Goal: Task Accomplishment & Management: Complete application form

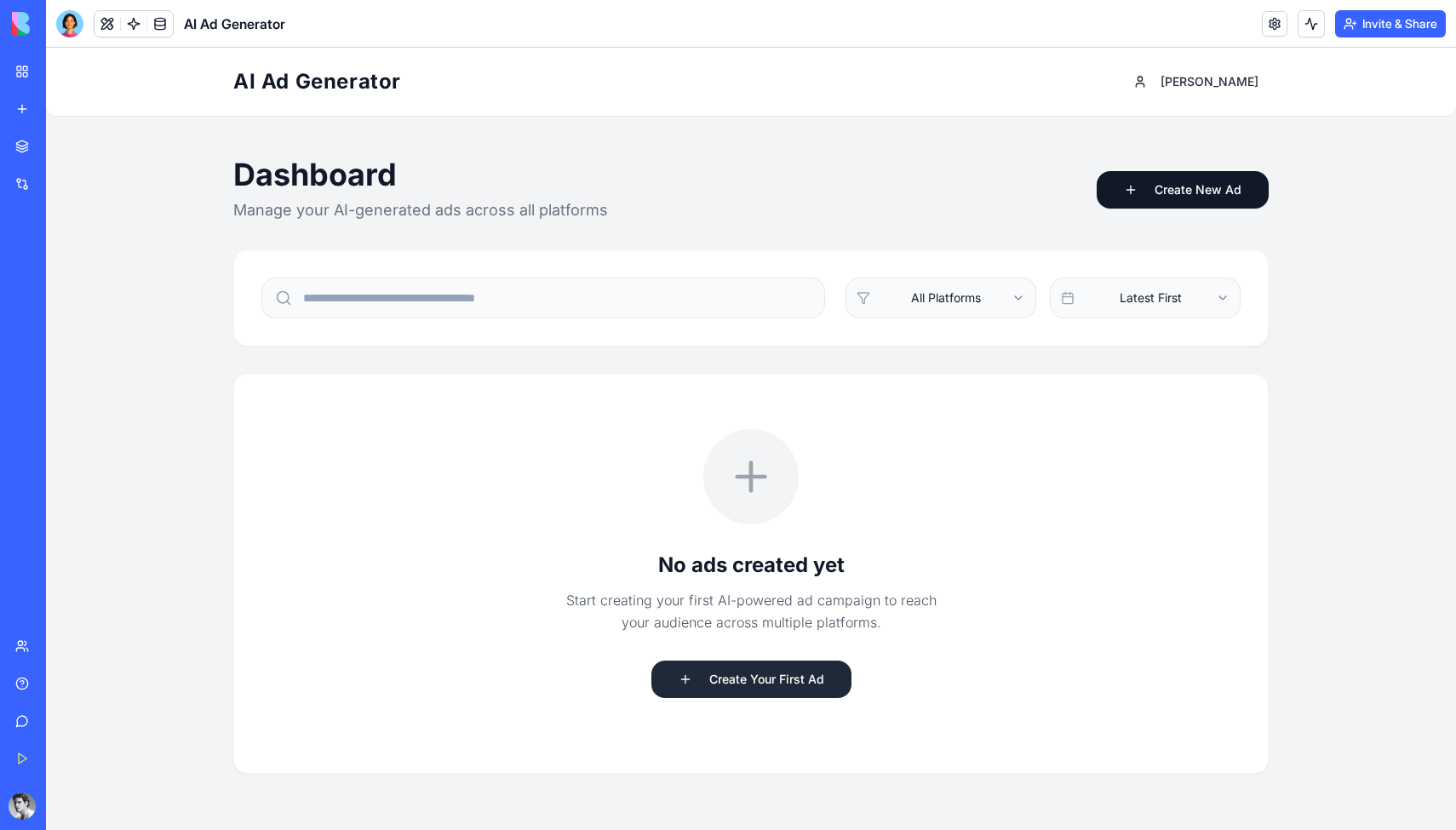
click at [774, 683] on button "Create Your First Ad" at bounding box center [751, 679] width 200 height 37
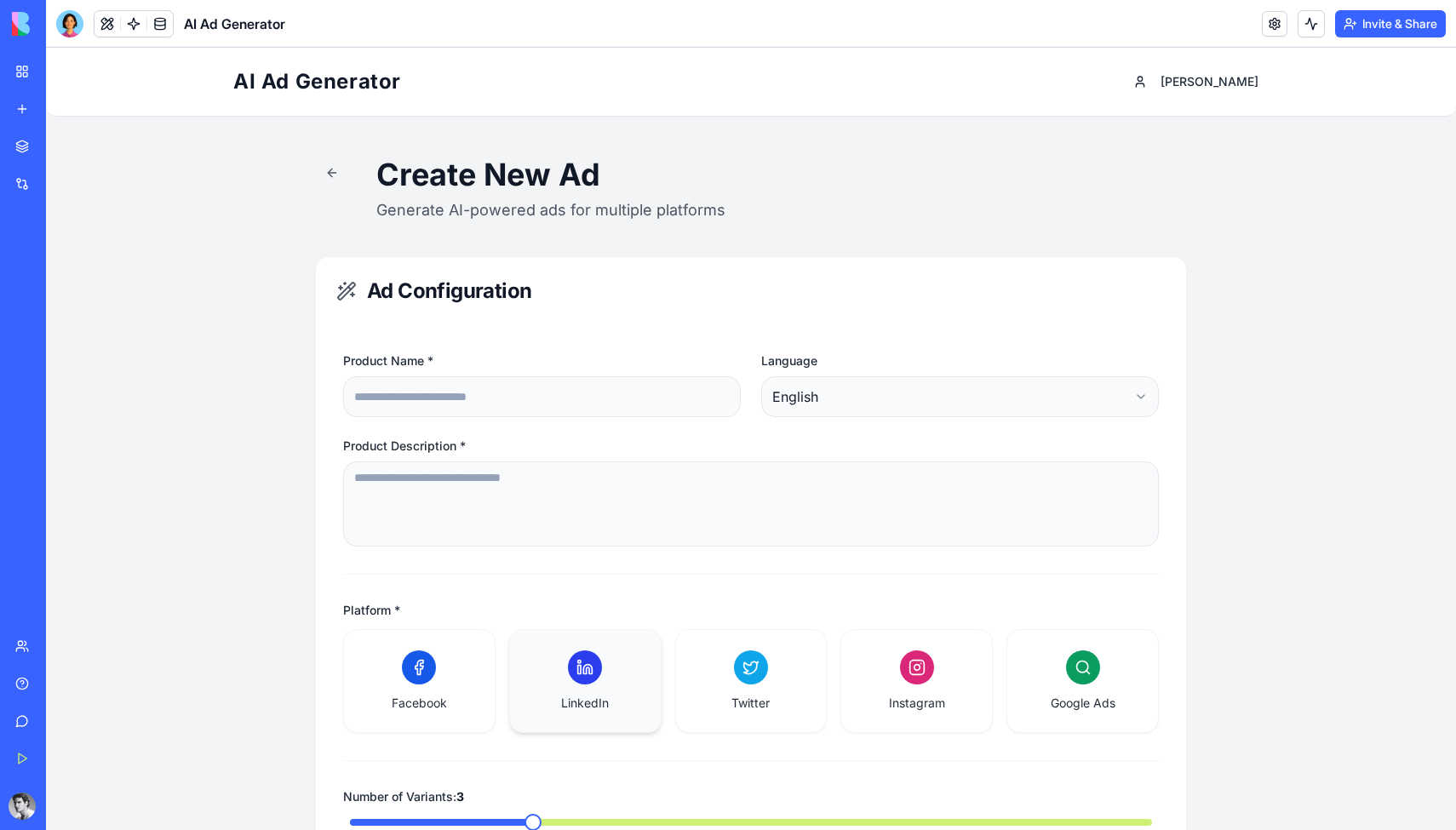
click at [594, 724] on div "LinkedIn" at bounding box center [585, 681] width 151 height 102
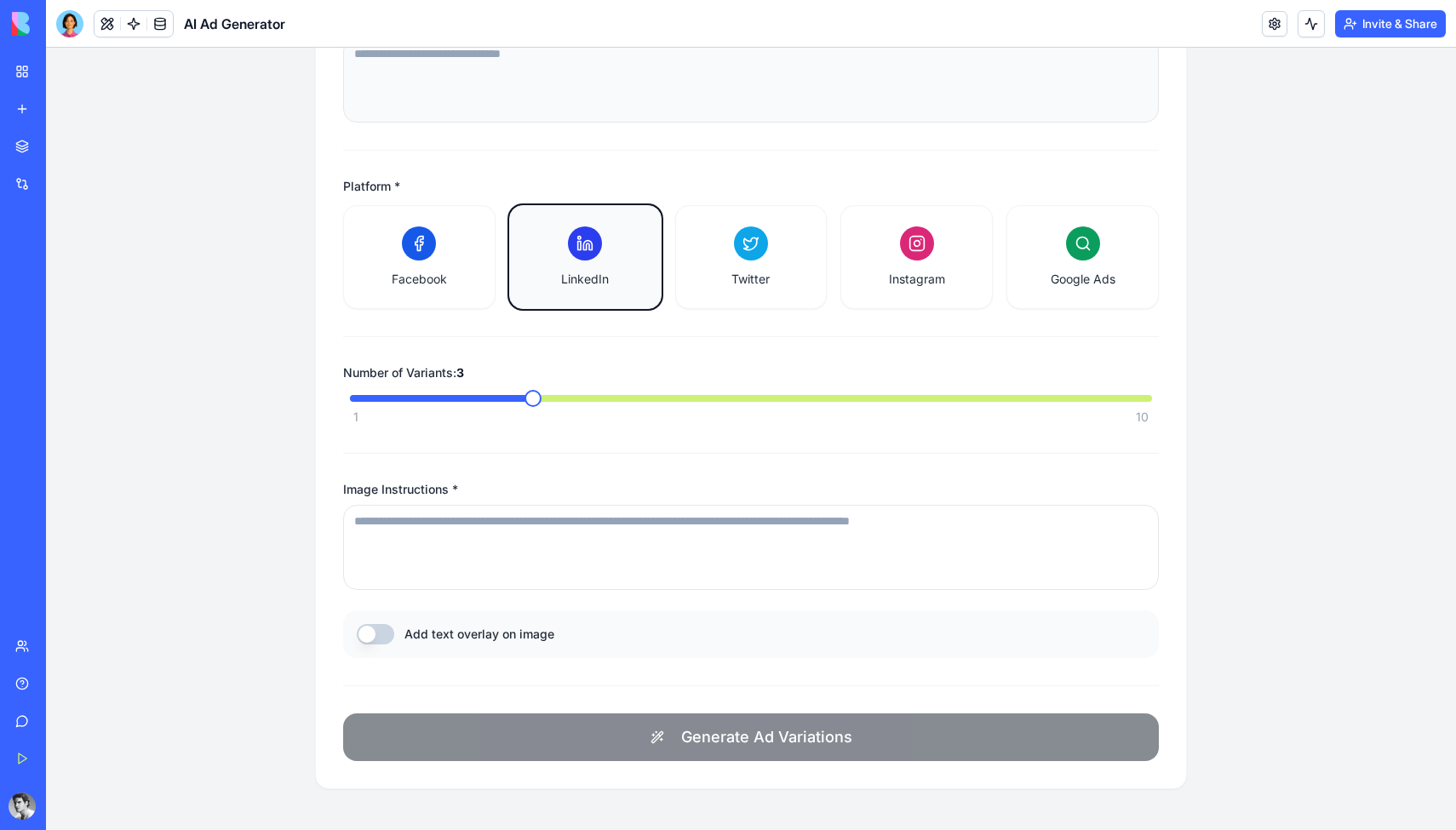
click at [617, 542] on textarea "Image Instructions *" at bounding box center [751, 547] width 816 height 85
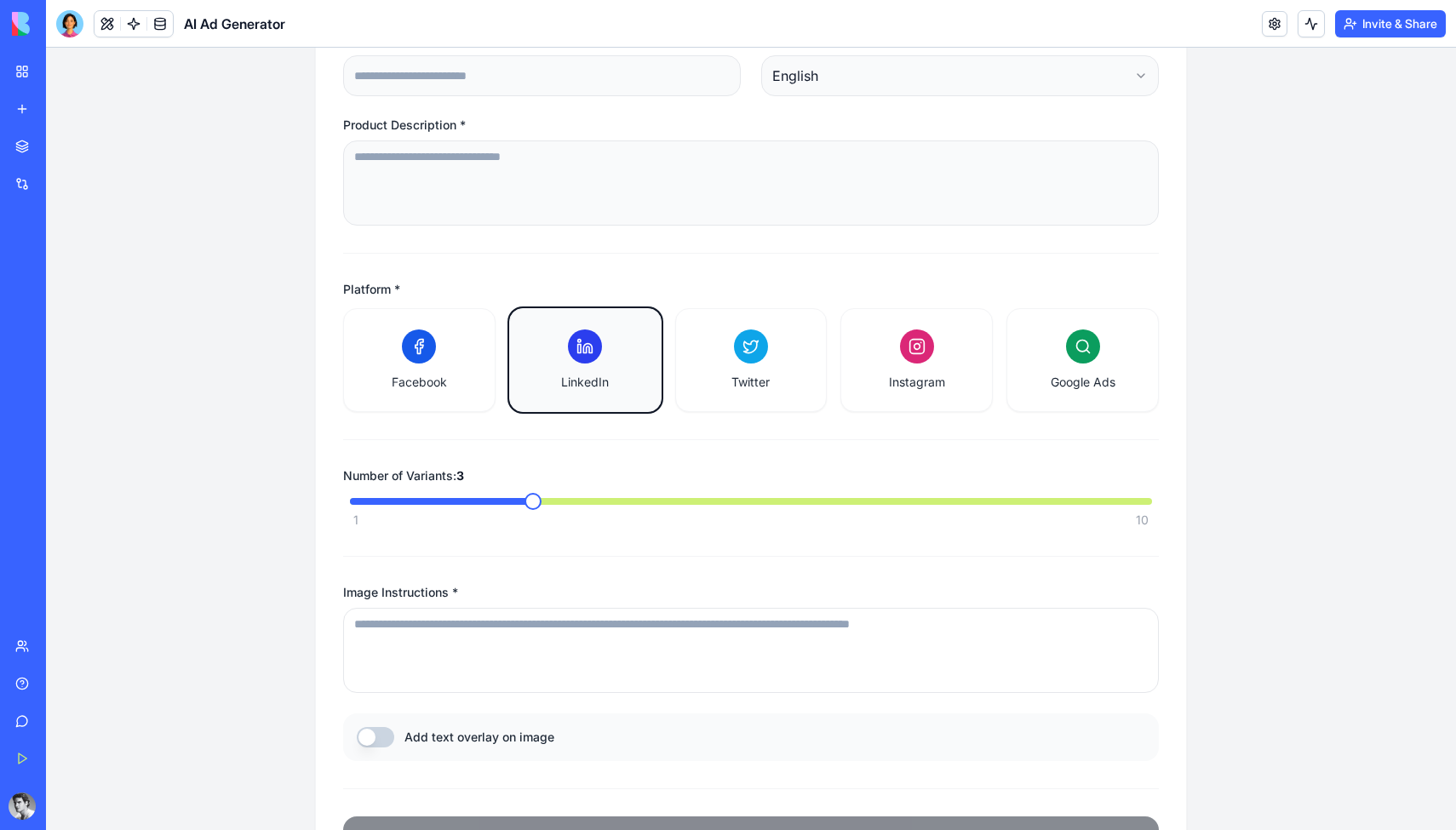
scroll to position [189, 0]
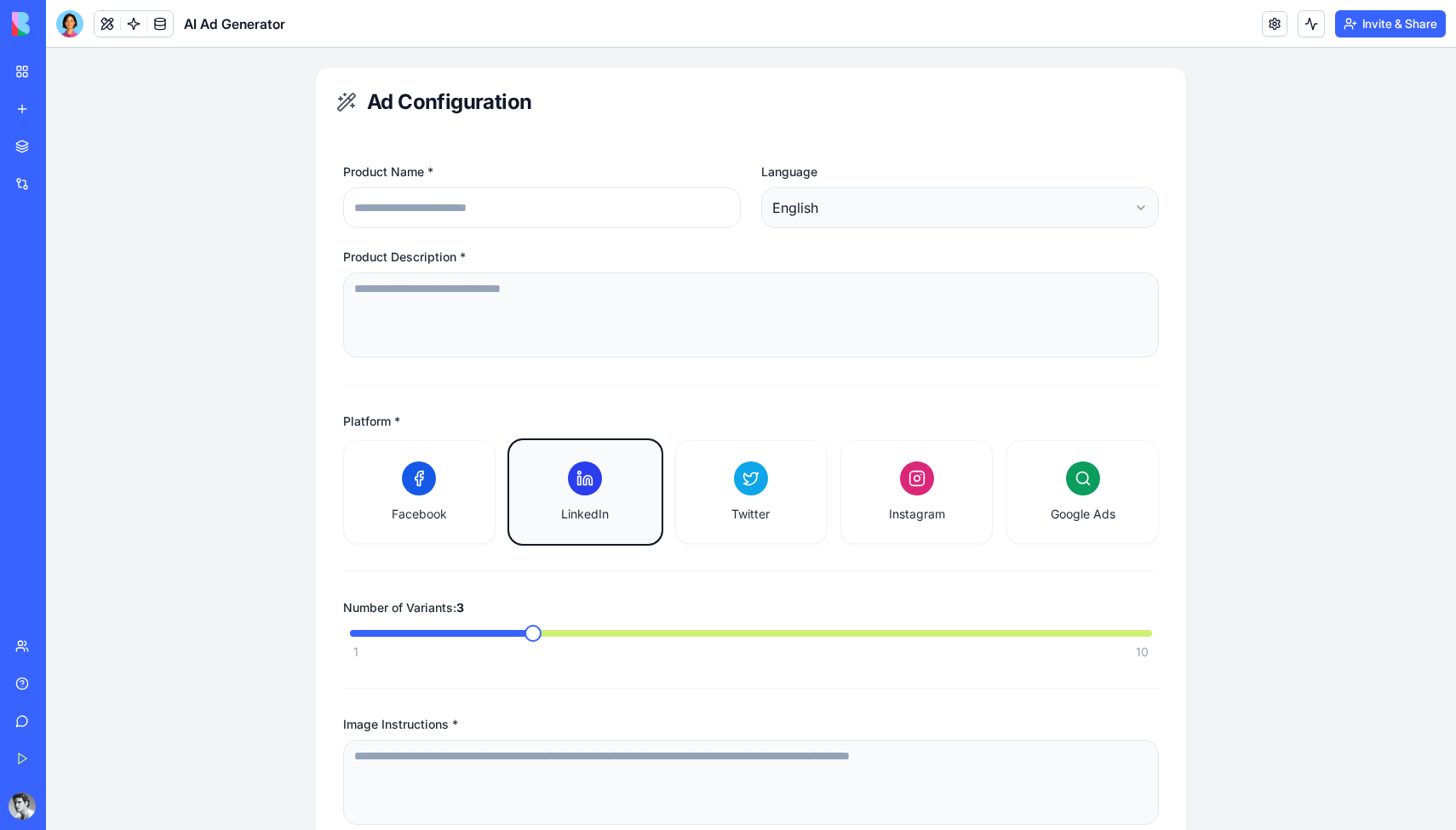
click at [612, 208] on input "Product Name *" at bounding box center [542, 208] width 397 height 41
type input "******"
click at [660, 313] on textarea "Product Description *" at bounding box center [751, 315] width 816 height 85
type textarea "*"
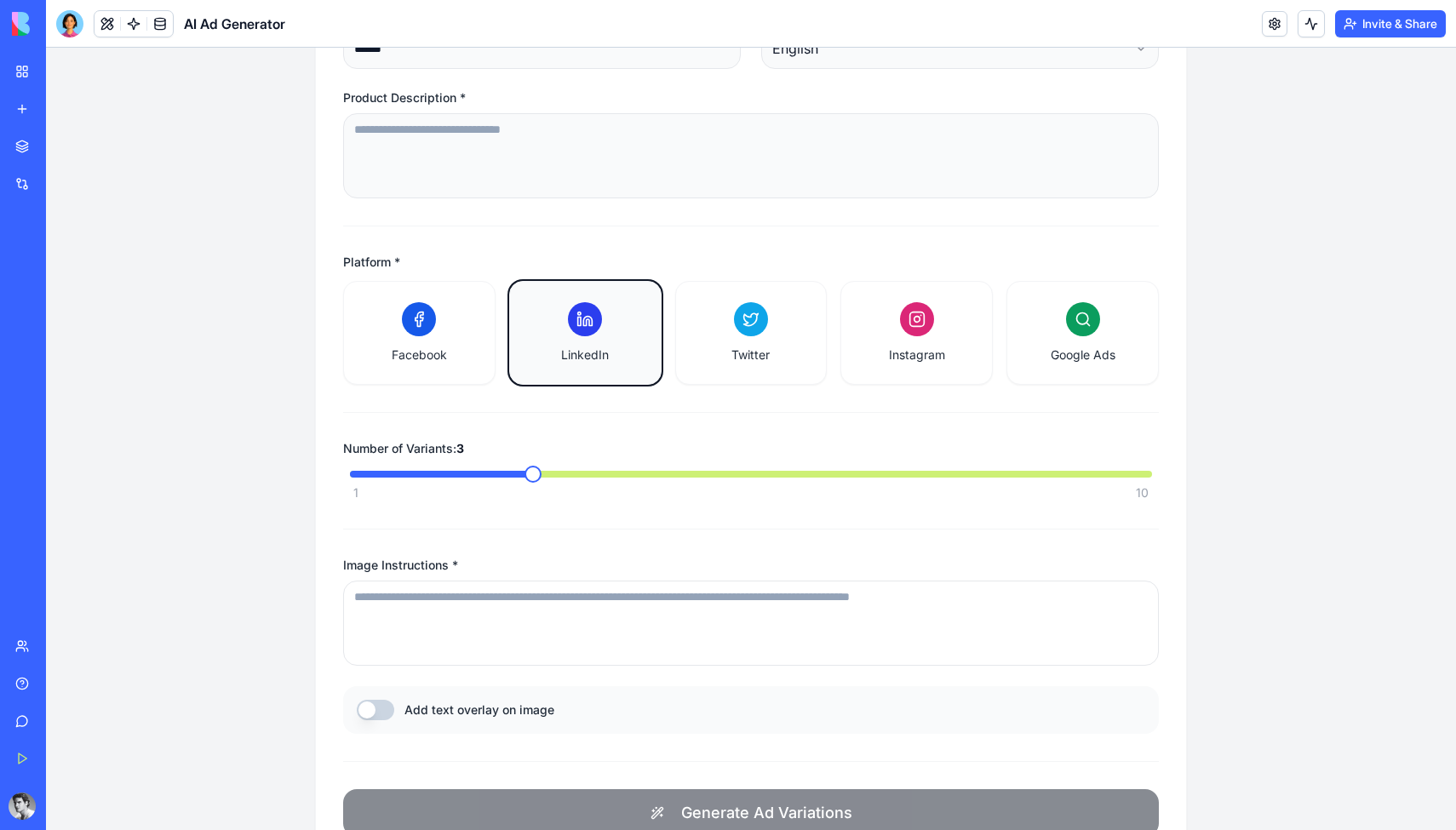
click at [778, 595] on textarea "Image Instructions *" at bounding box center [751, 623] width 816 height 85
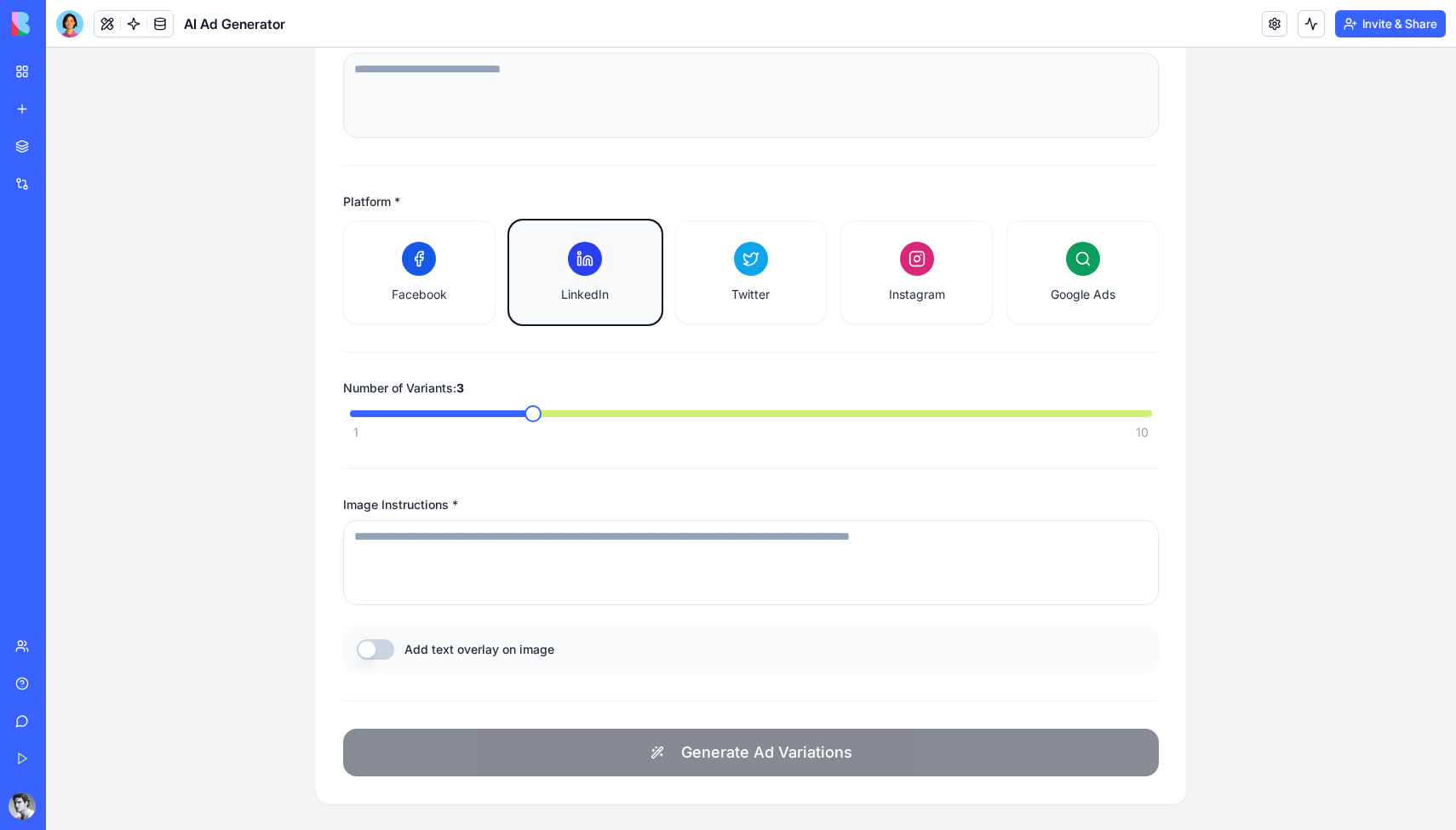
scroll to position [424, 0]
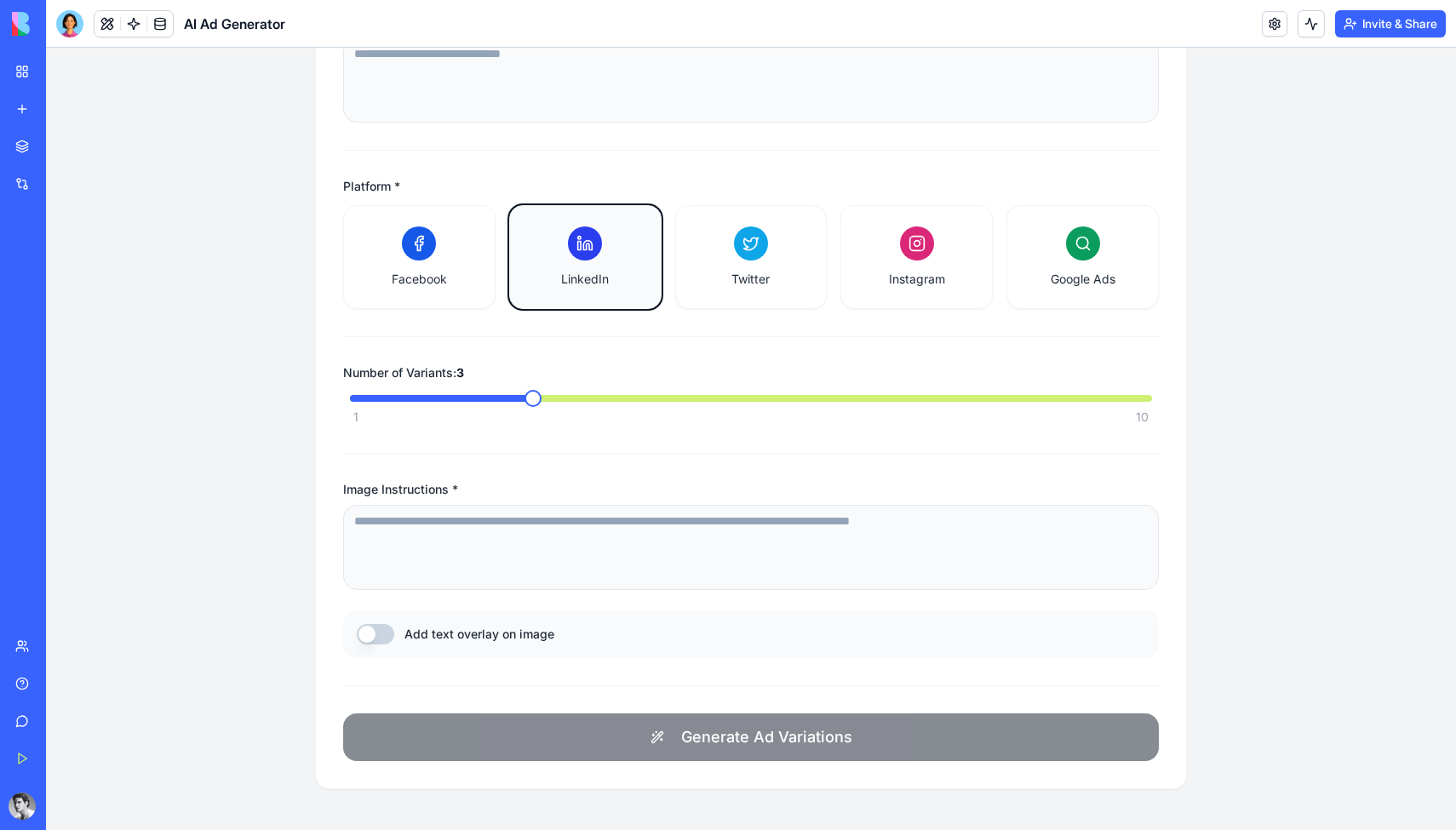
click at [374, 634] on button "Add text overlay on image" at bounding box center [376, 634] width 38 height 20
click at [448, 569] on textarea "Image Instructions *" at bounding box center [751, 547] width 816 height 85
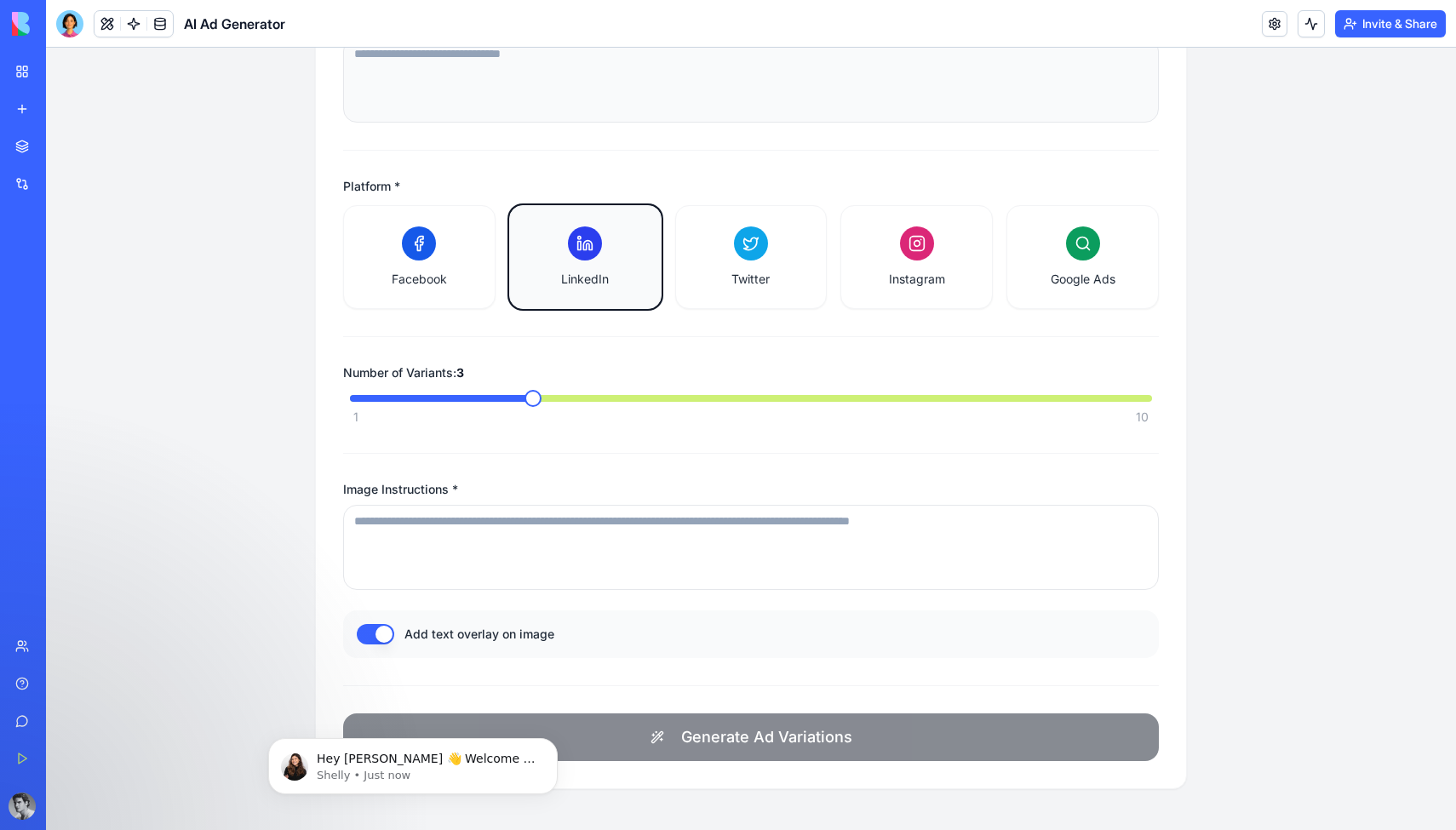
scroll to position [0, 0]
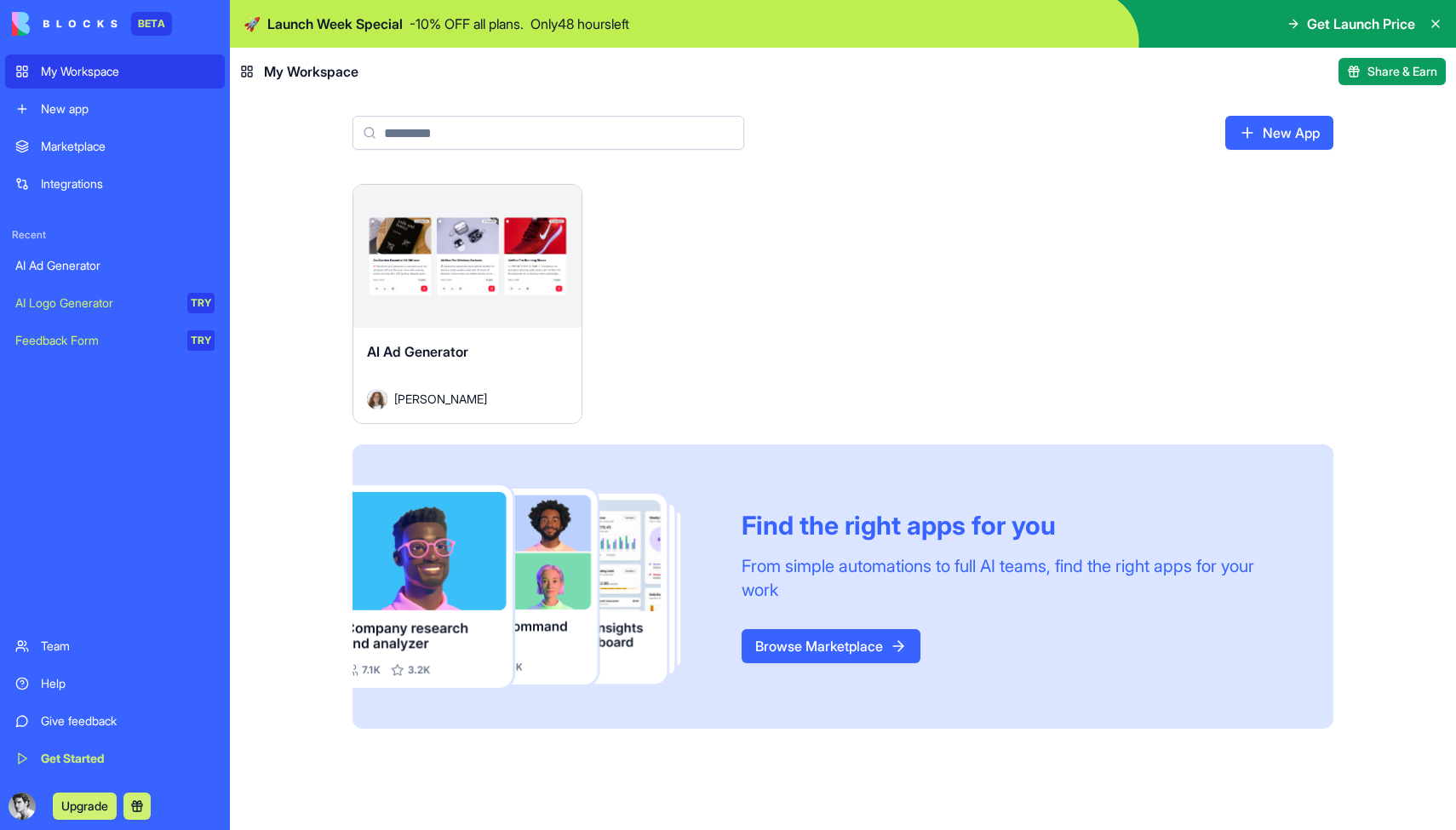
click at [98, 15] on img at bounding box center [65, 24] width 106 height 24
click at [18, 20] on img at bounding box center [65, 24] width 106 height 24
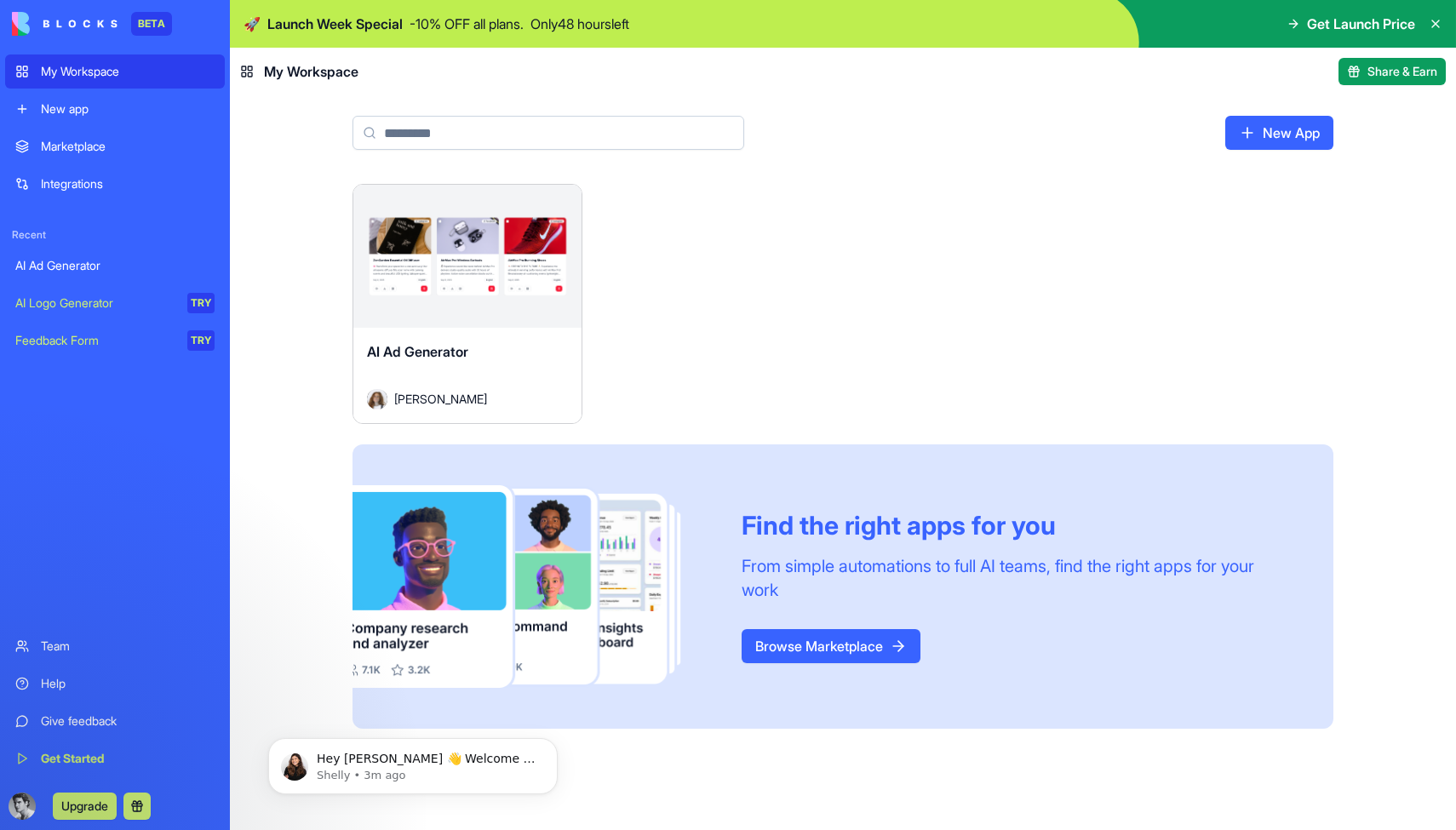
click at [457, 253] on button "Launch" at bounding box center [467, 256] width 128 height 34
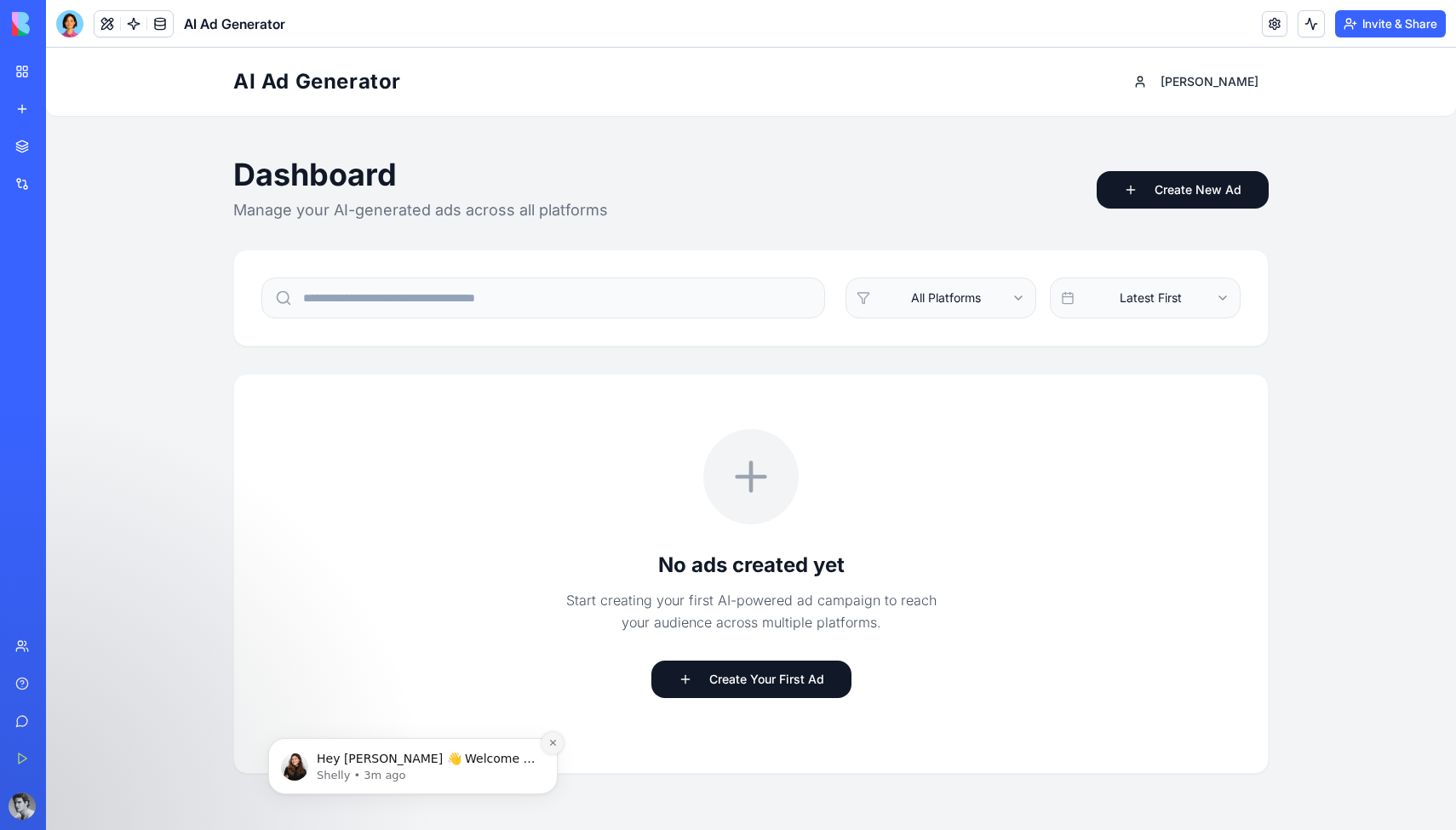
click at [556, 745] on icon "Dismiss notification" at bounding box center [552, 742] width 9 height 9
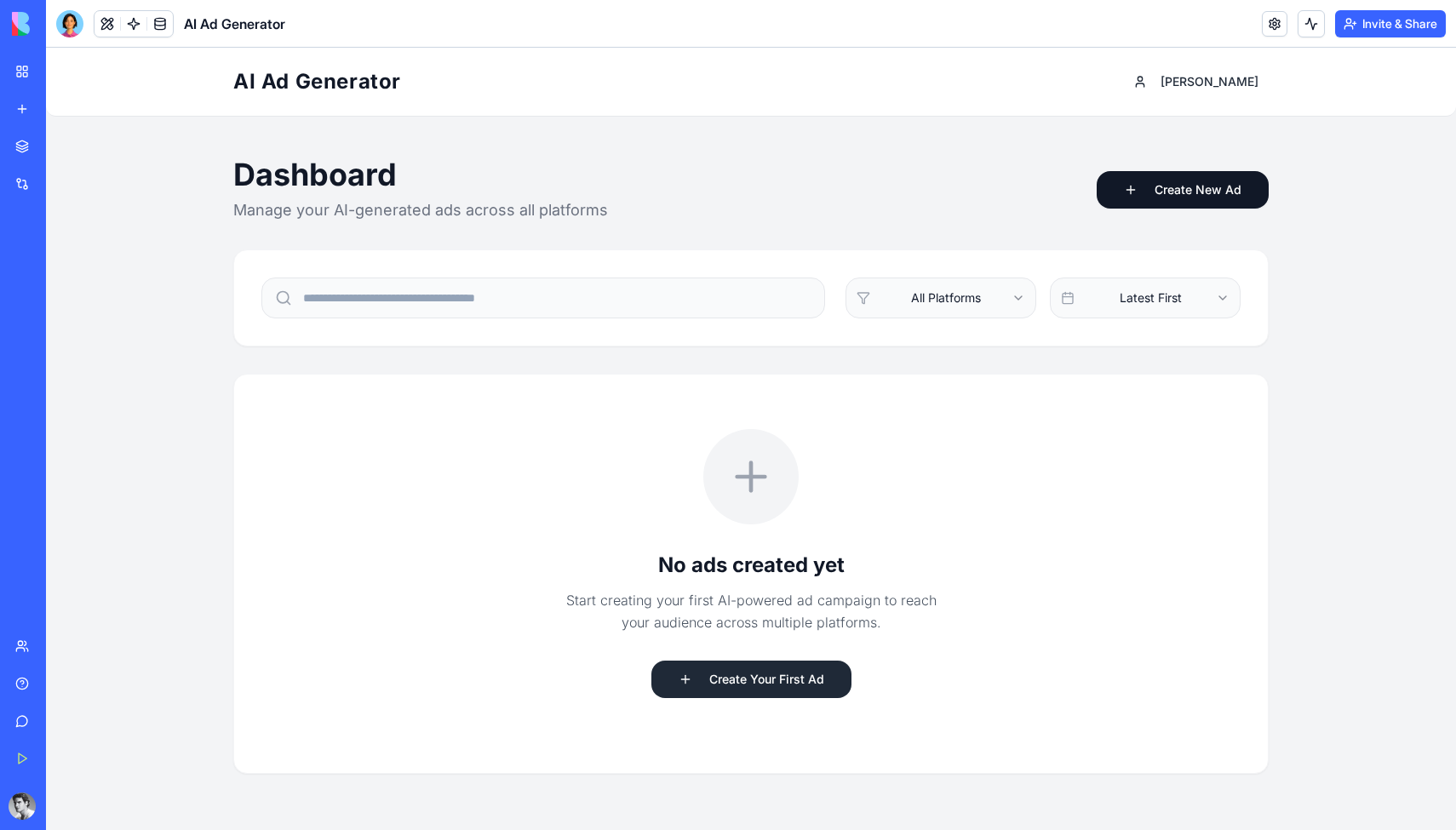
click at [727, 688] on button "Create Your First Ad" at bounding box center [751, 679] width 200 height 37
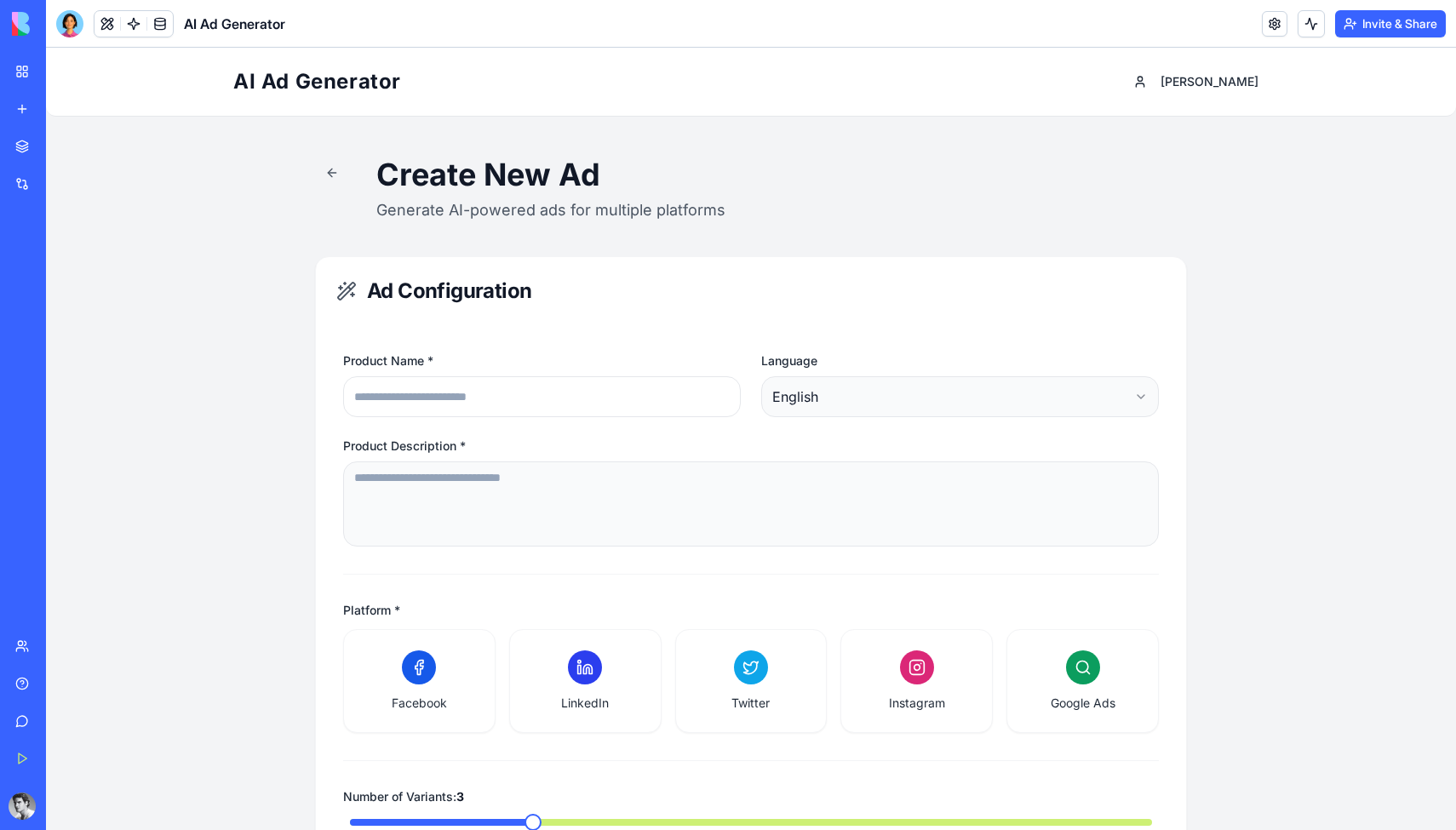
click at [599, 400] on input "Product Name *" at bounding box center [542, 397] width 397 height 41
type input "******"
click at [558, 507] on textarea "Product Description *" at bounding box center [751, 503] width 816 height 85
paste textarea "**********"
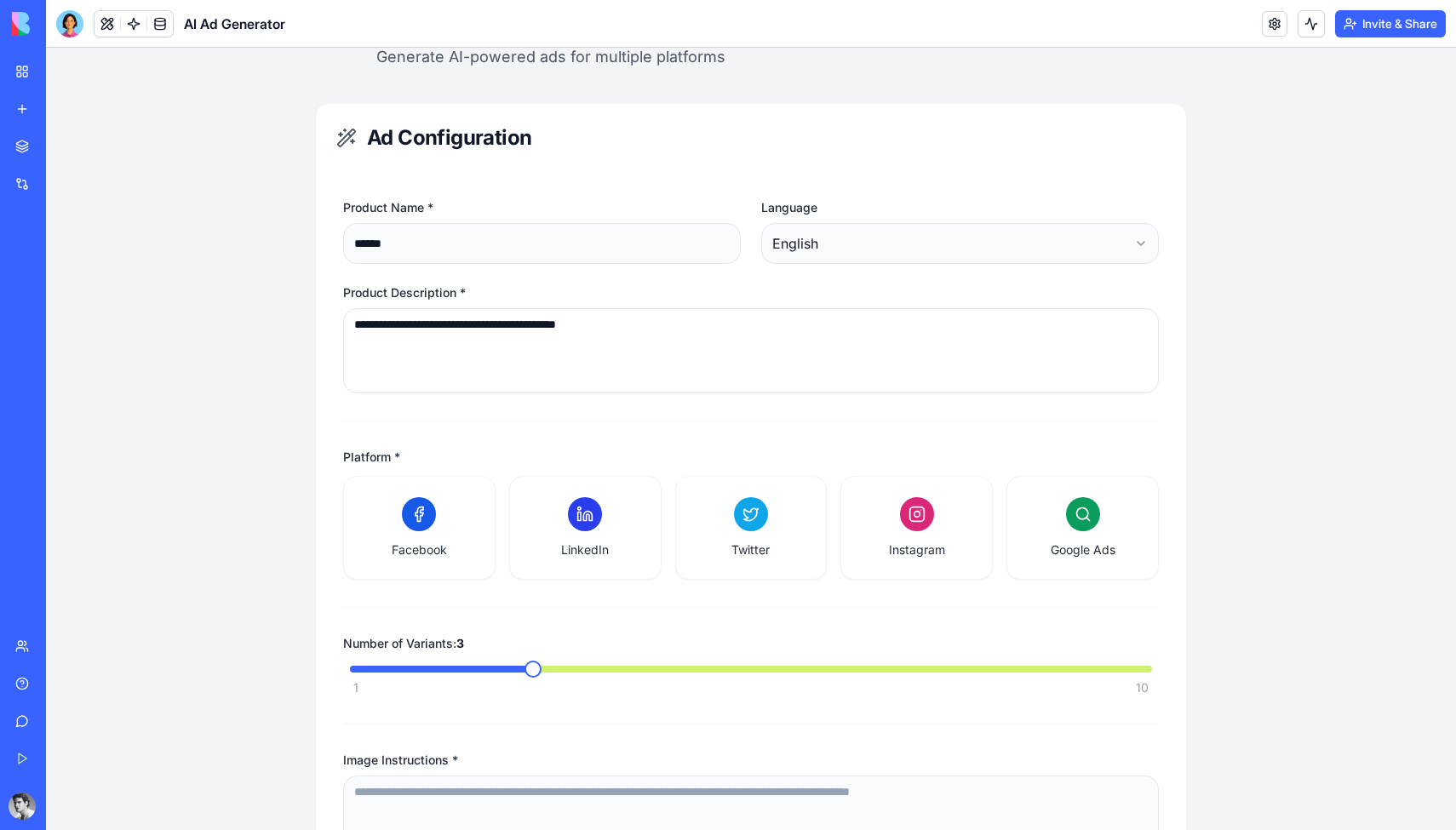
scroll to position [297, 0]
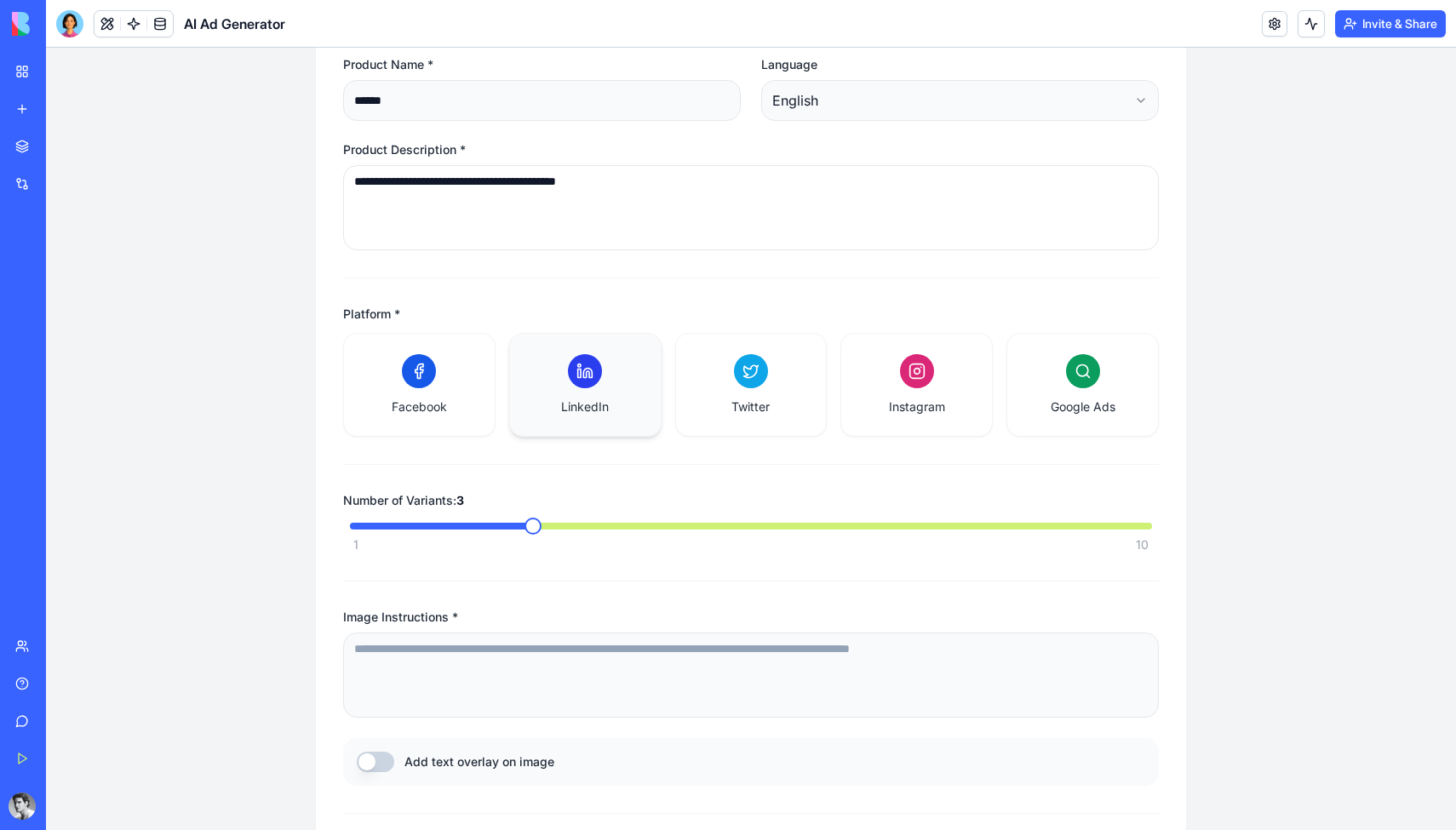
type textarea "**********"
click at [581, 423] on div "LinkedIn" at bounding box center [585, 385] width 151 height 102
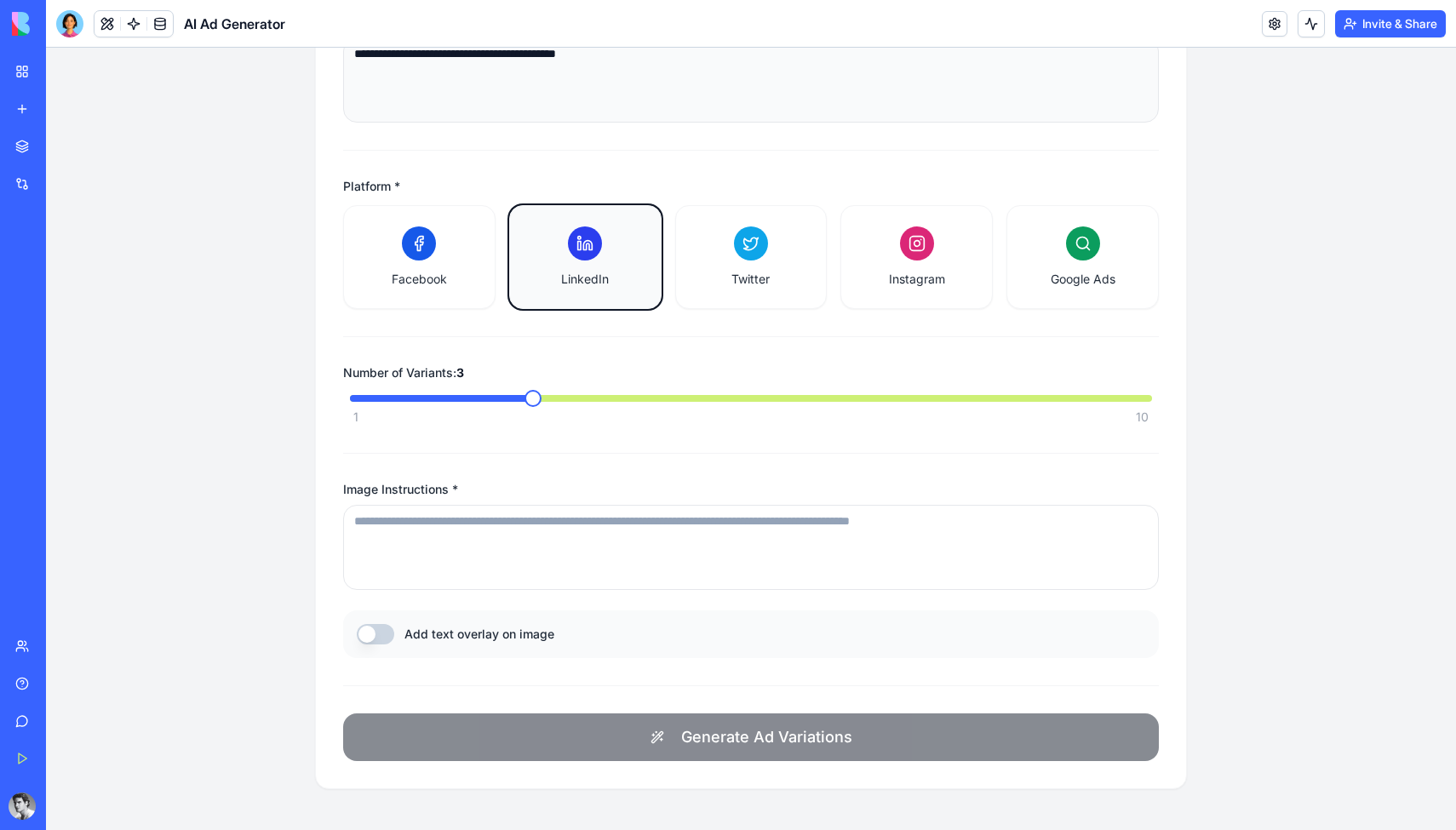
click at [573, 568] on textarea "Image Instructions *" at bounding box center [751, 547] width 816 height 85
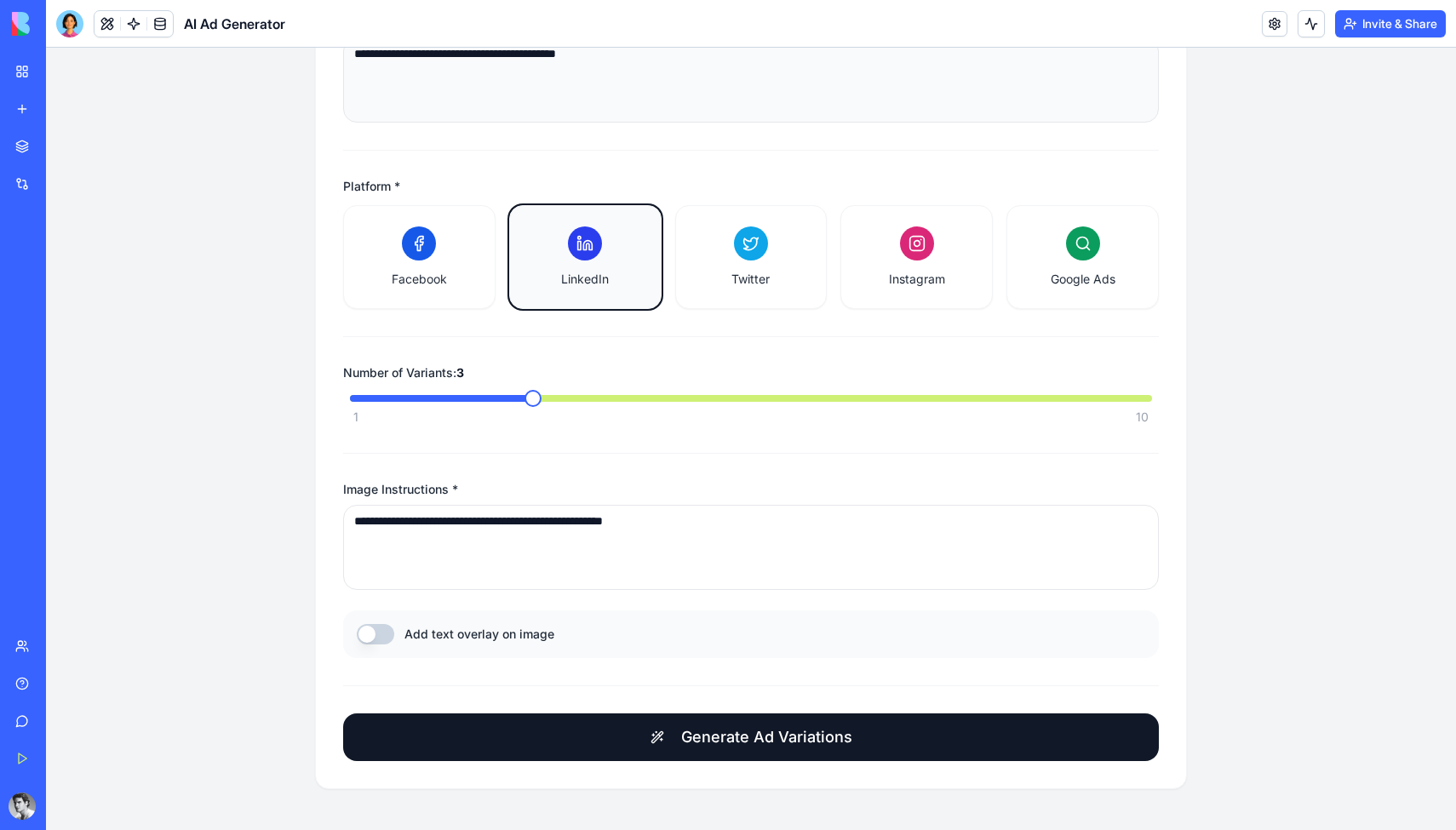
type textarea "**********"
click at [374, 632] on button "Add text overlay on image" at bounding box center [376, 634] width 38 height 20
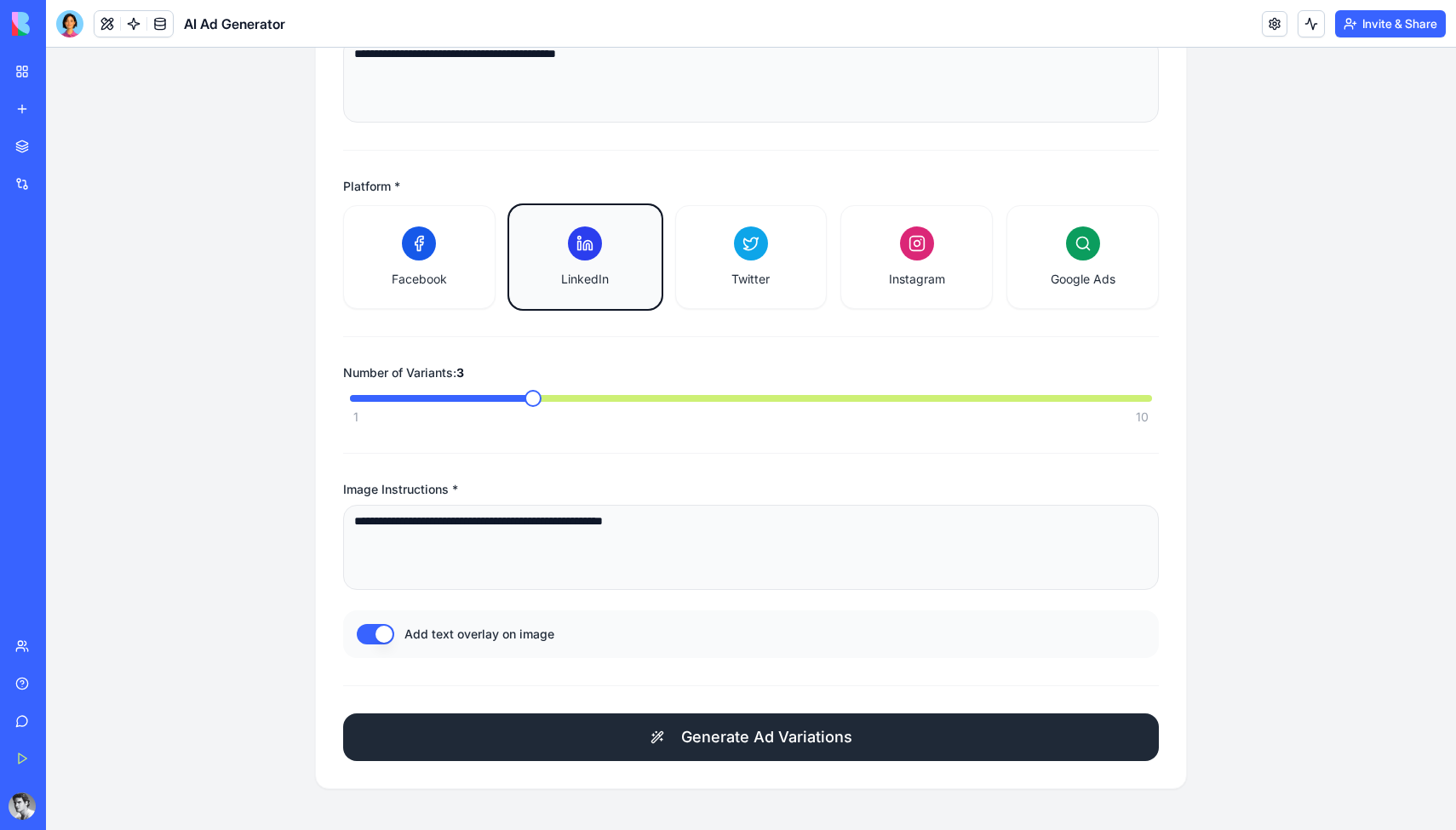
click at [668, 731] on button "Generate Ad Variations" at bounding box center [751, 737] width 816 height 48
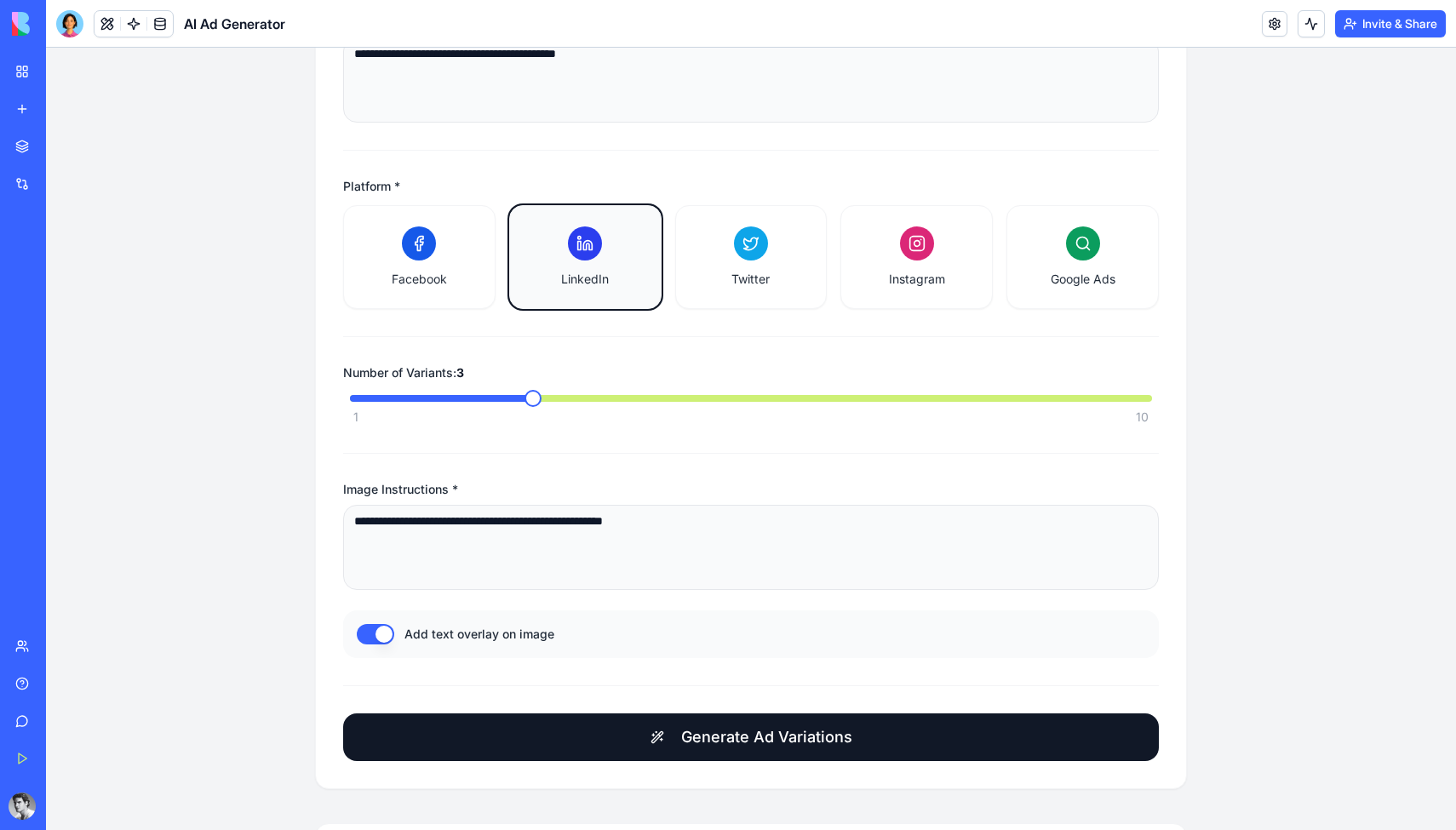
click at [60, 188] on div "Integrations" at bounding box center [52, 184] width 22 height 17
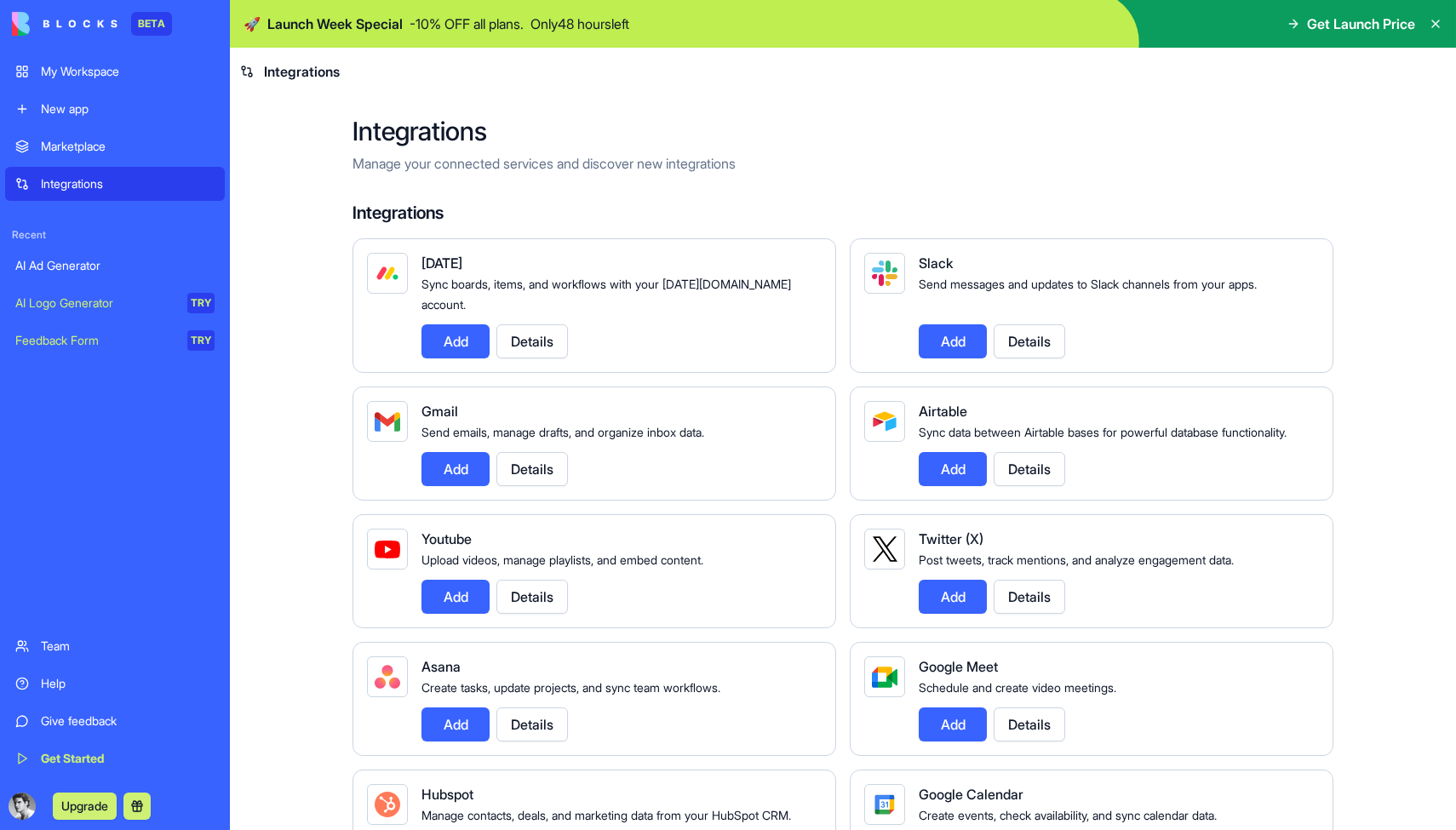
click at [127, 81] on link "My Workspace" at bounding box center [115, 72] width 220 height 34
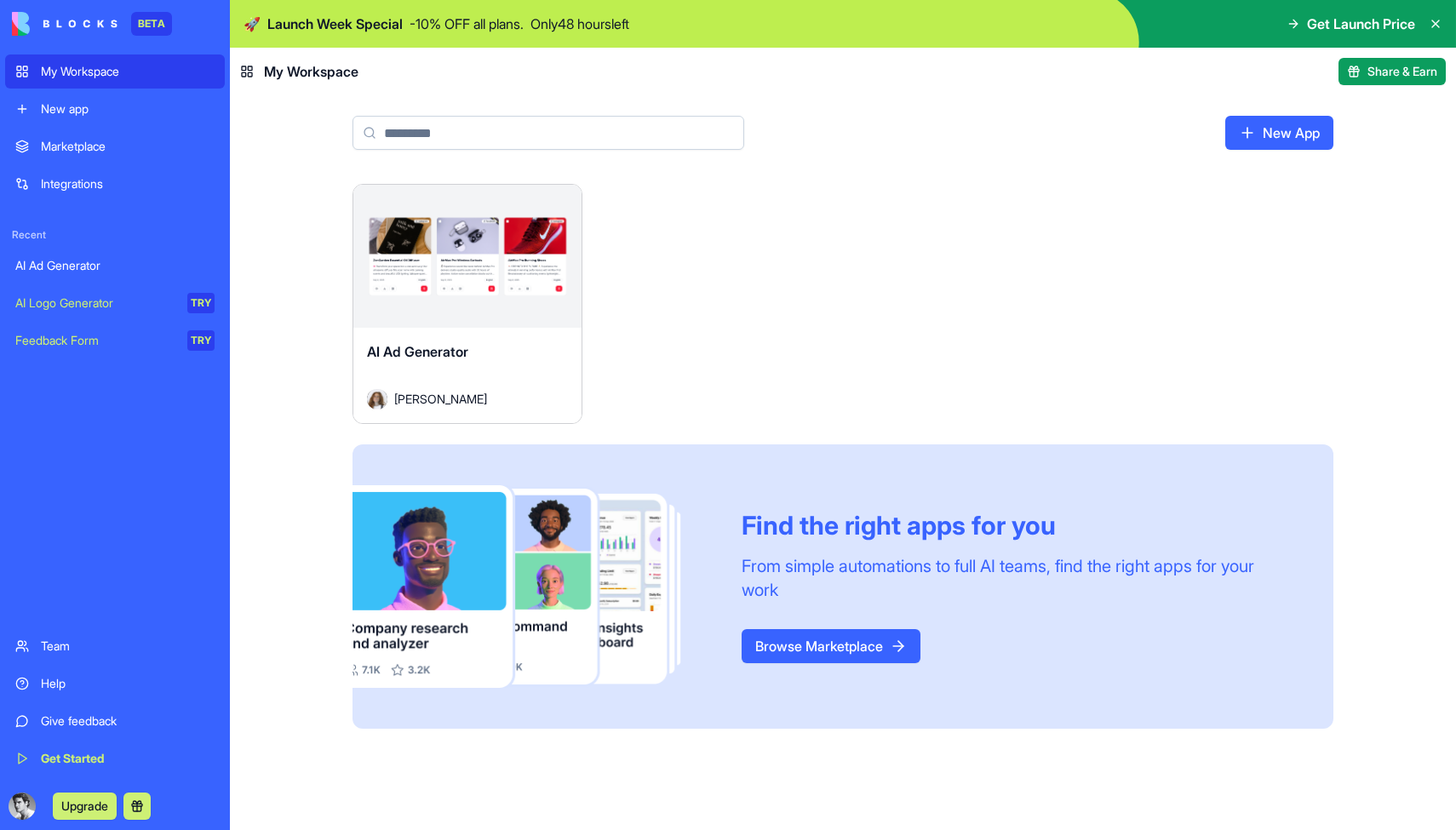
click at [1436, 25] on icon at bounding box center [1436, 24] width 14 height 14
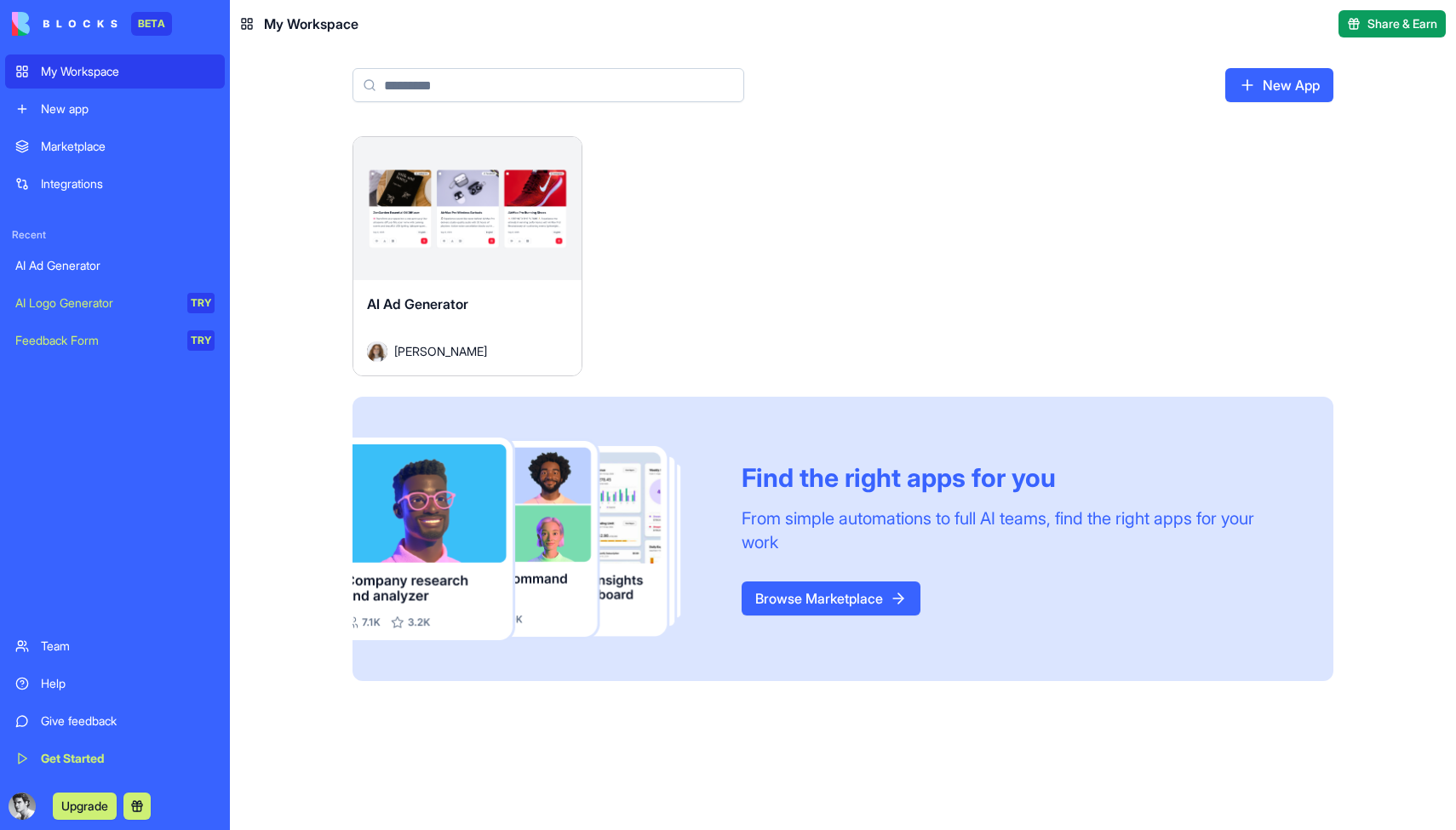
click at [473, 214] on button "Launch" at bounding box center [467, 209] width 128 height 34
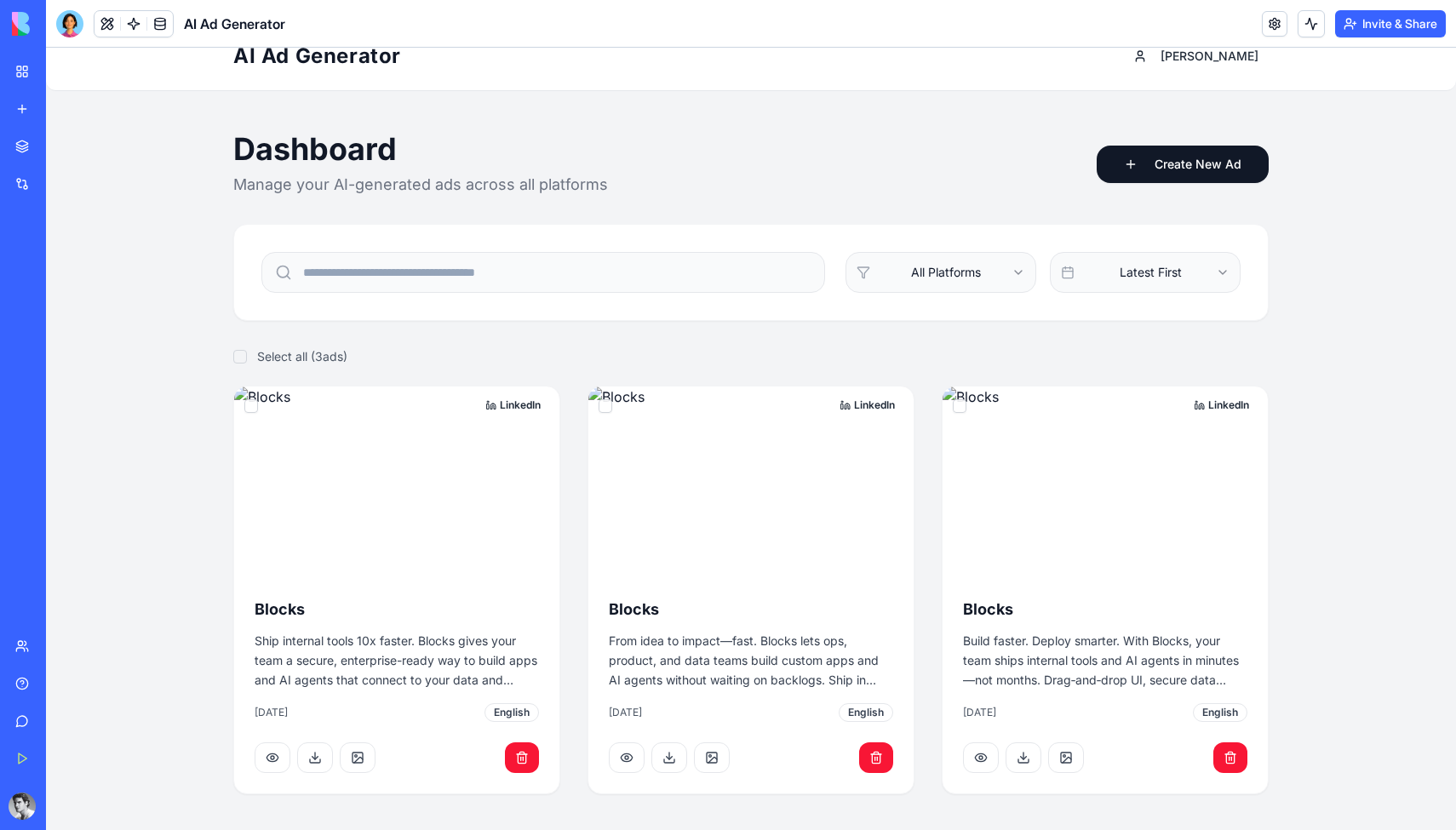
scroll to position [29, 0]
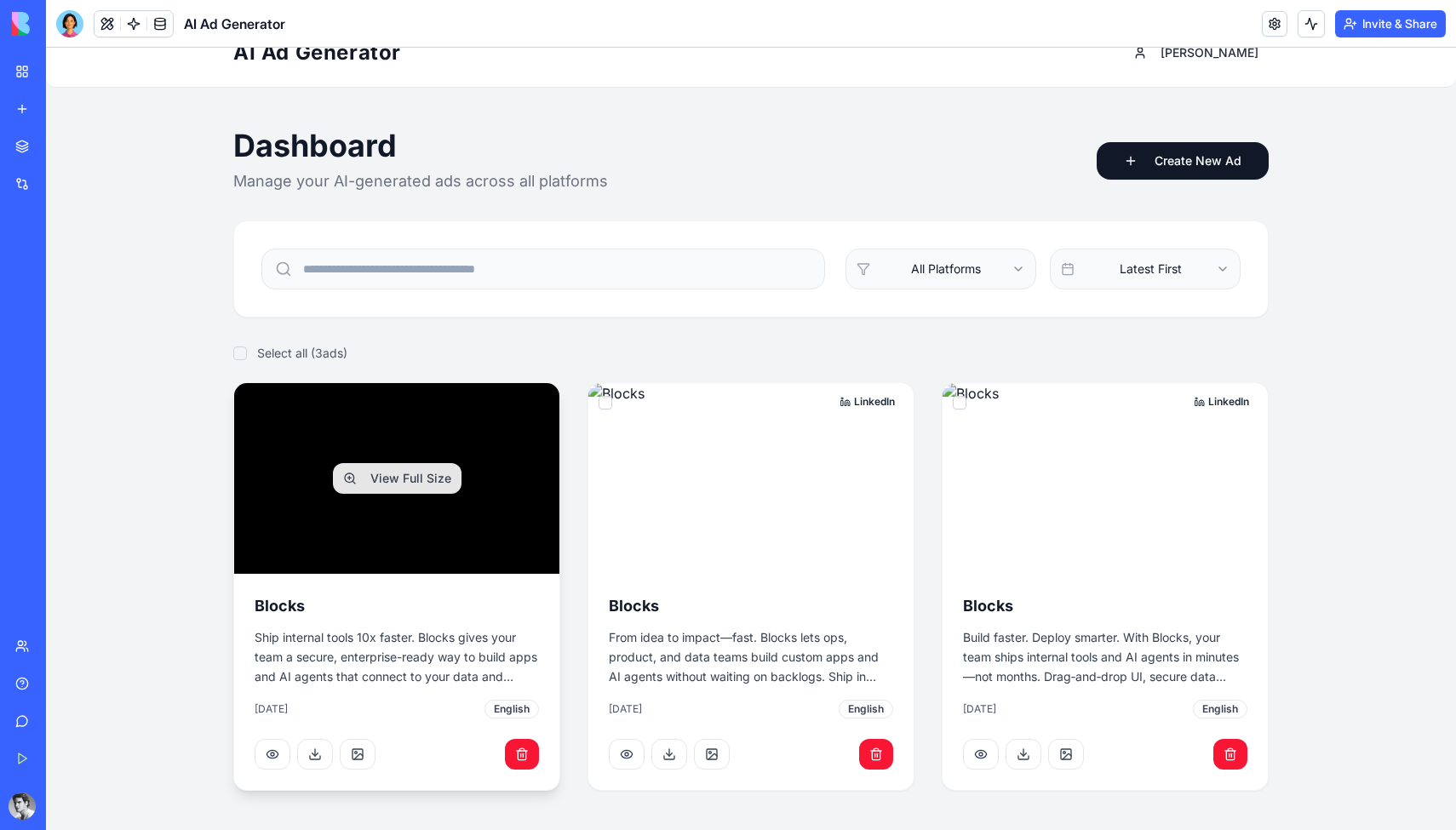
click at [342, 632] on p "Ship internal tools 10x faster. Blocks gives your team a secure, enterprise-rea…" at bounding box center [397, 657] width 285 height 58
click at [332, 538] on div "View Full Size" at bounding box center [397, 479] width 326 height 191
click at [261, 751] on button at bounding box center [273, 754] width 36 height 31
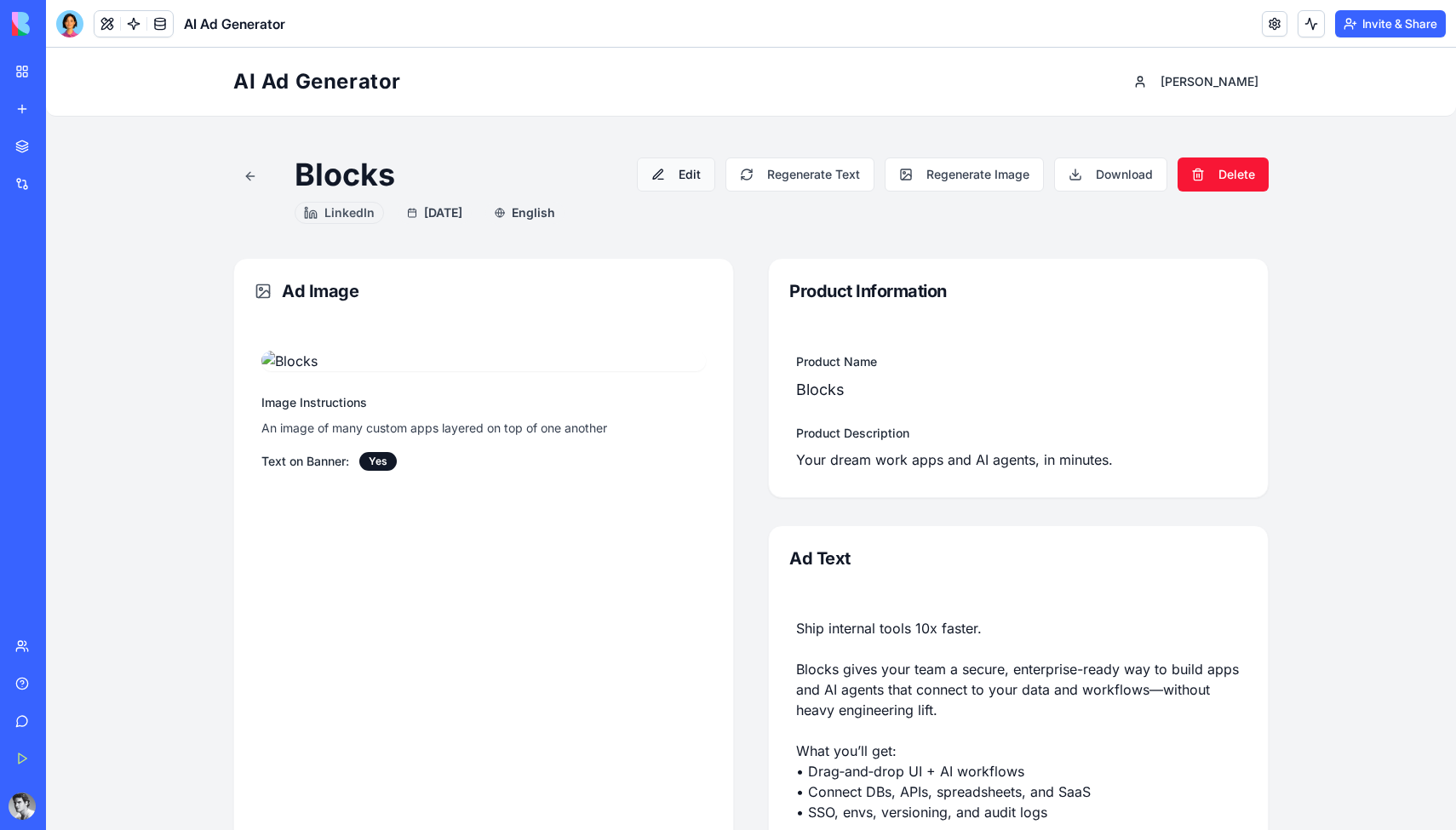
click at [696, 168] on button "Edit" at bounding box center [676, 175] width 78 height 34
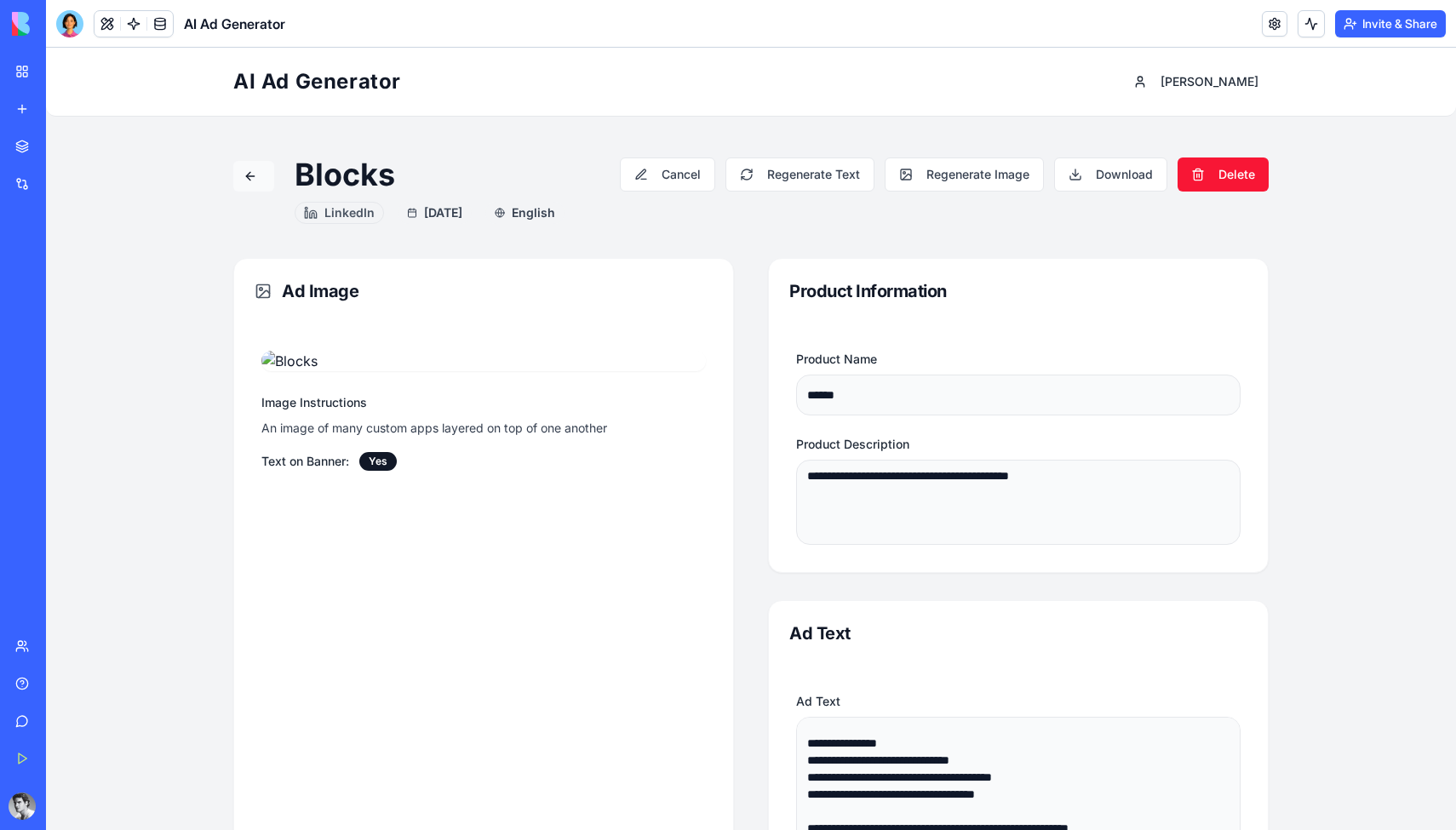
click at [247, 182] on button at bounding box center [254, 176] width 41 height 31
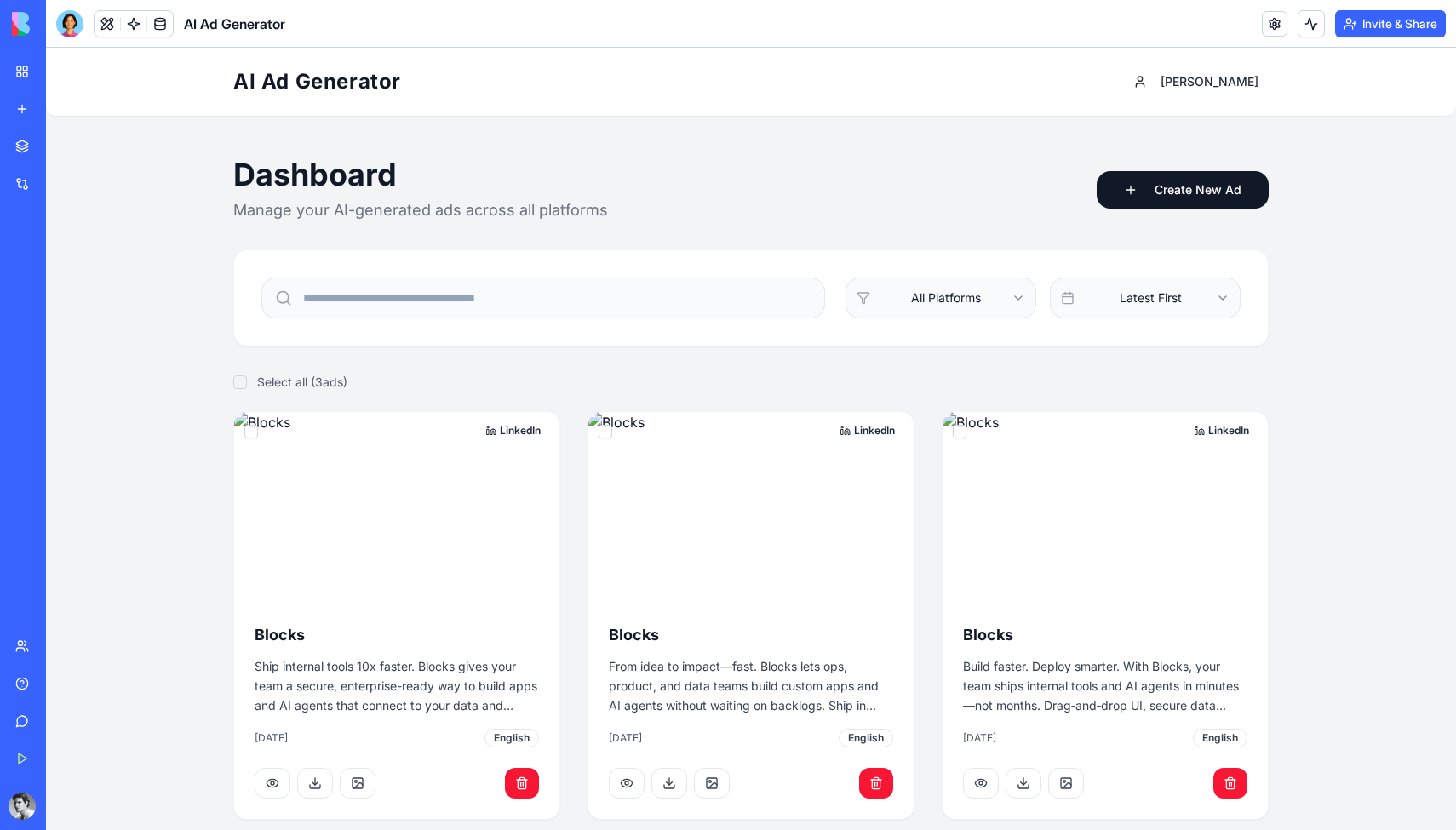
click at [50, 72] on div "My Workspace" at bounding box center [52, 72] width 22 height 17
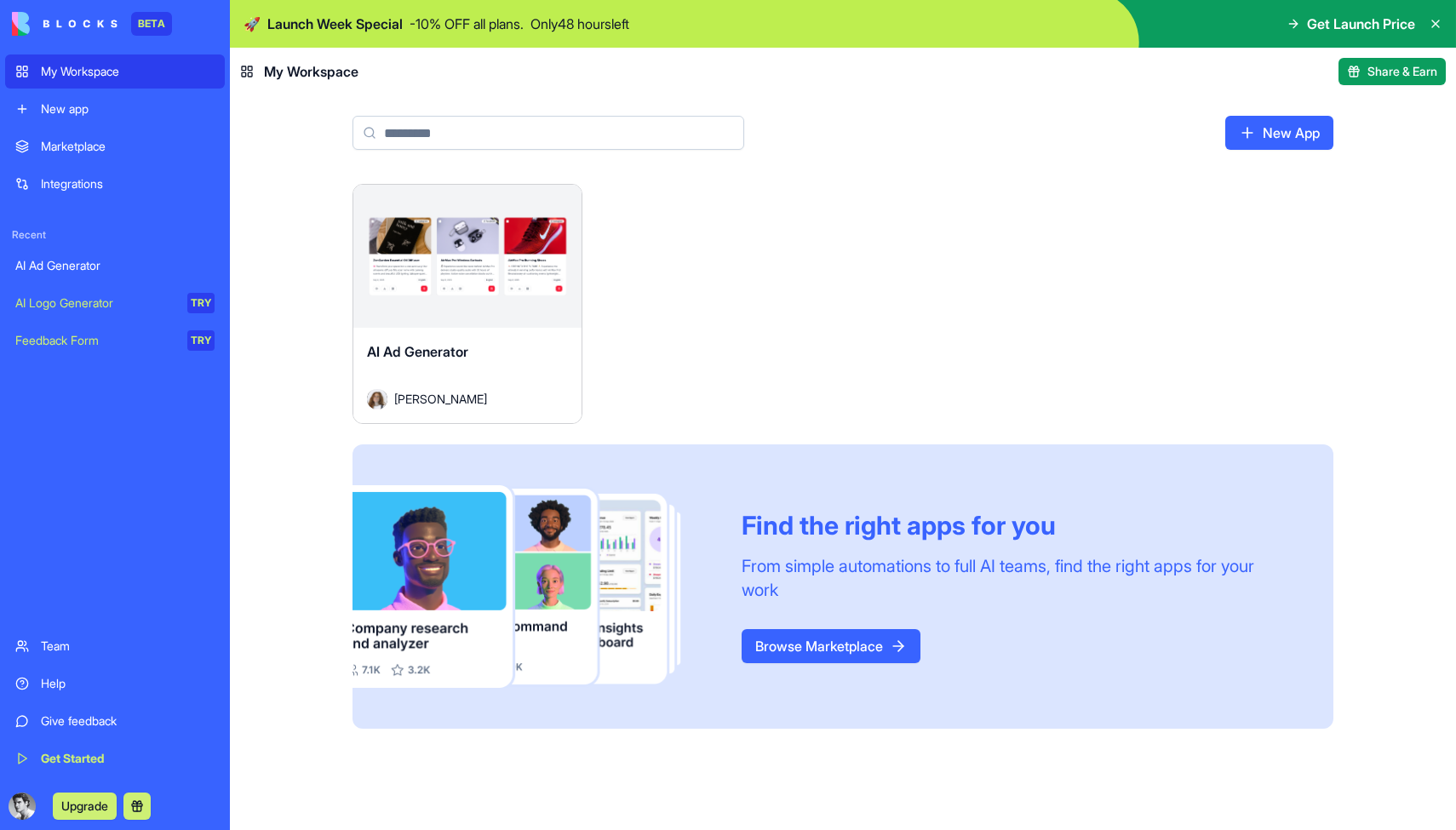
click at [144, 154] on div "Marketplace" at bounding box center [128, 147] width 174 height 17
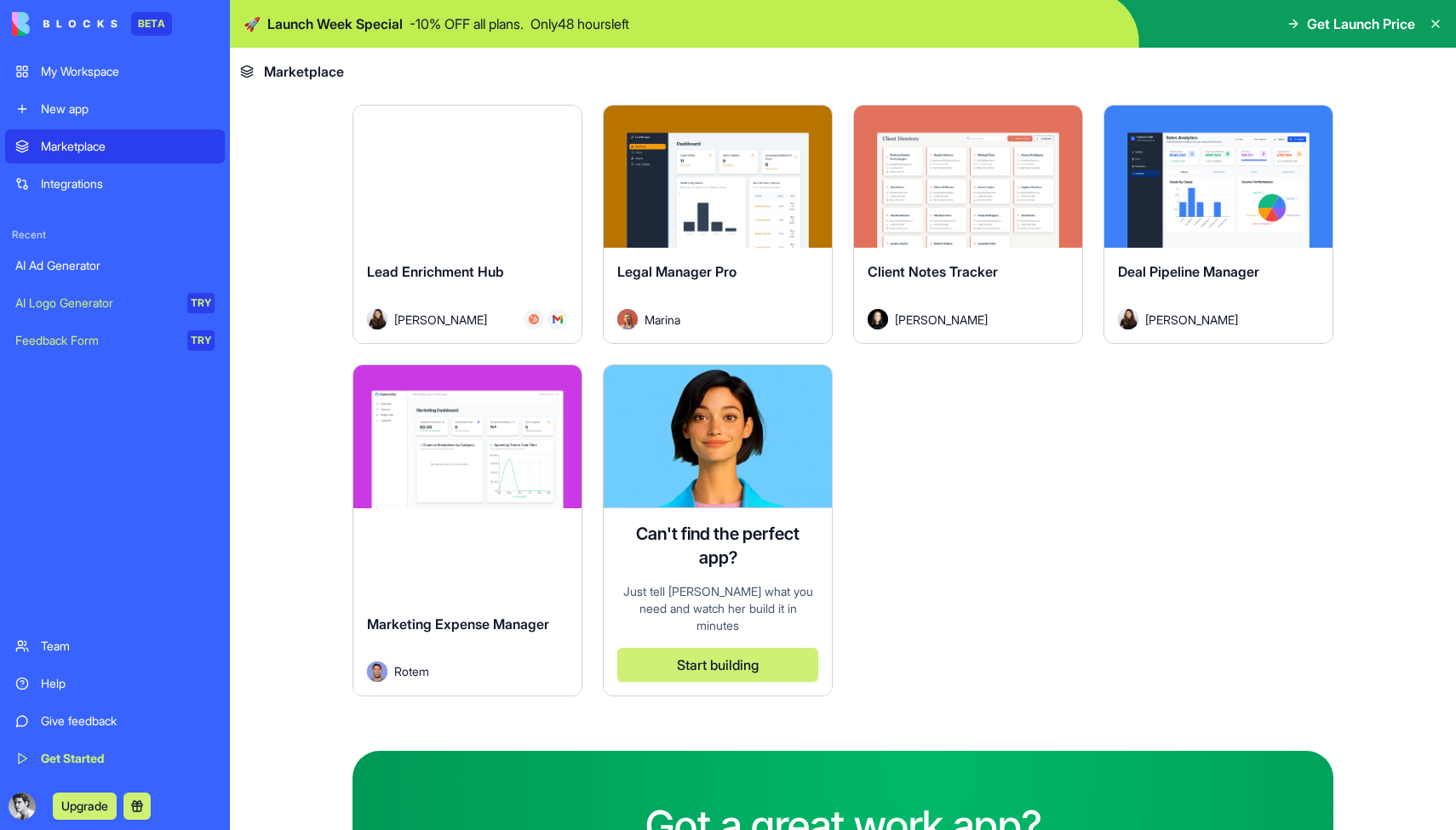
scroll to position [5000, 0]
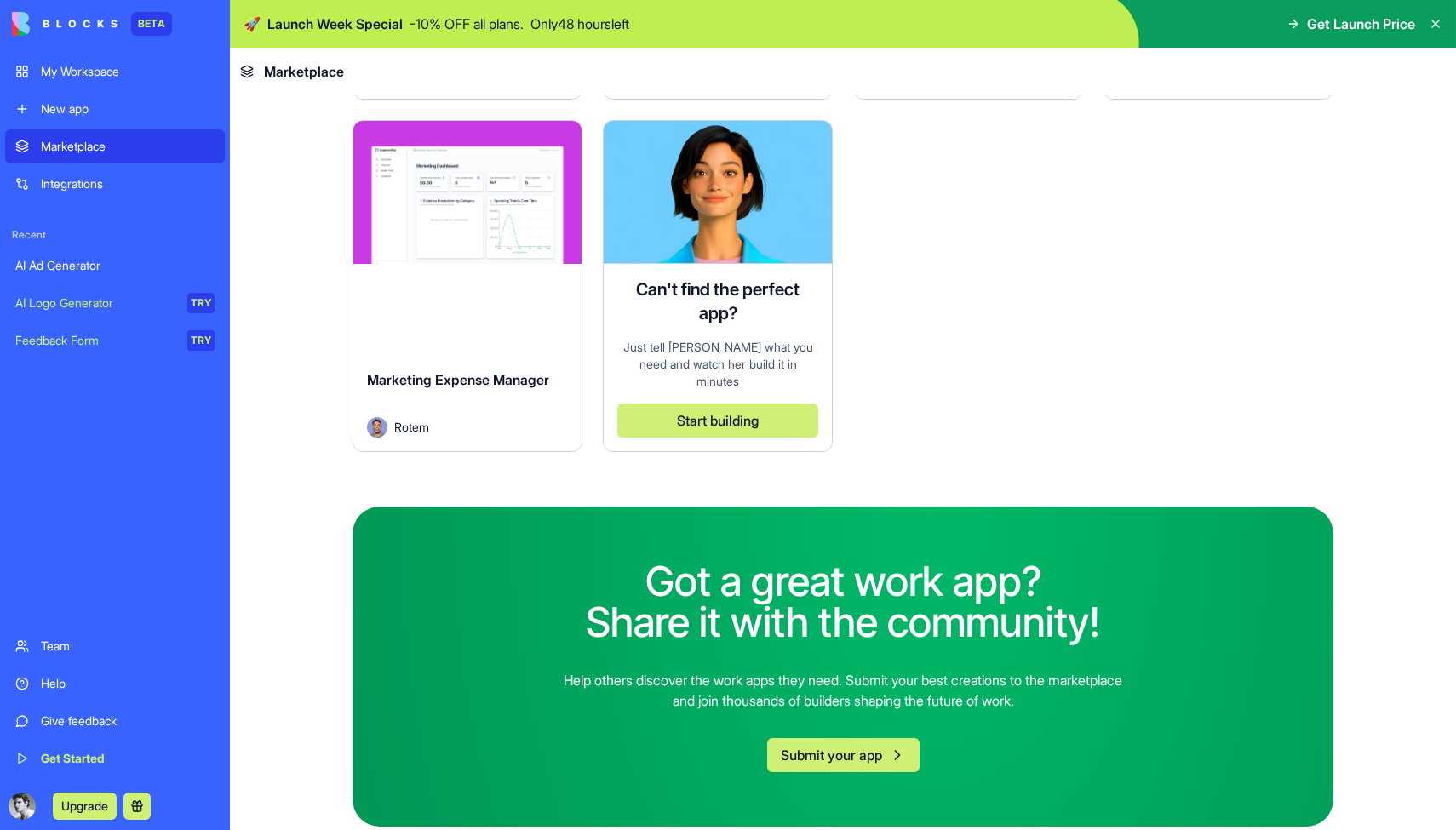
click at [844, 741] on button "Submit your app" at bounding box center [843, 755] width 153 height 34
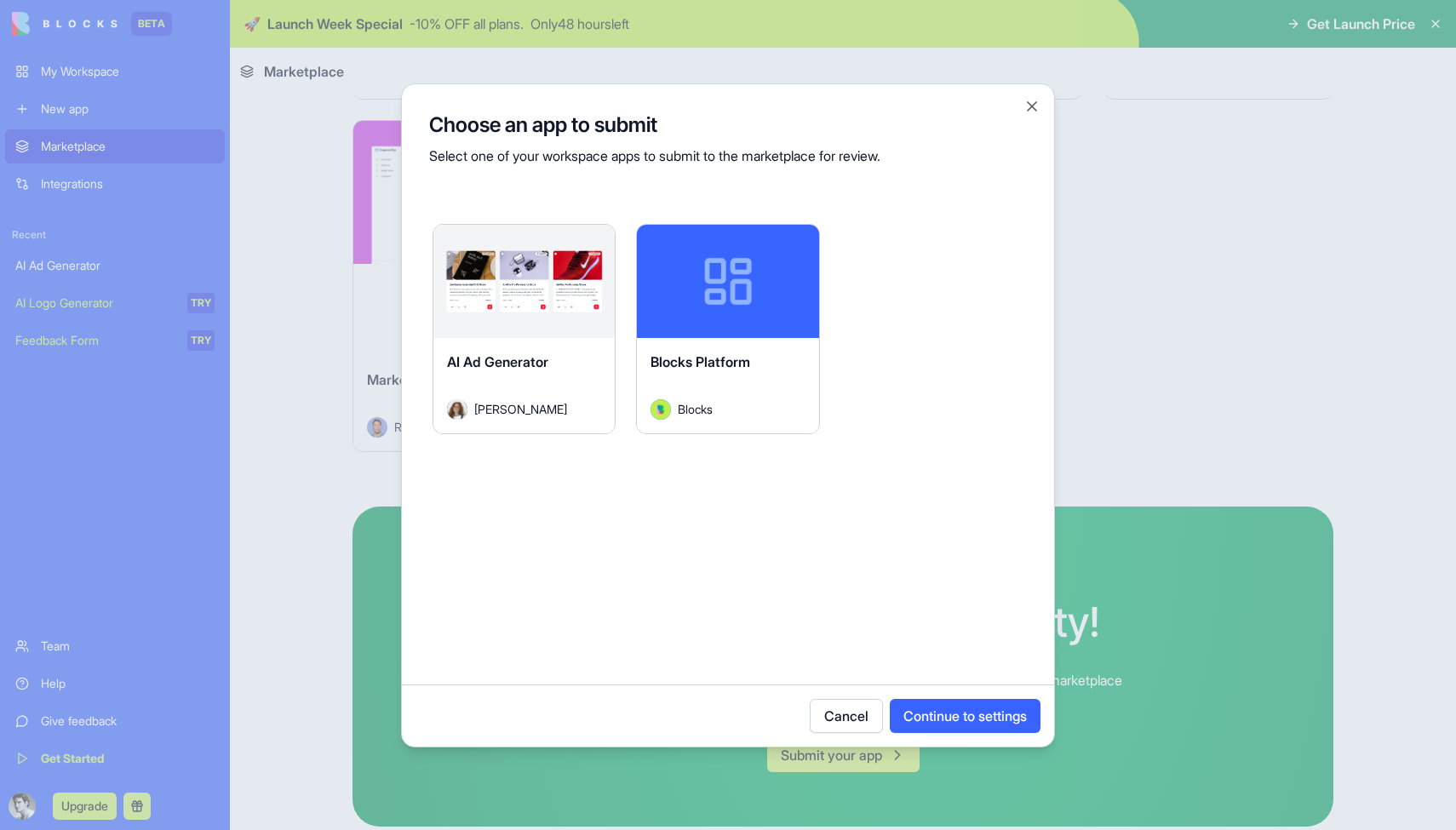
click at [830, 718] on button "Cancel" at bounding box center [846, 716] width 73 height 34
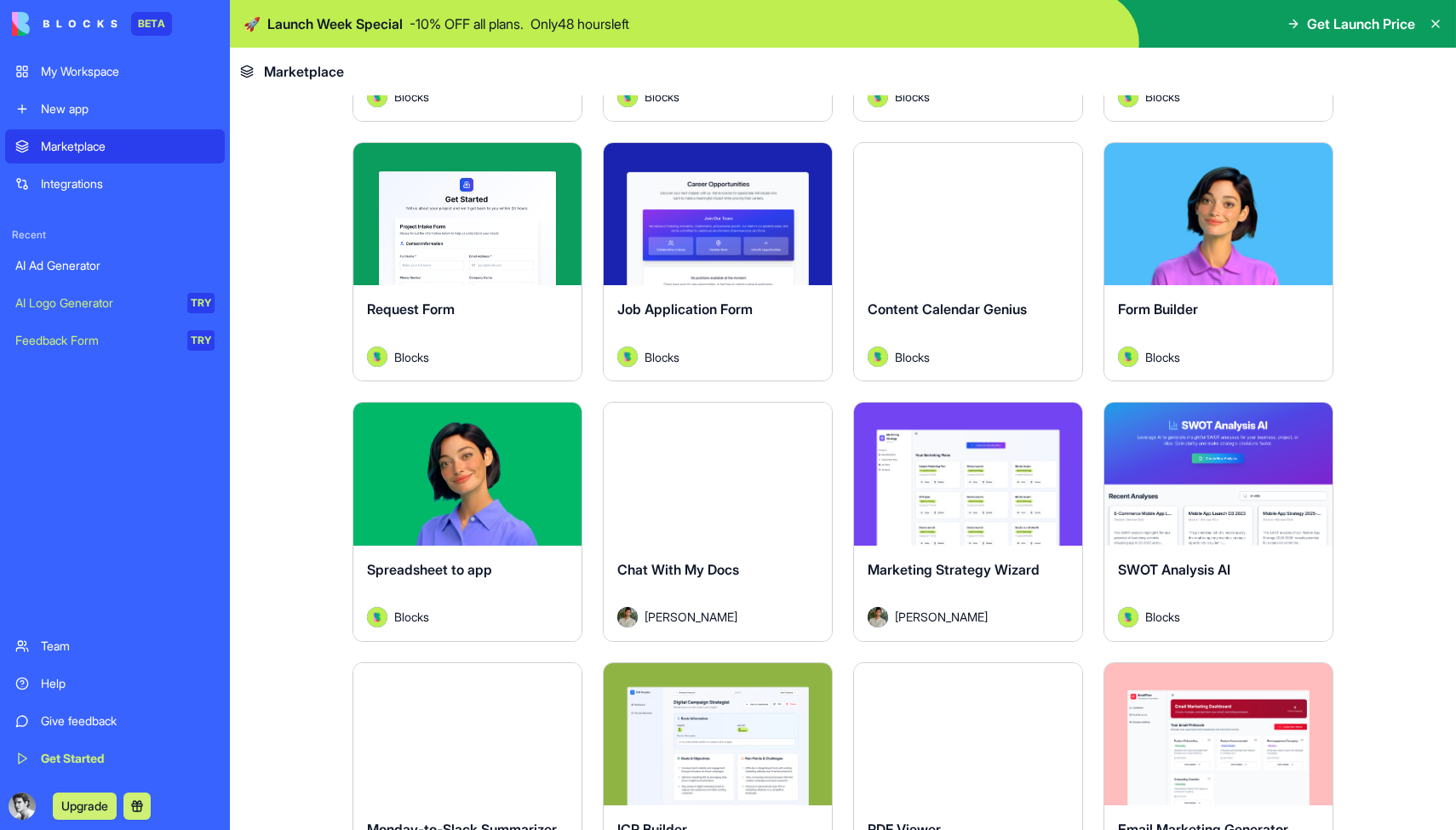
scroll to position [0, 0]
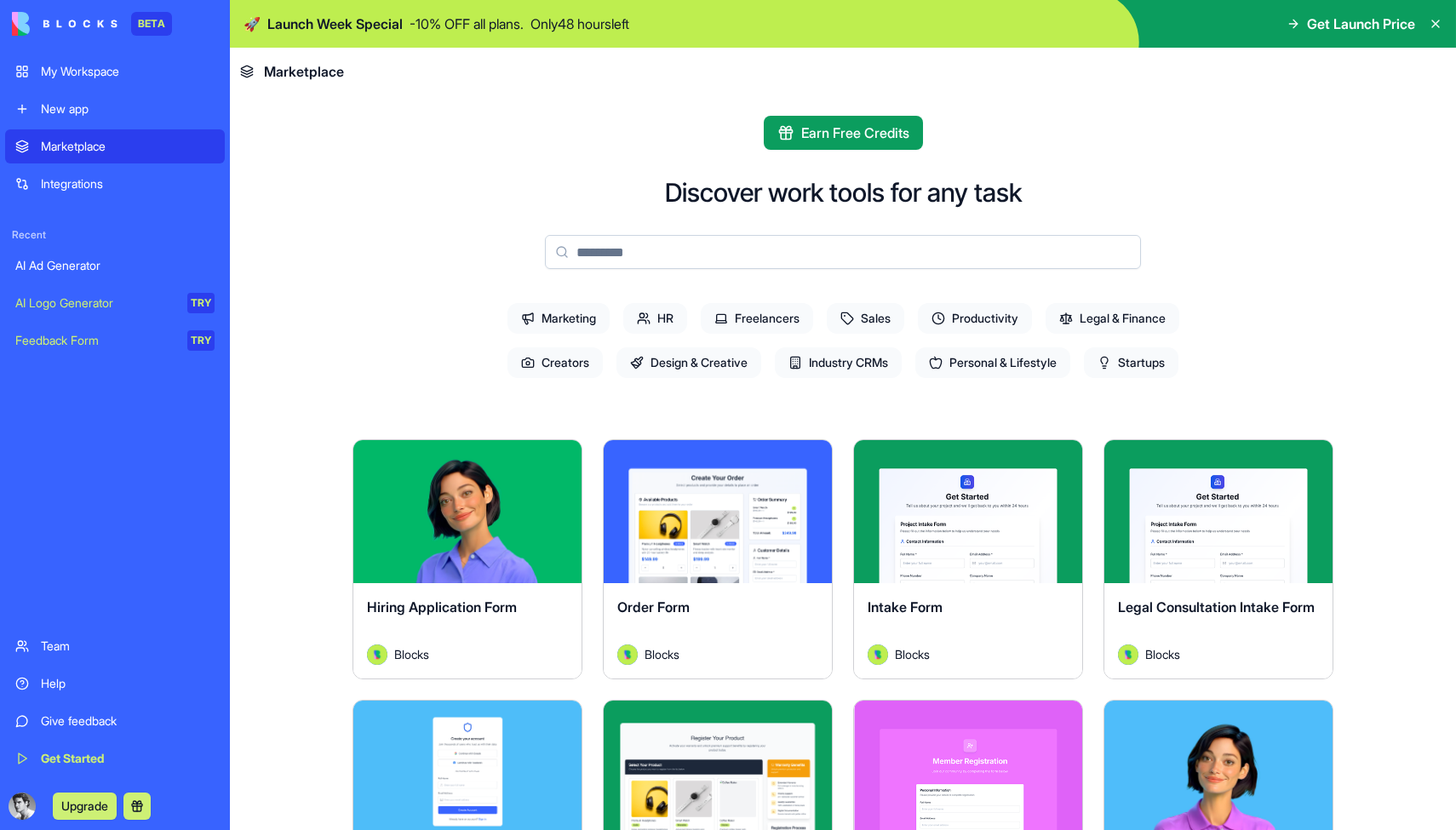
click at [1436, 25] on icon at bounding box center [1436, 24] width 7 height 7
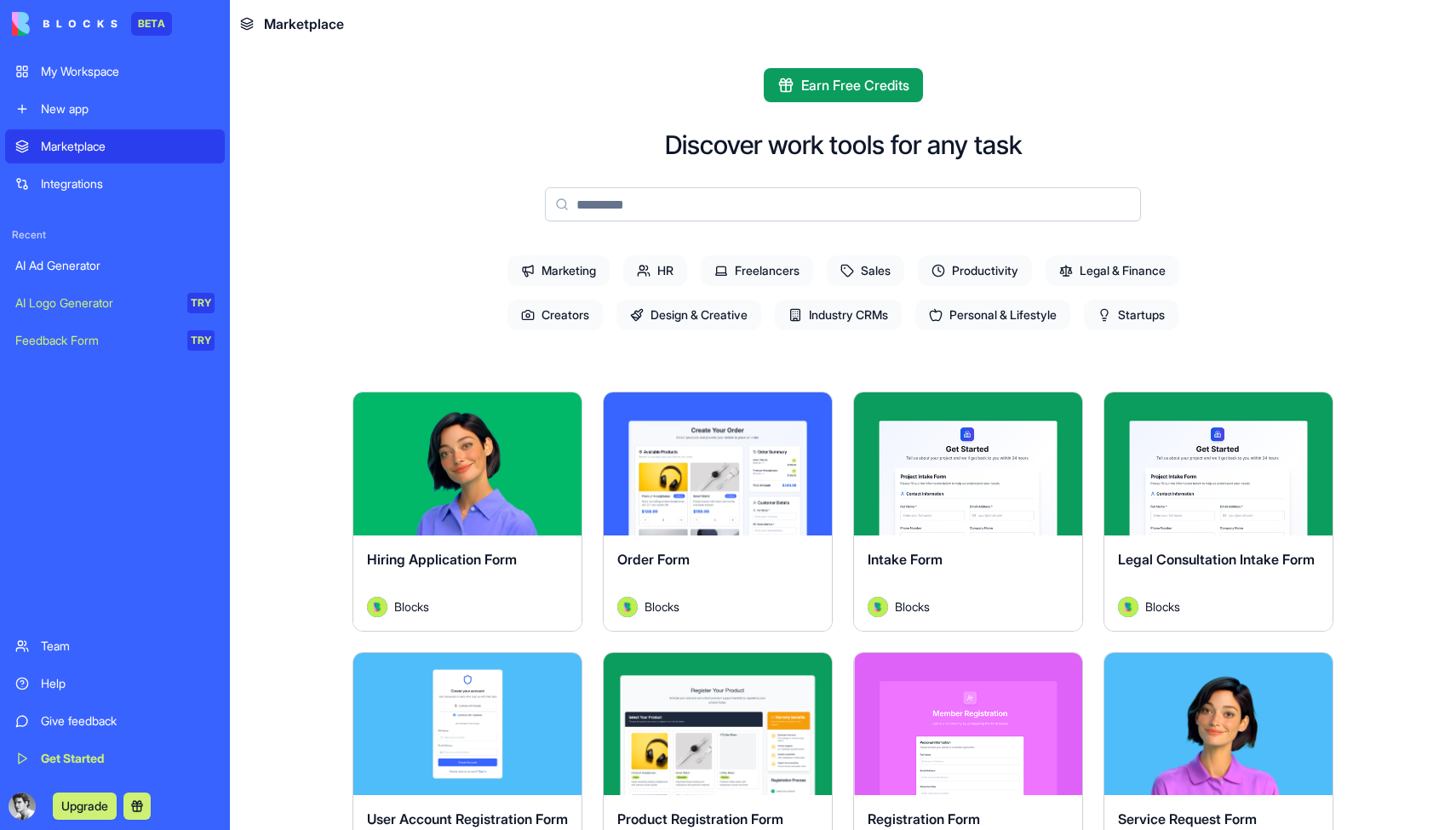
click at [566, 309] on span "Creators" at bounding box center [555, 315] width 95 height 31
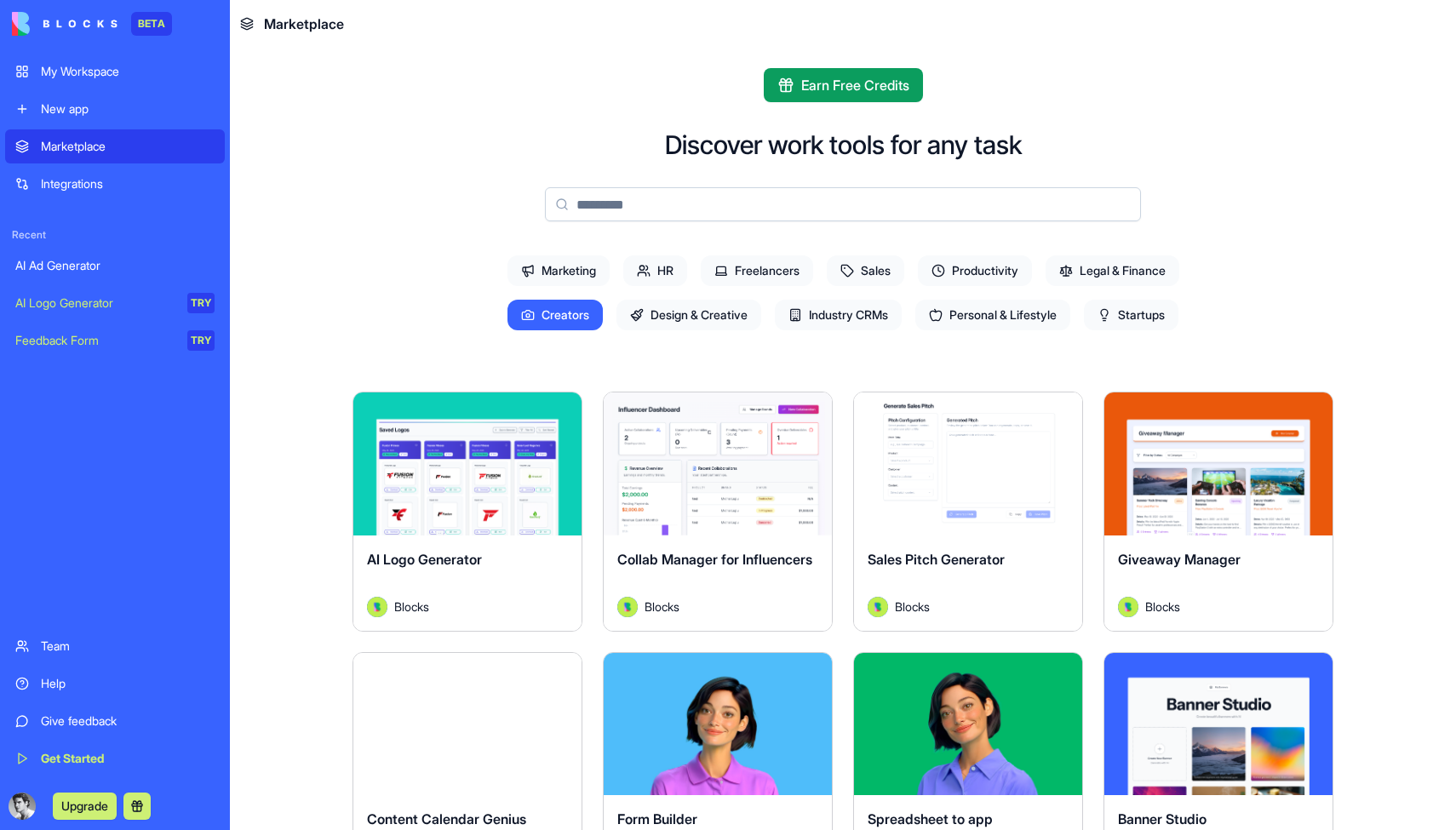
click at [546, 313] on span "Creators" at bounding box center [555, 315] width 95 height 31
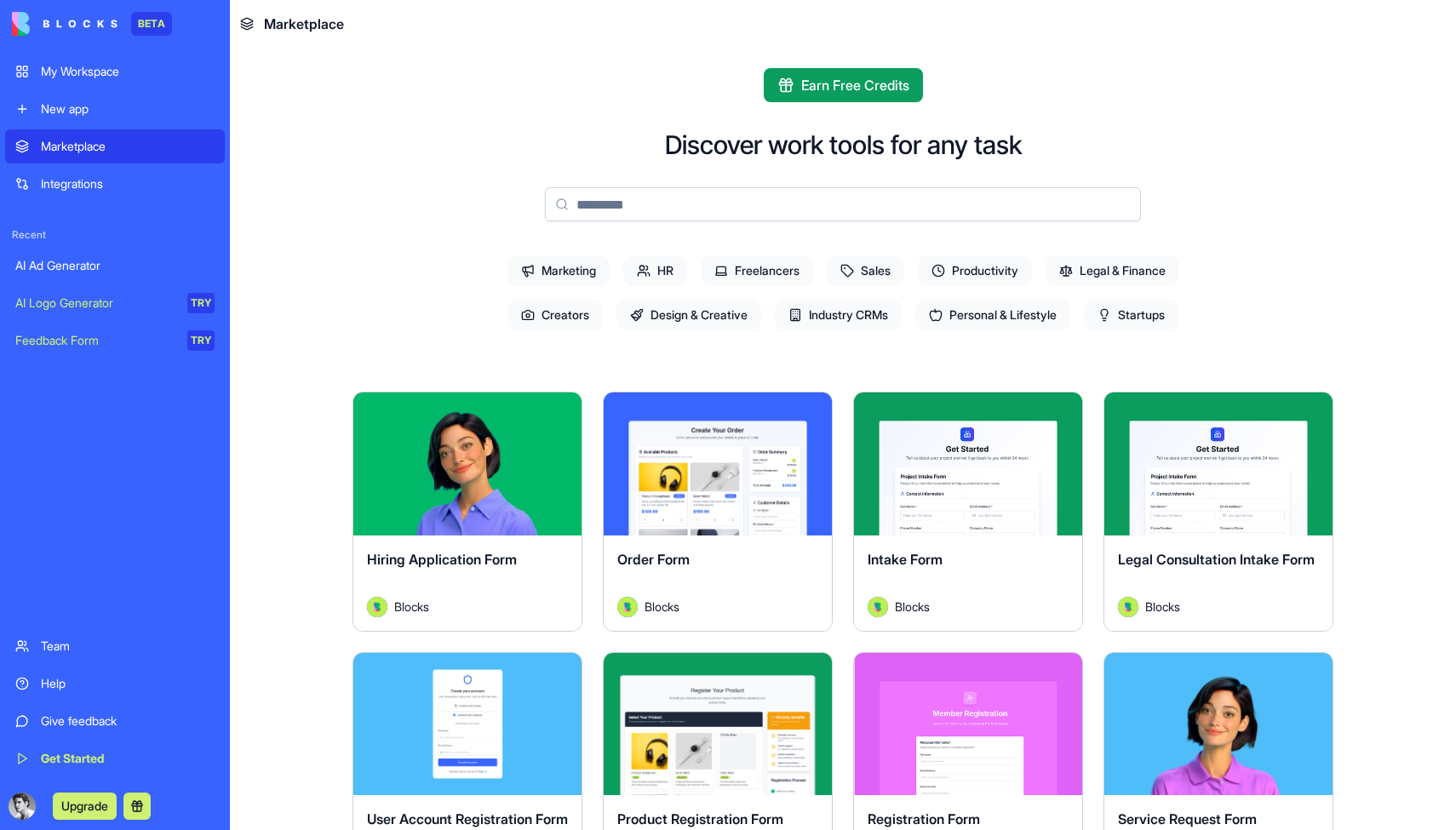
click at [111, 83] on link "My Workspace" at bounding box center [115, 72] width 220 height 34
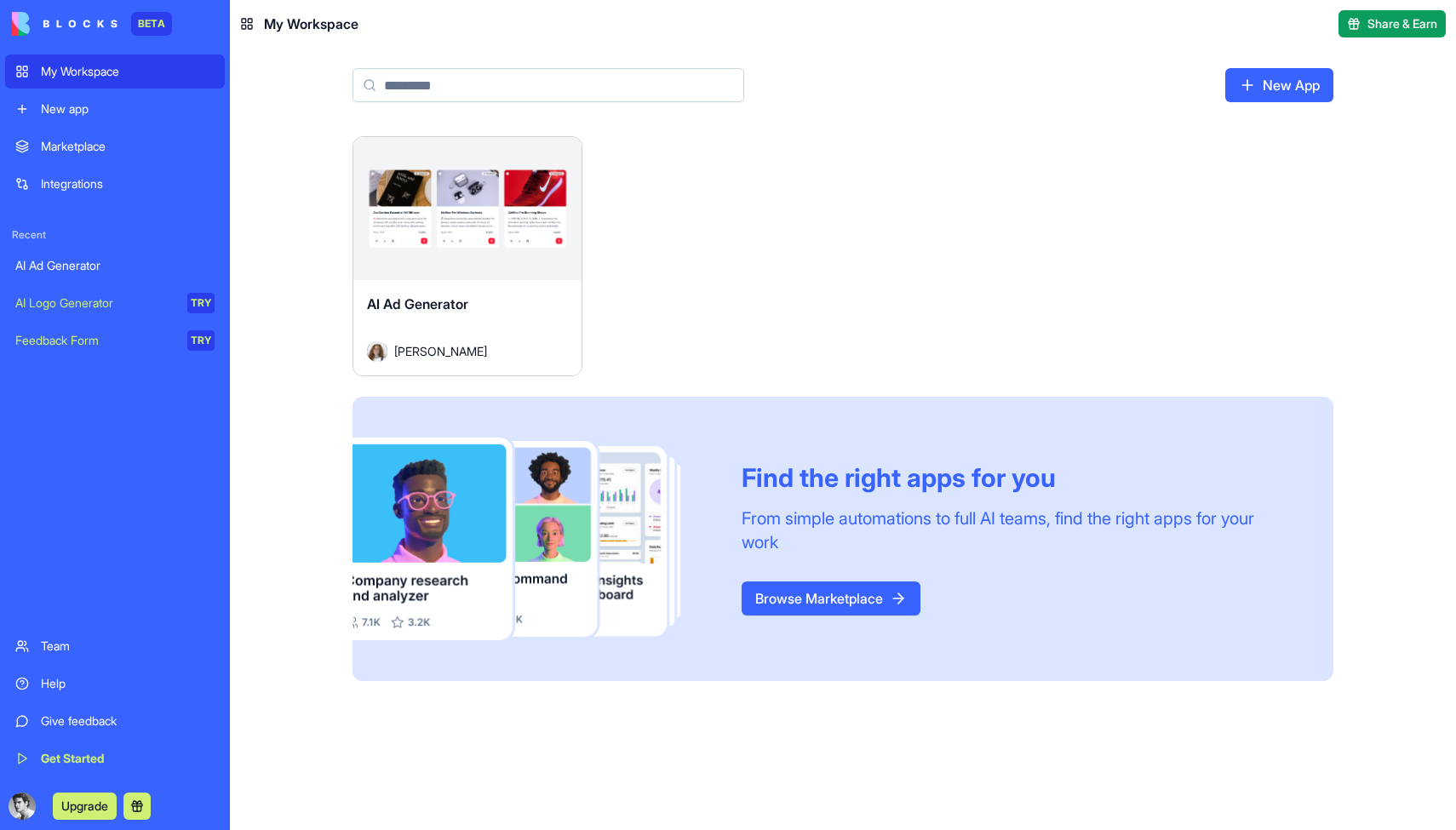
click at [1159, 308] on div "Launch AI Ad Generator Julia Fegelman Find the right apps for you From simple a…" at bounding box center [843, 408] width 981 height 545
click at [119, 147] on div "Marketplace" at bounding box center [128, 147] width 174 height 17
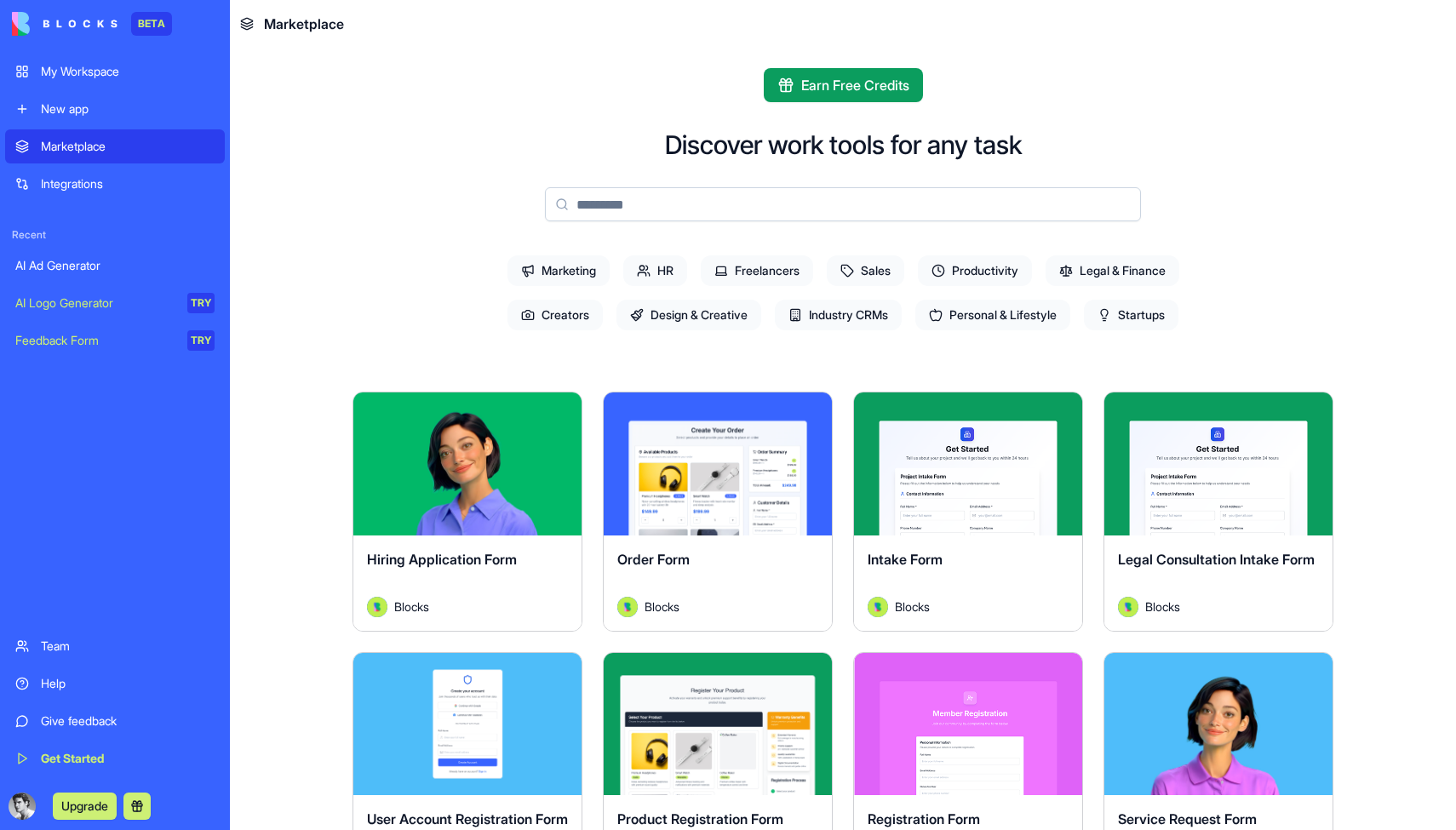
click at [724, 470] on button "Explore" at bounding box center [718, 464] width 128 height 34
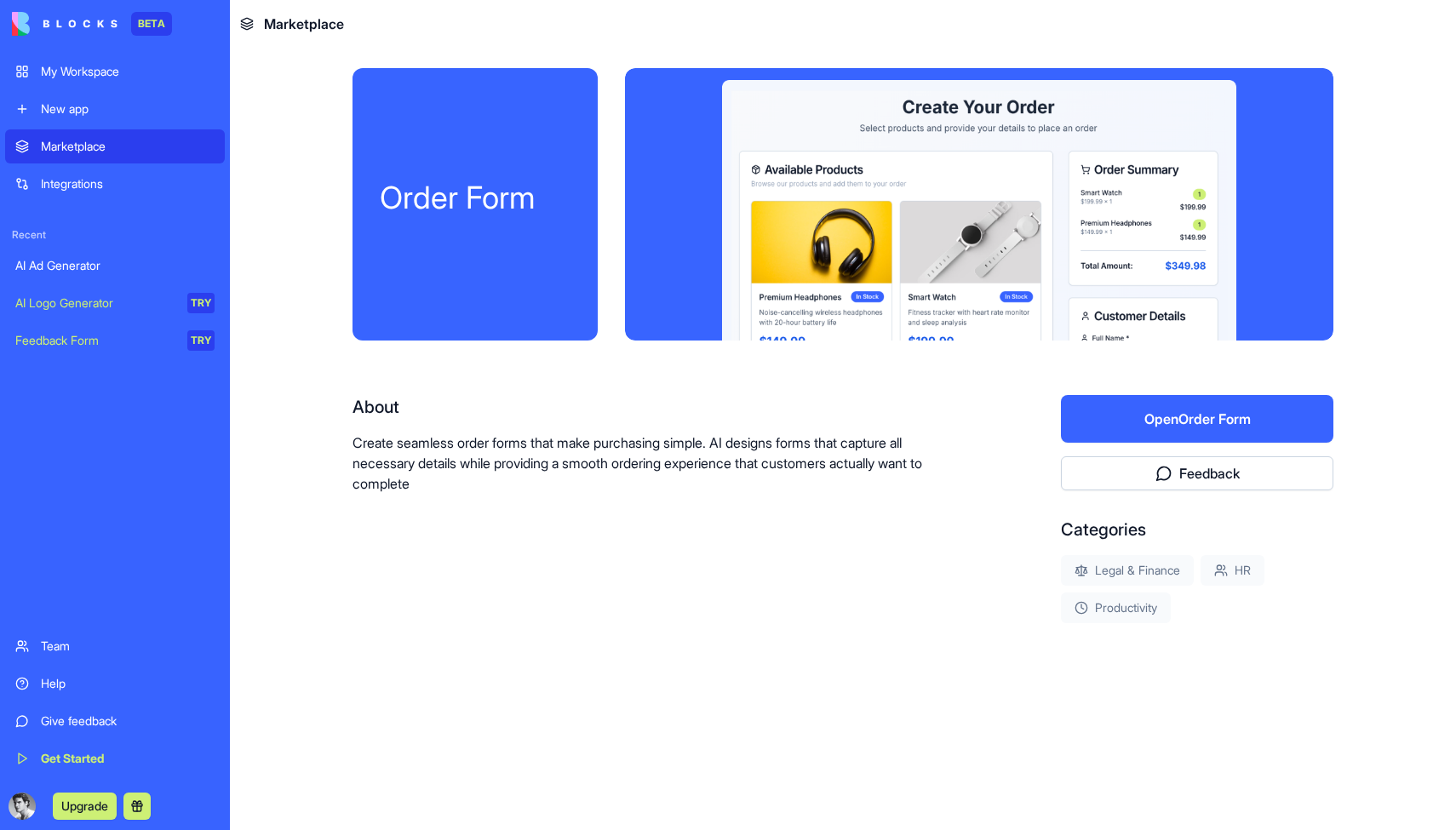
click at [1169, 422] on button "Open Order Form" at bounding box center [1198, 419] width 273 height 48
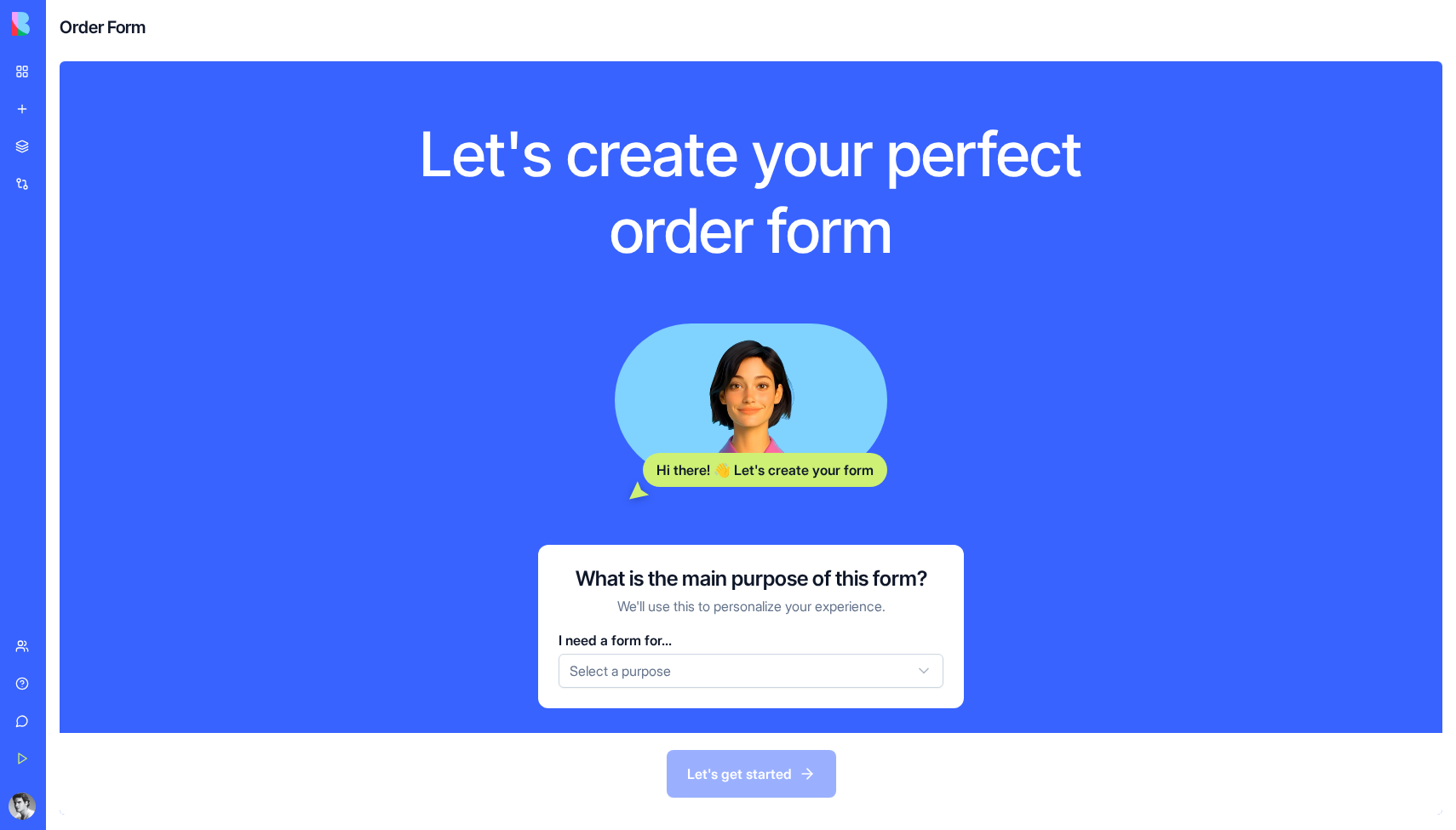
click at [789, 671] on html "BETA My Workspace New app Marketplace Integrations Recent AI Ad Generator AI Lo…" at bounding box center [728, 415] width 1456 height 830
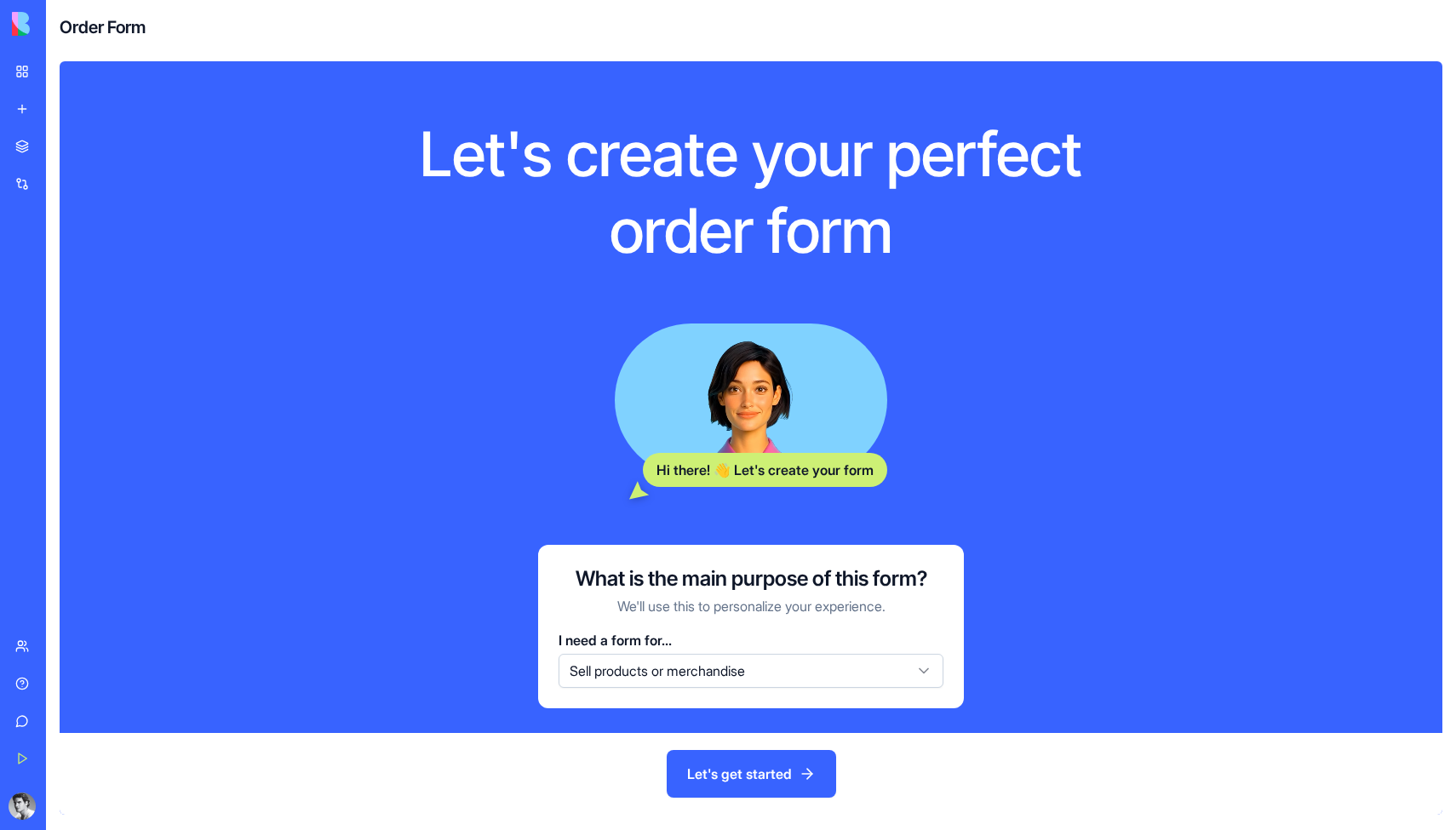
click at [783, 769] on button "Let's get started" at bounding box center [751, 774] width 170 height 48
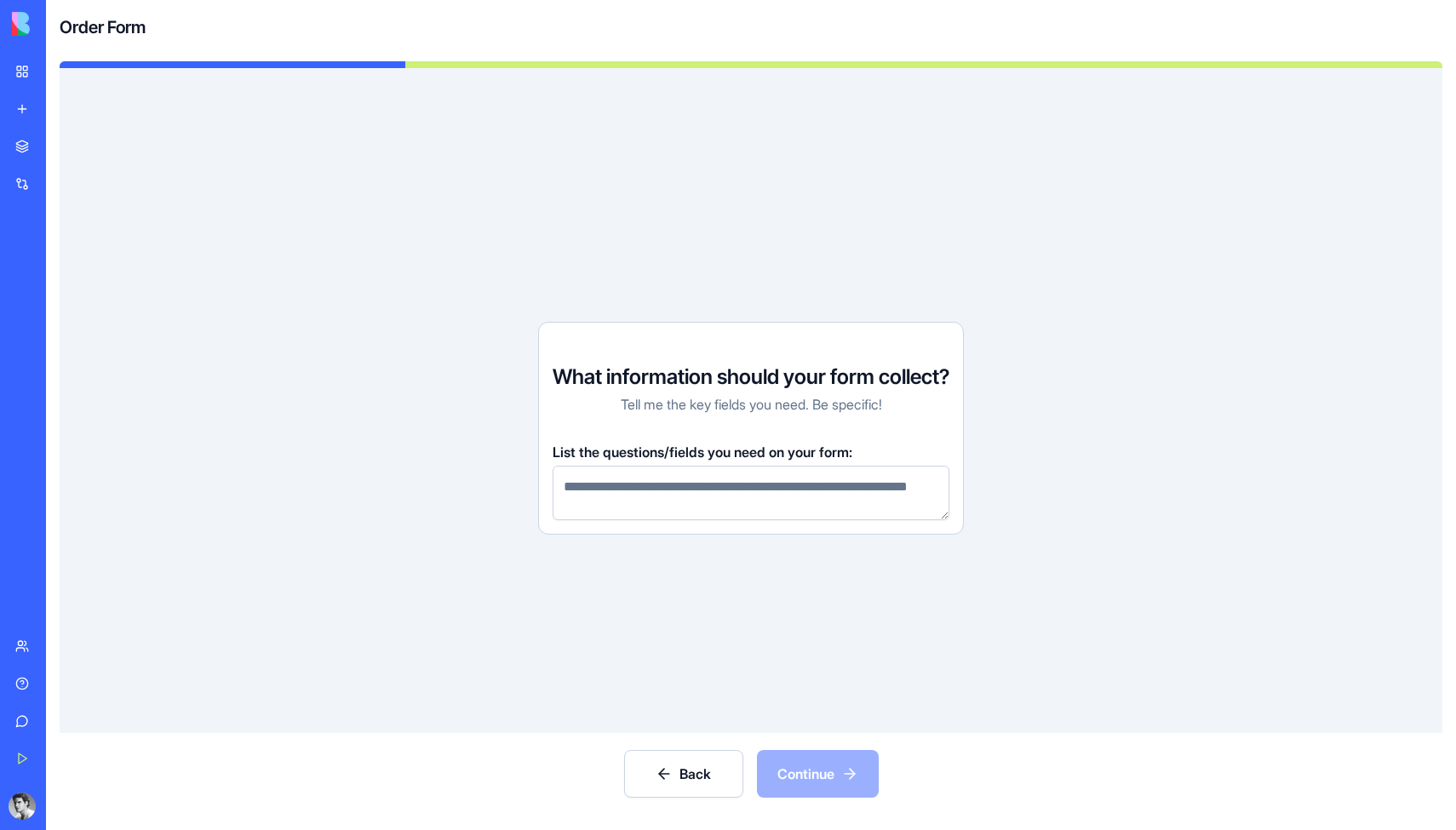
click at [800, 520] on textarea at bounding box center [750, 493] width 396 height 55
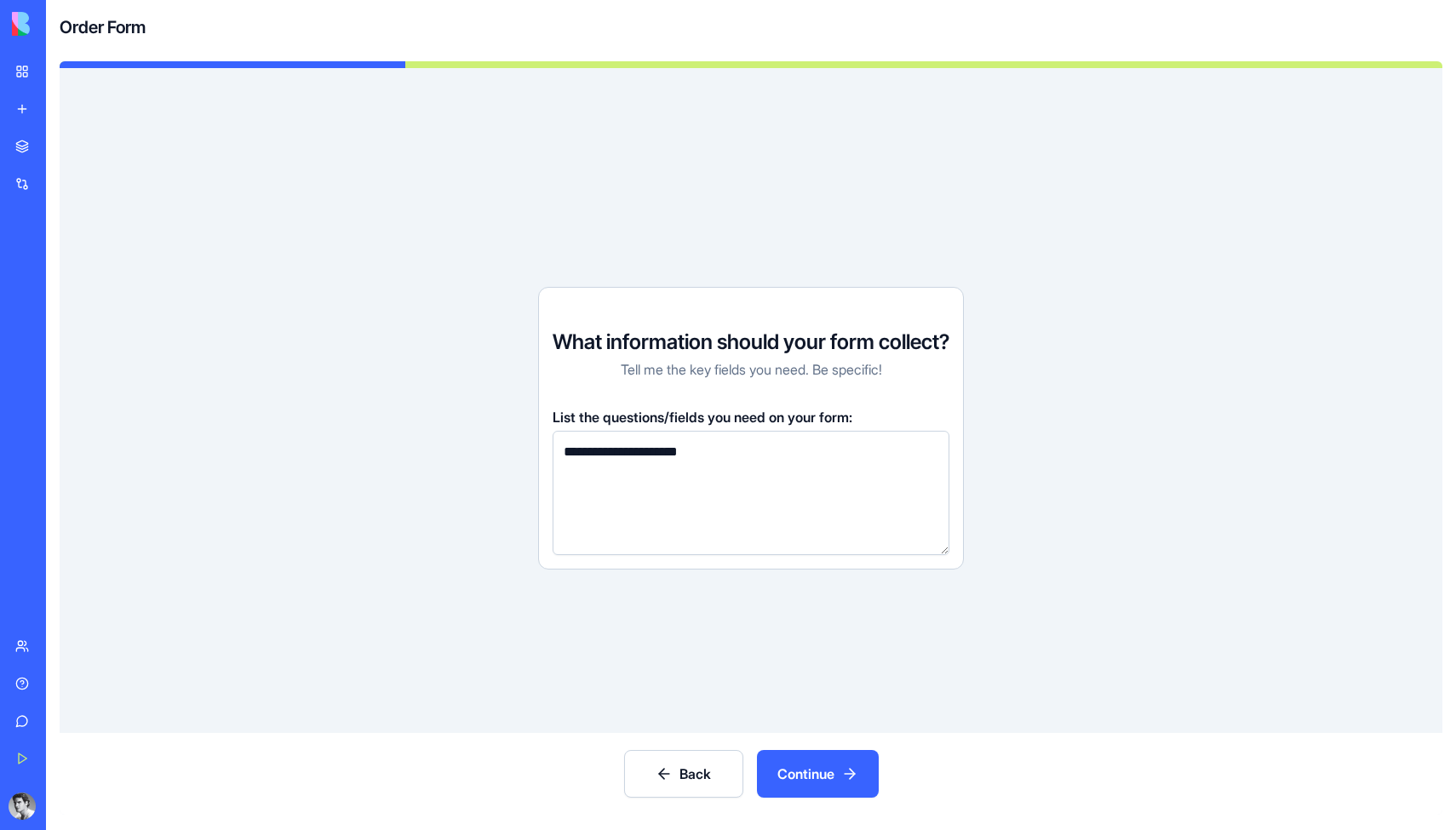
type textarea "**********"
drag, startPoint x: 803, startPoint y: 524, endPoint x: 831, endPoint y: 772, distance: 249.6
click at [831, 772] on button "Continue" at bounding box center [818, 774] width 122 height 48
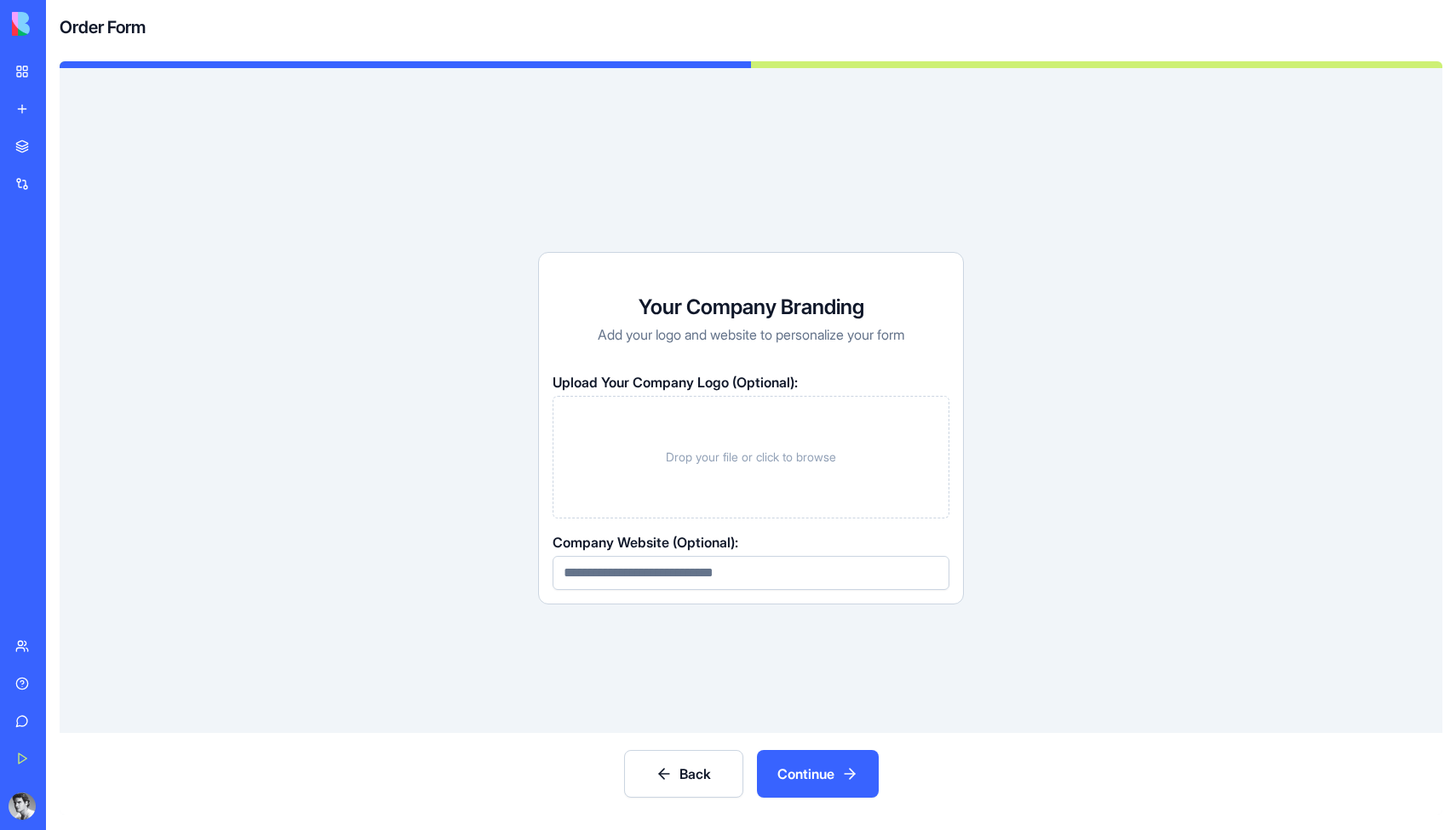
click at [859, 777] on button "Continue" at bounding box center [818, 774] width 122 height 48
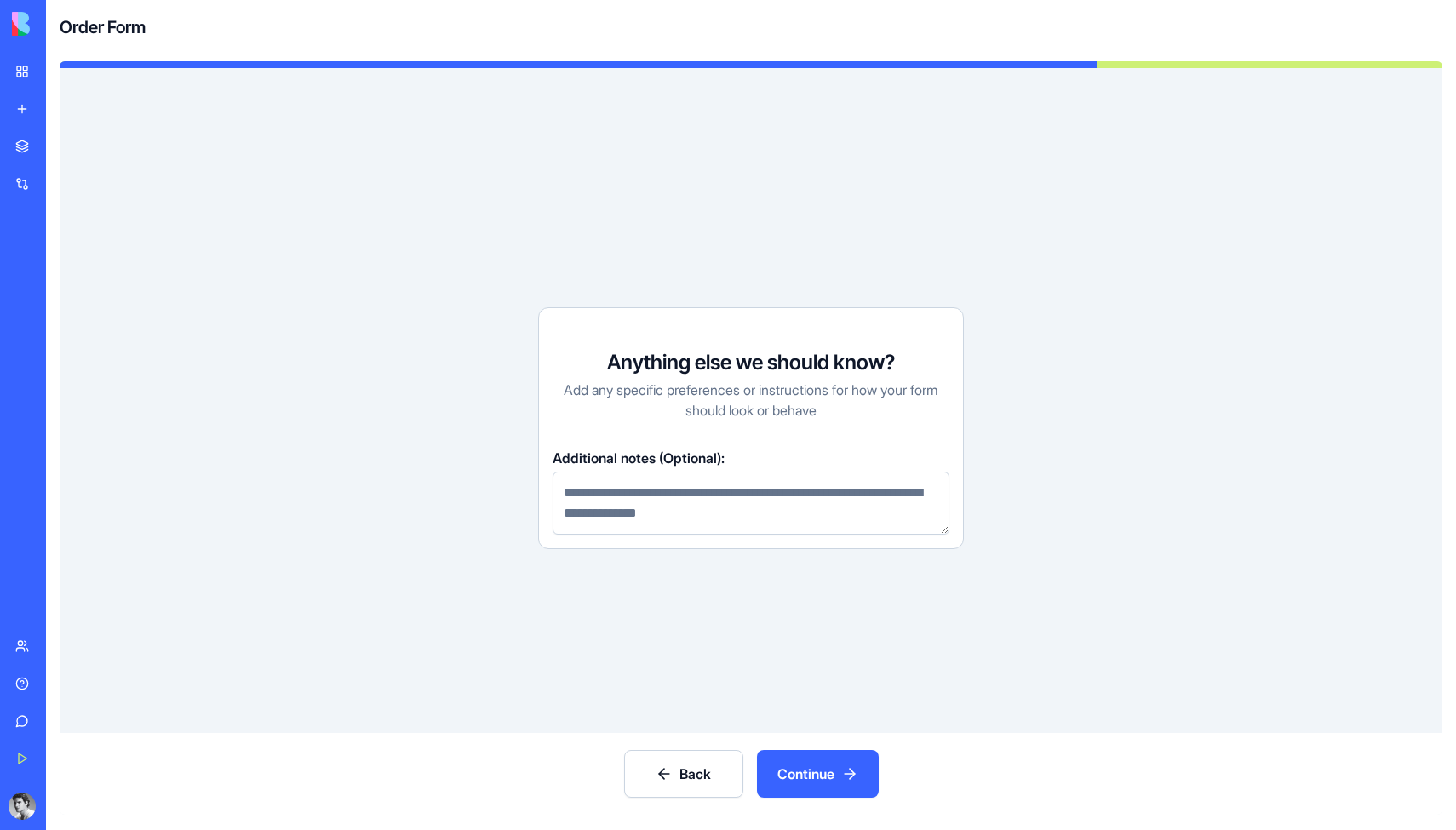
click at [854, 770] on button "Continue" at bounding box center [818, 774] width 122 height 48
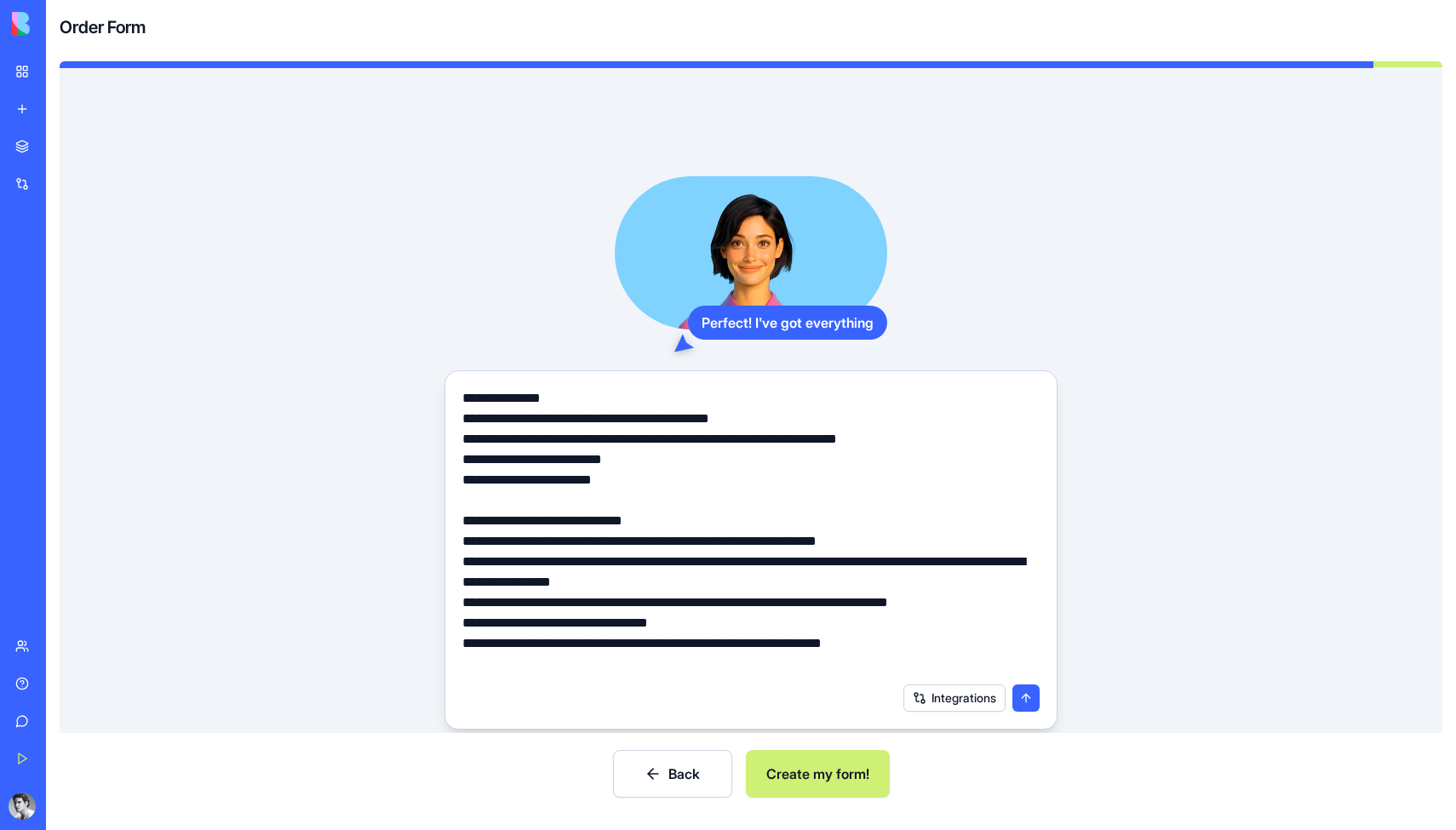
click at [854, 769] on button "Create my form!" at bounding box center [818, 774] width 144 height 48
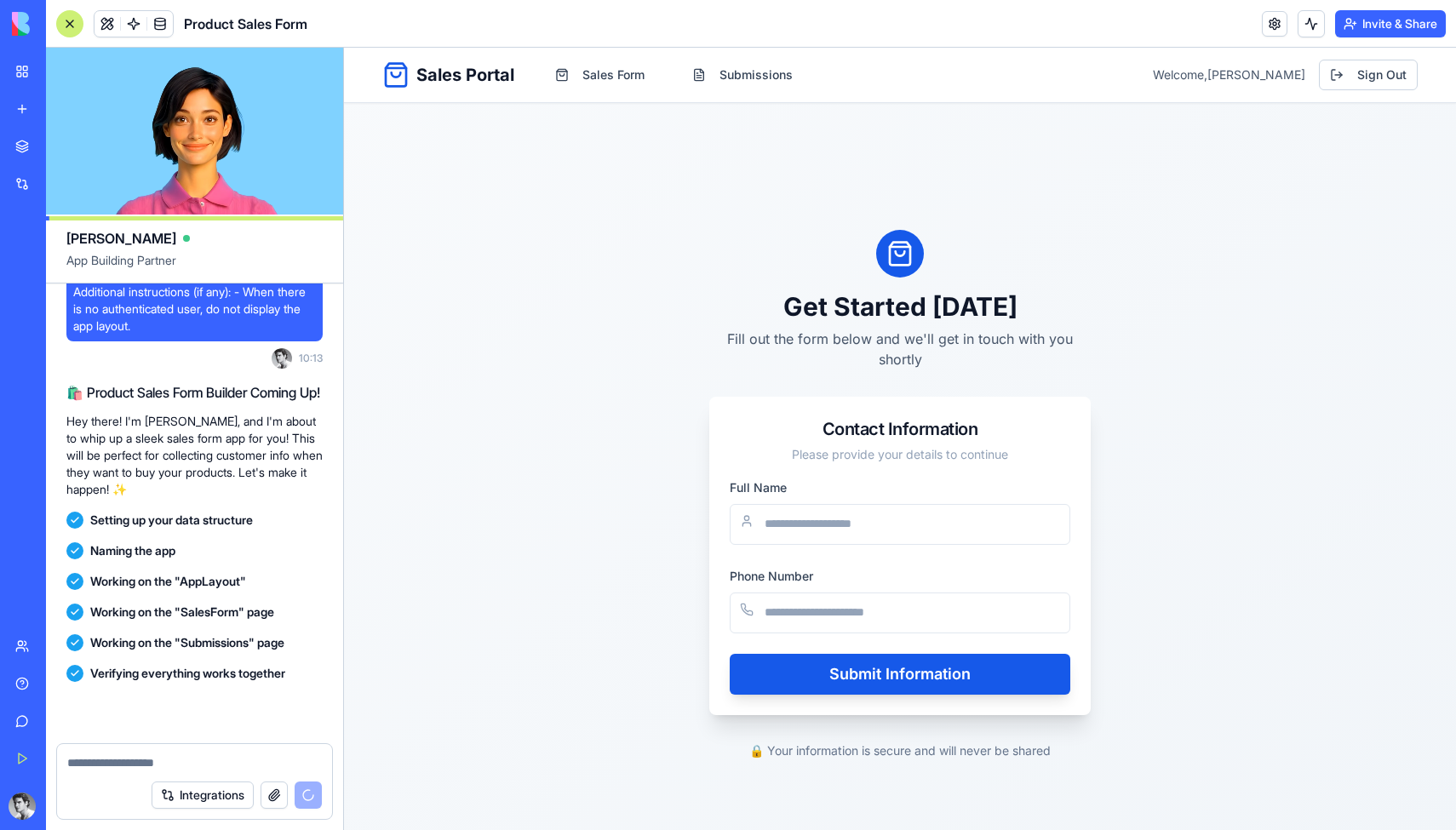
scroll to position [510, 0]
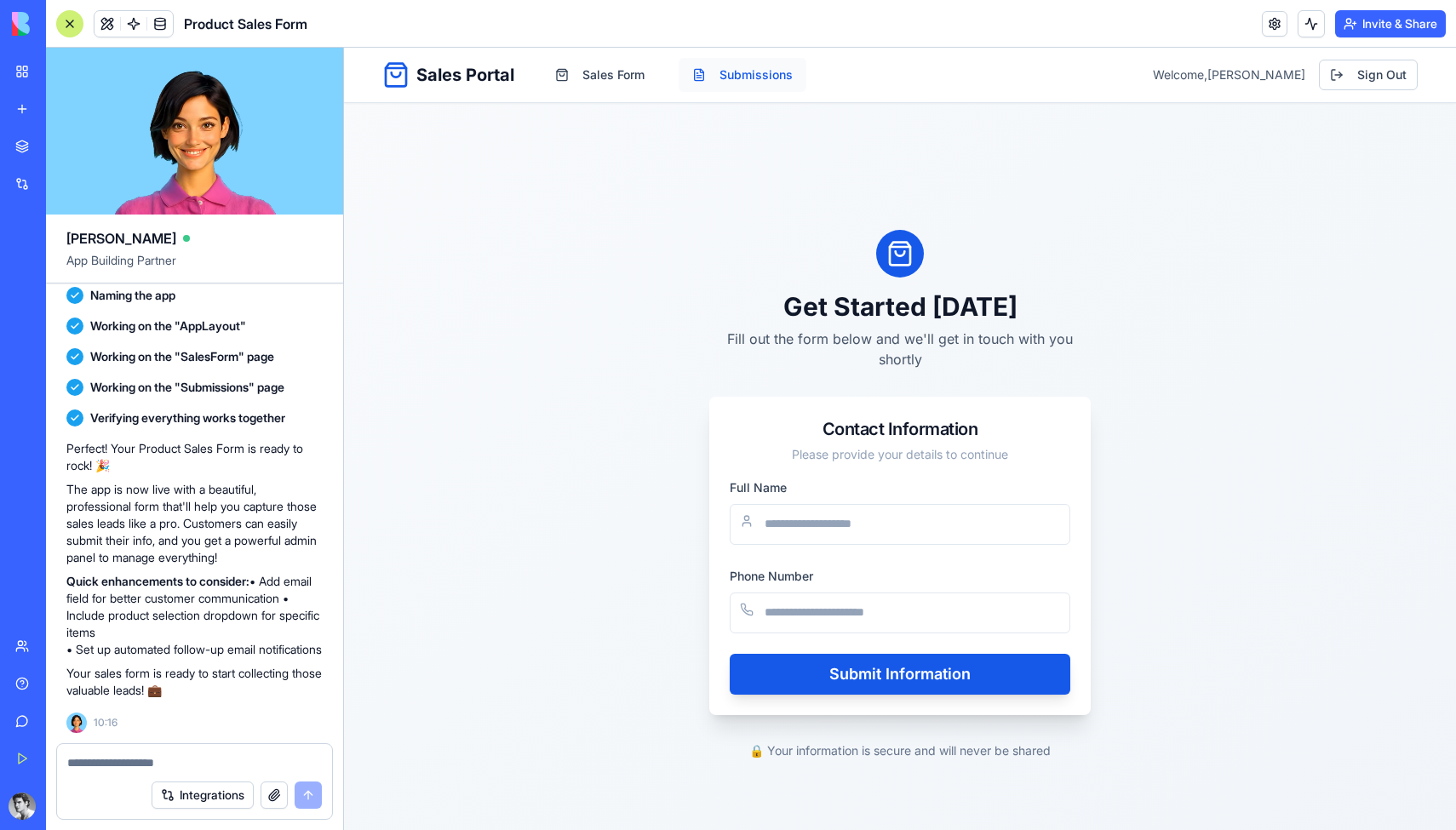
click at [738, 78] on button "Submissions" at bounding box center [742, 75] width 128 height 34
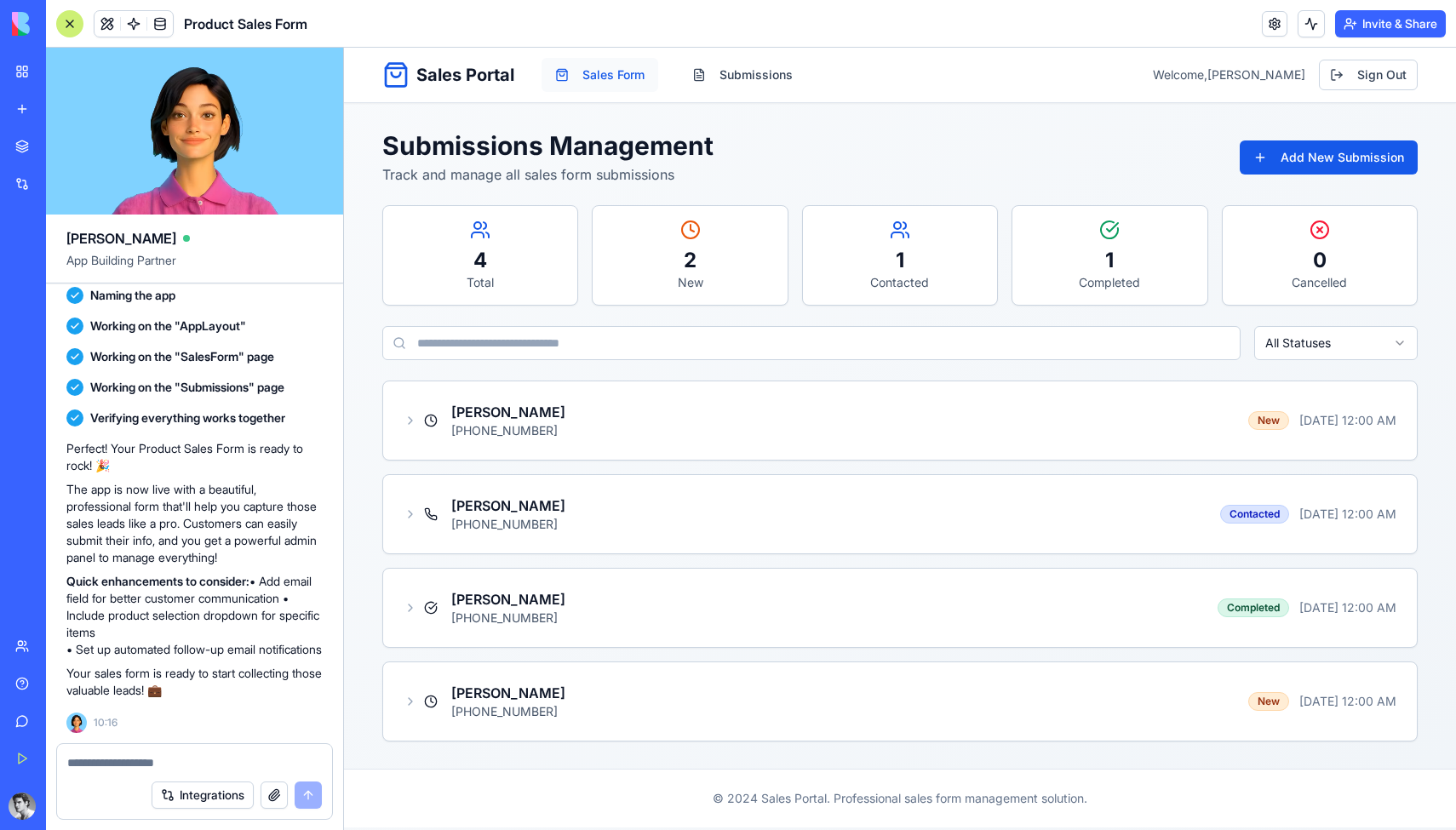
click at [626, 77] on button "Sales Form" at bounding box center [599, 75] width 117 height 34
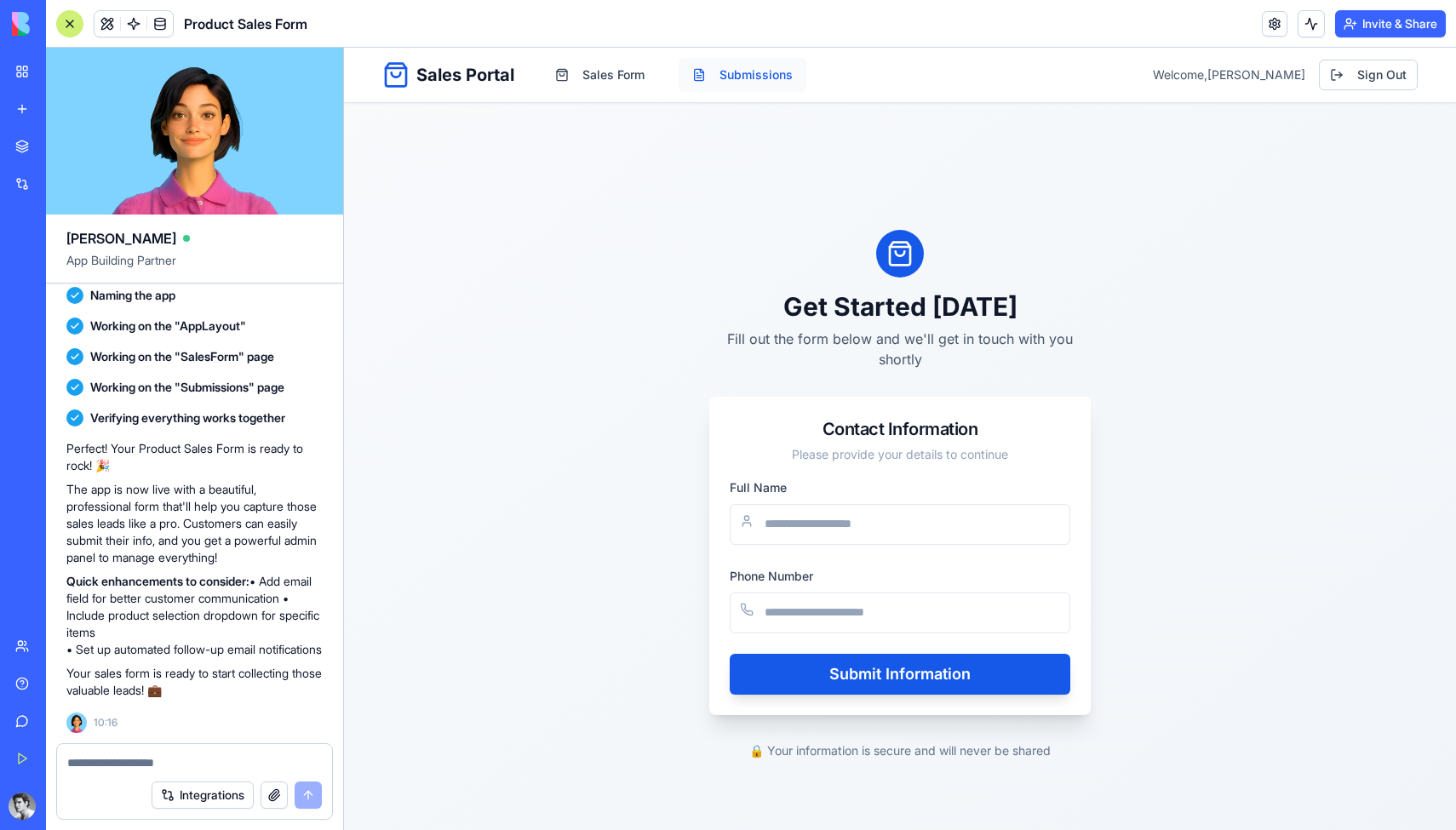
click at [742, 82] on button "Submissions" at bounding box center [742, 75] width 128 height 34
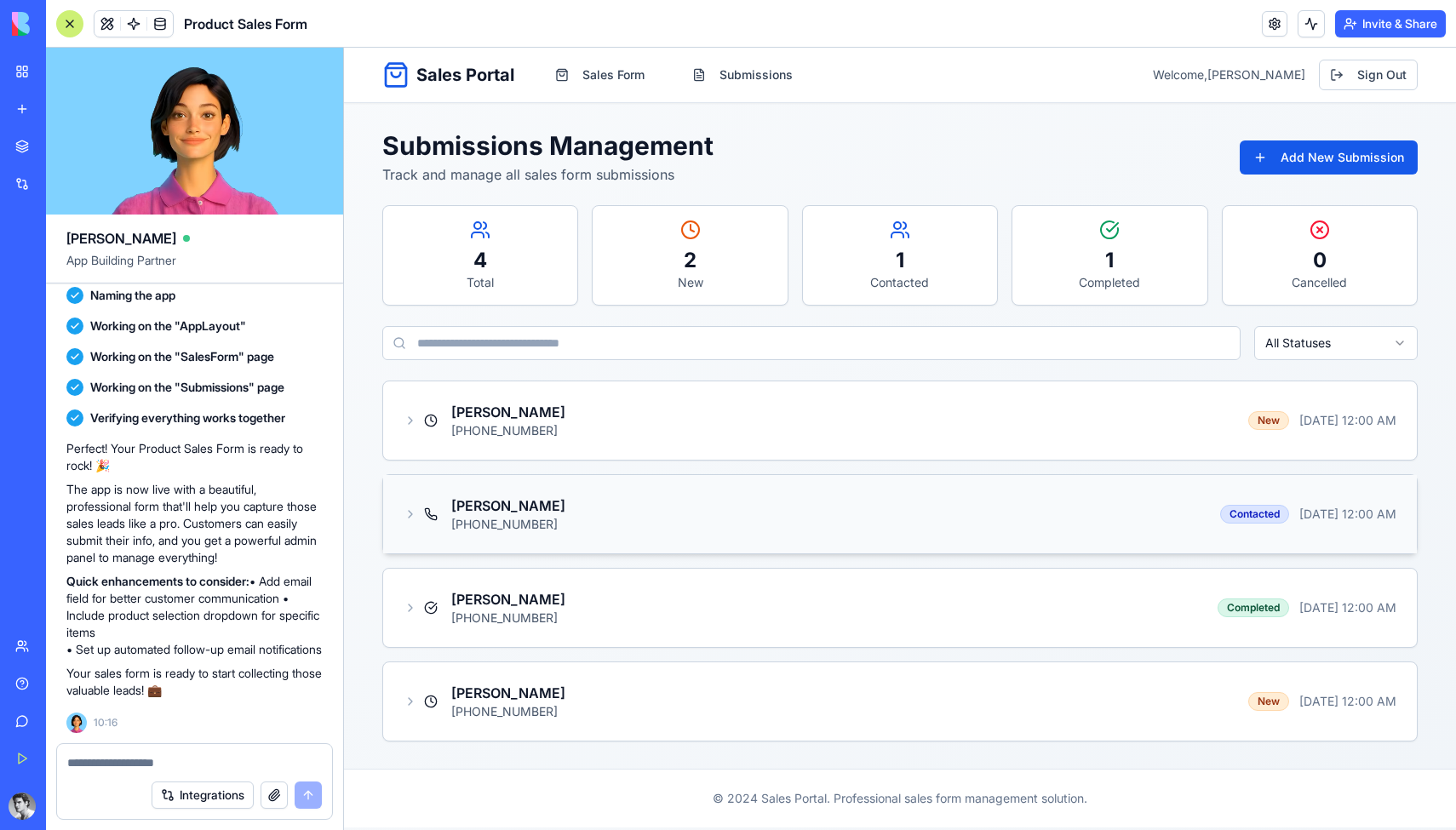
click at [808, 500] on div "Mike Chen +1-555-0456 Contacted Jan 26, 2025 at 12:00 AM" at bounding box center [899, 514] width 993 height 37
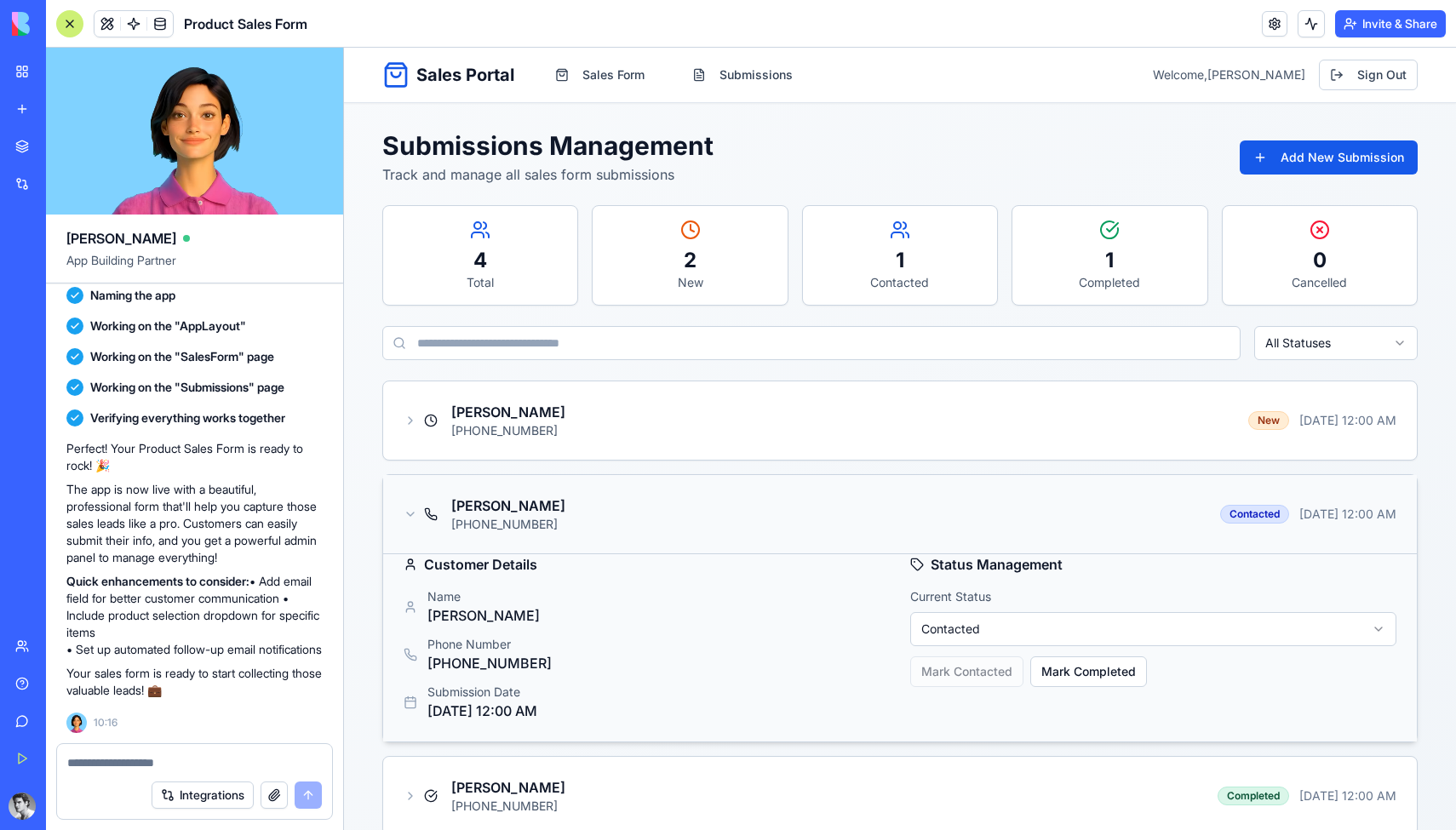
click at [757, 505] on div "Mike Chen +1-555-0456 Contacted Jan 26, 2025 at 12:00 AM" at bounding box center [899, 514] width 993 height 37
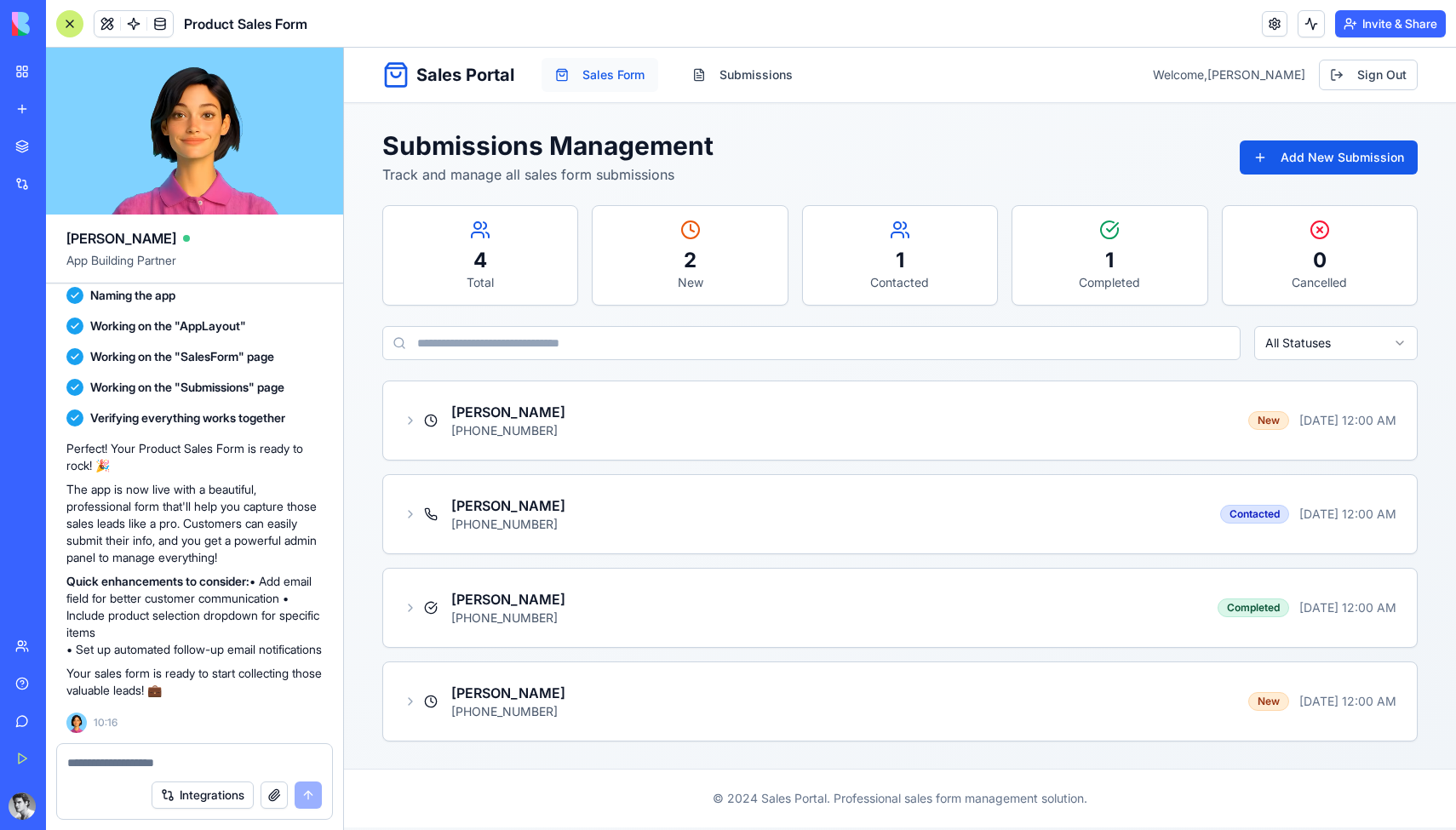
click at [611, 89] on button "Sales Form" at bounding box center [599, 75] width 117 height 34
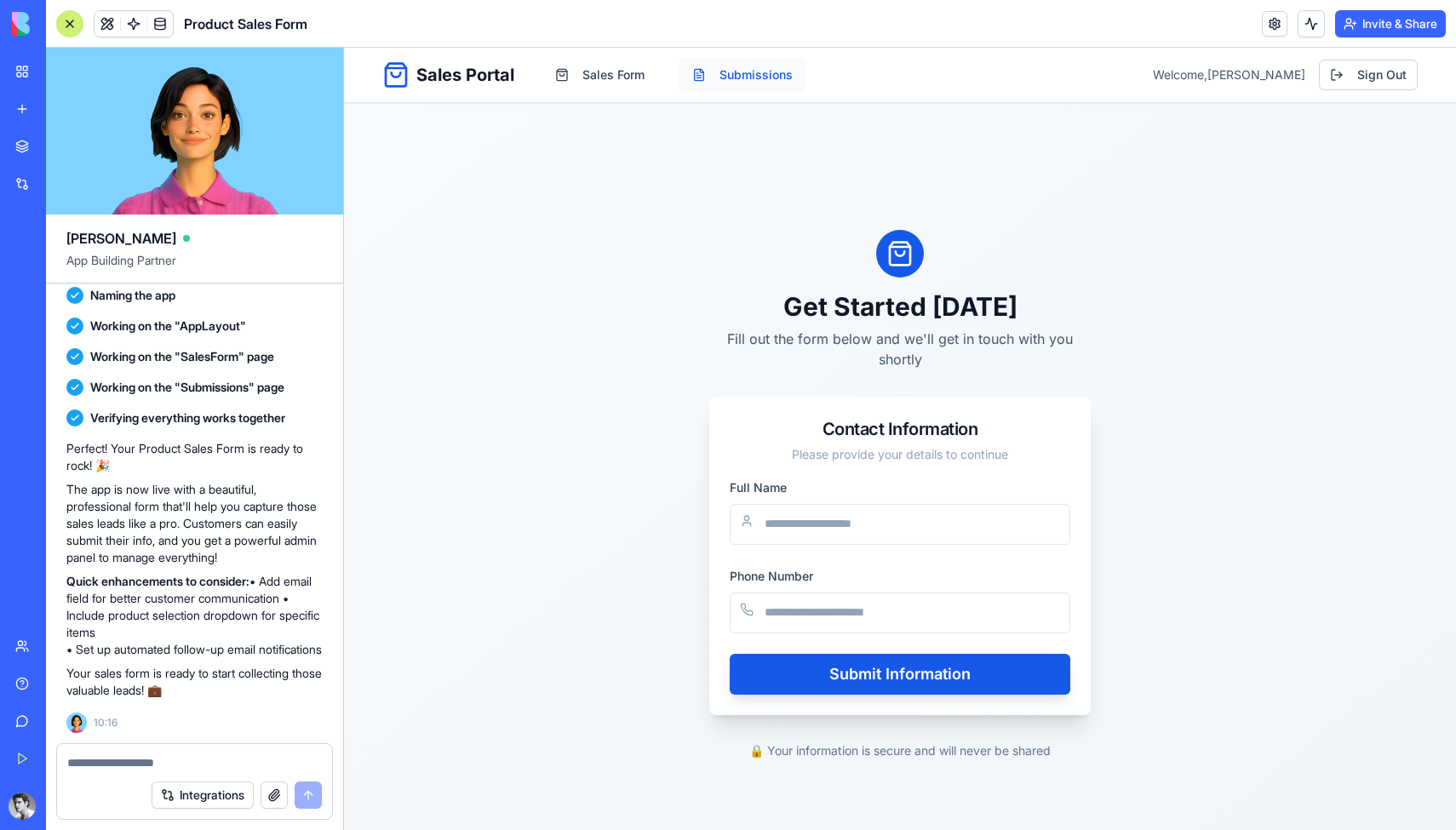
click at [743, 78] on button "Submissions" at bounding box center [742, 75] width 128 height 34
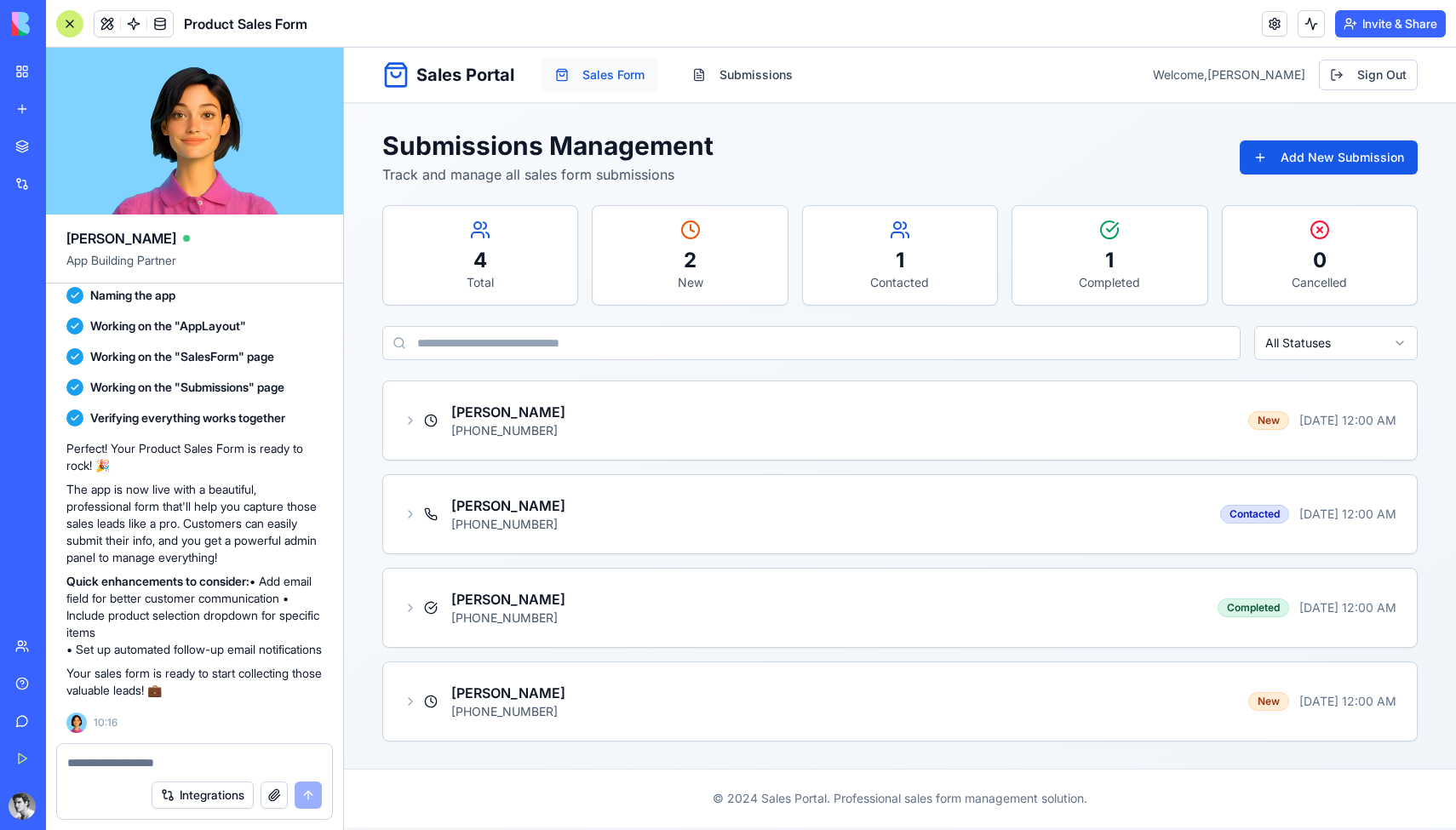
click at [644, 83] on button "Sales Form" at bounding box center [599, 75] width 117 height 34
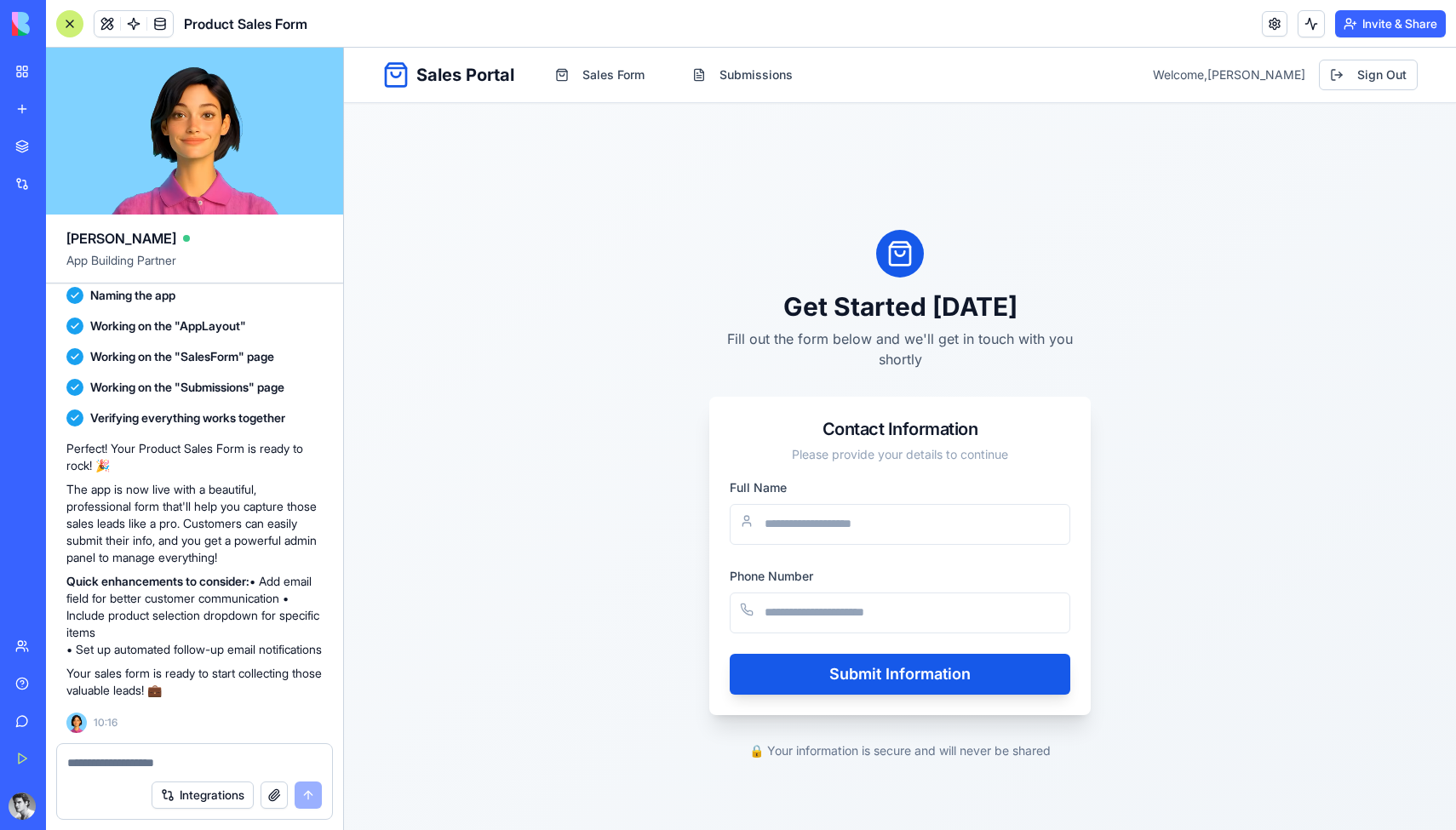
click at [25, 73] on link "My Workspace" at bounding box center [39, 72] width 68 height 34
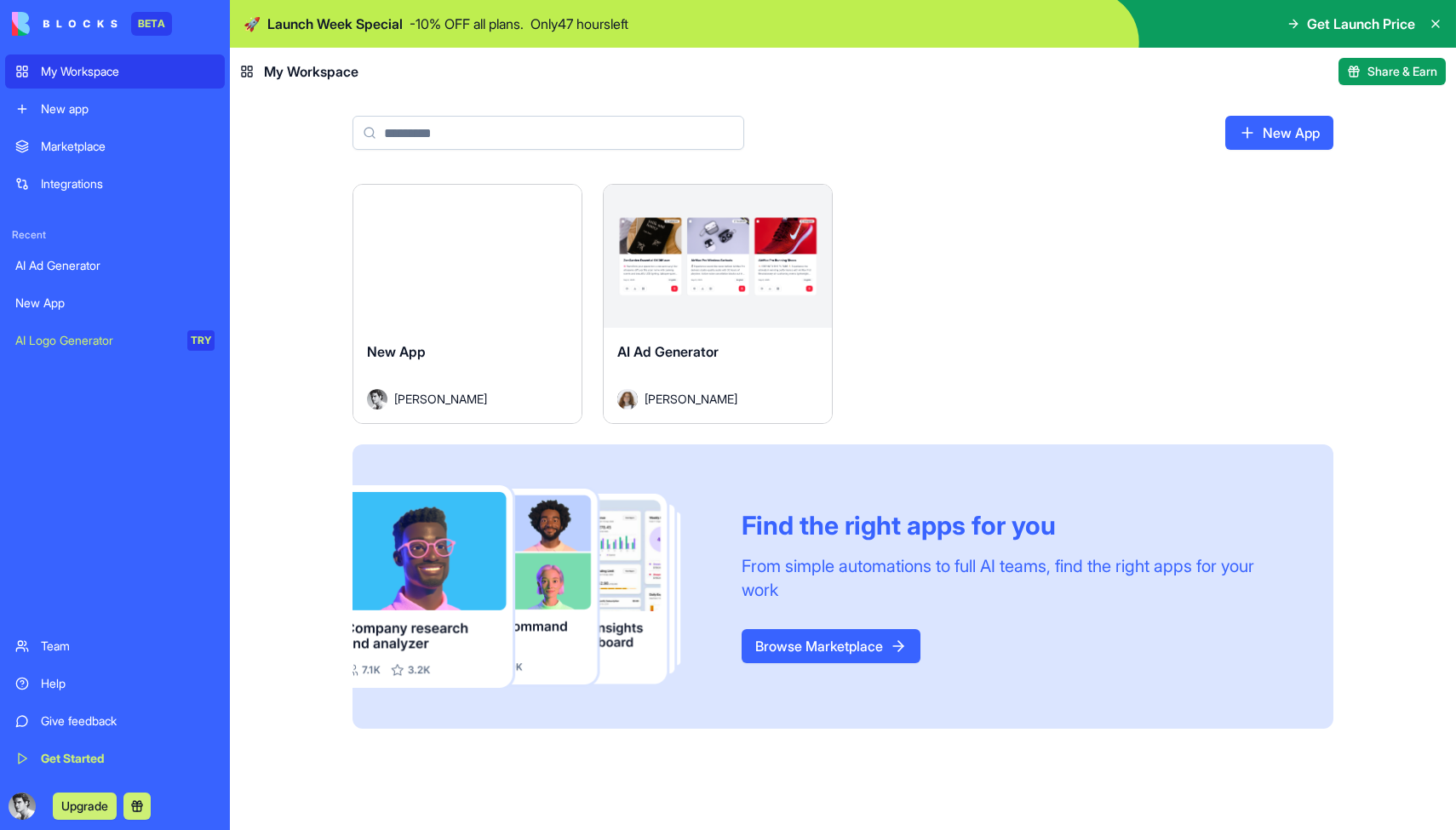
click at [1396, 76] on span "Share & Earn" at bounding box center [1402, 72] width 70 height 17
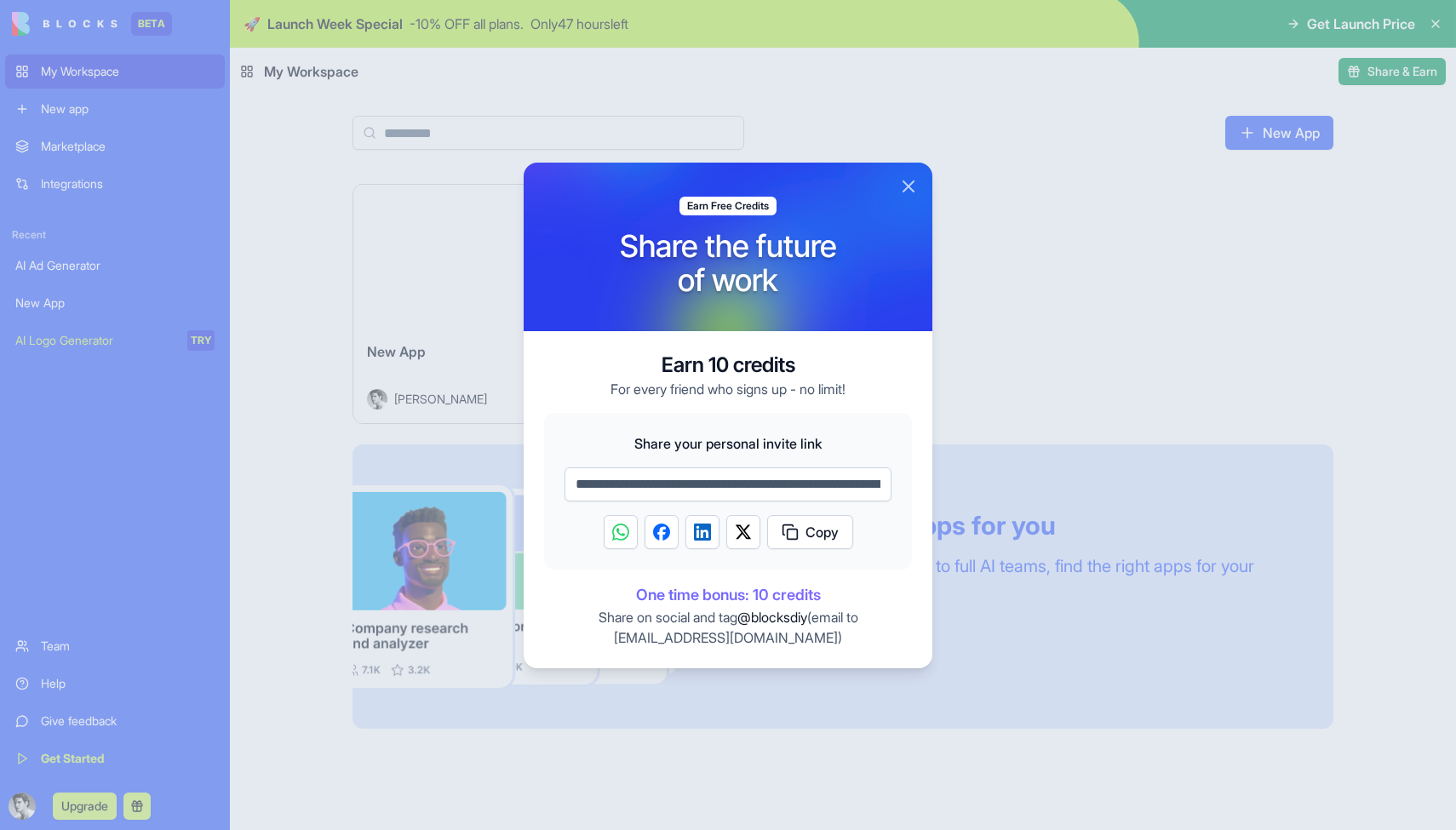
click at [909, 186] on button "Close" at bounding box center [909, 187] width 20 height 20
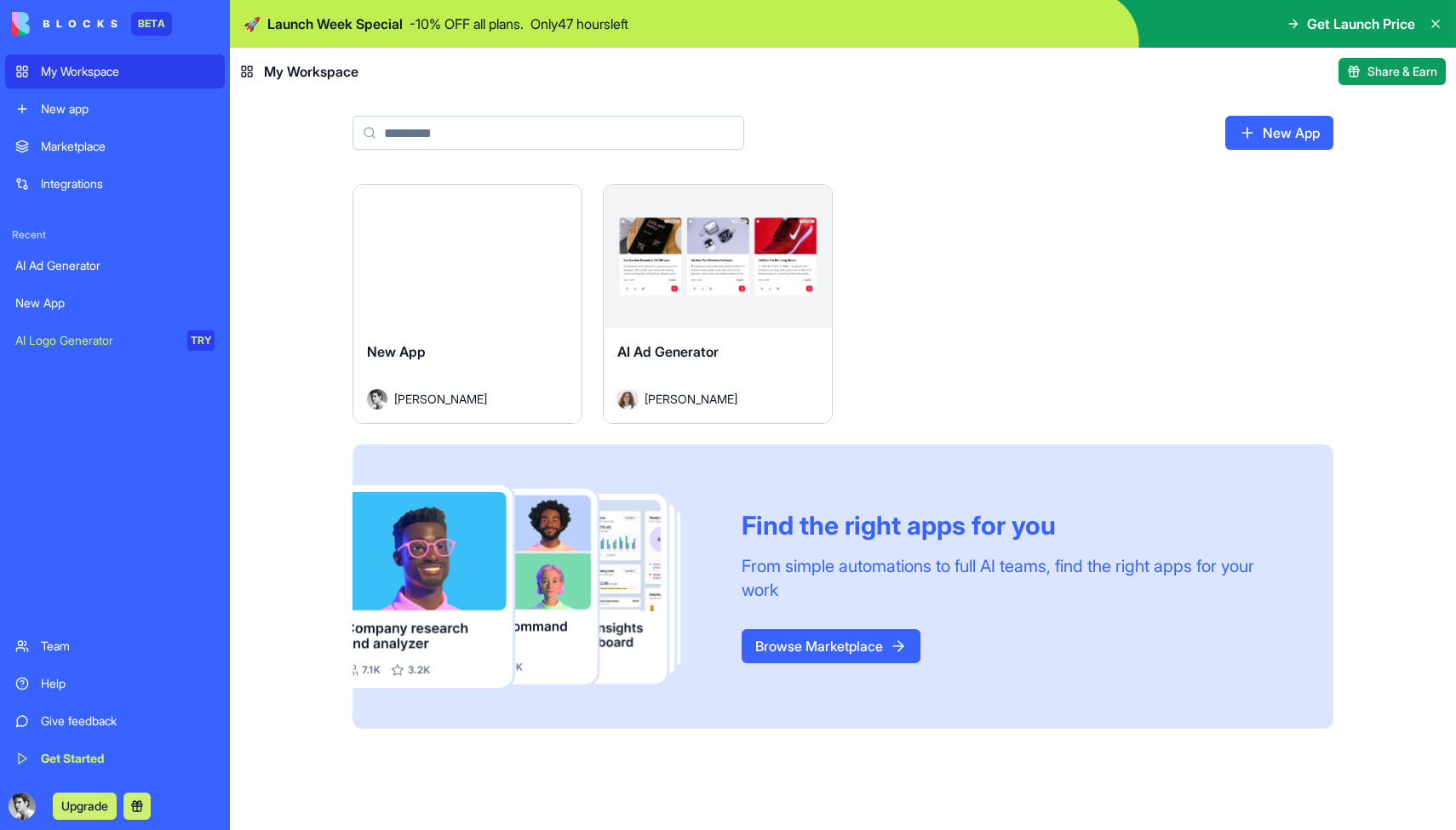
click at [83, 648] on div "Team" at bounding box center [128, 646] width 174 height 17
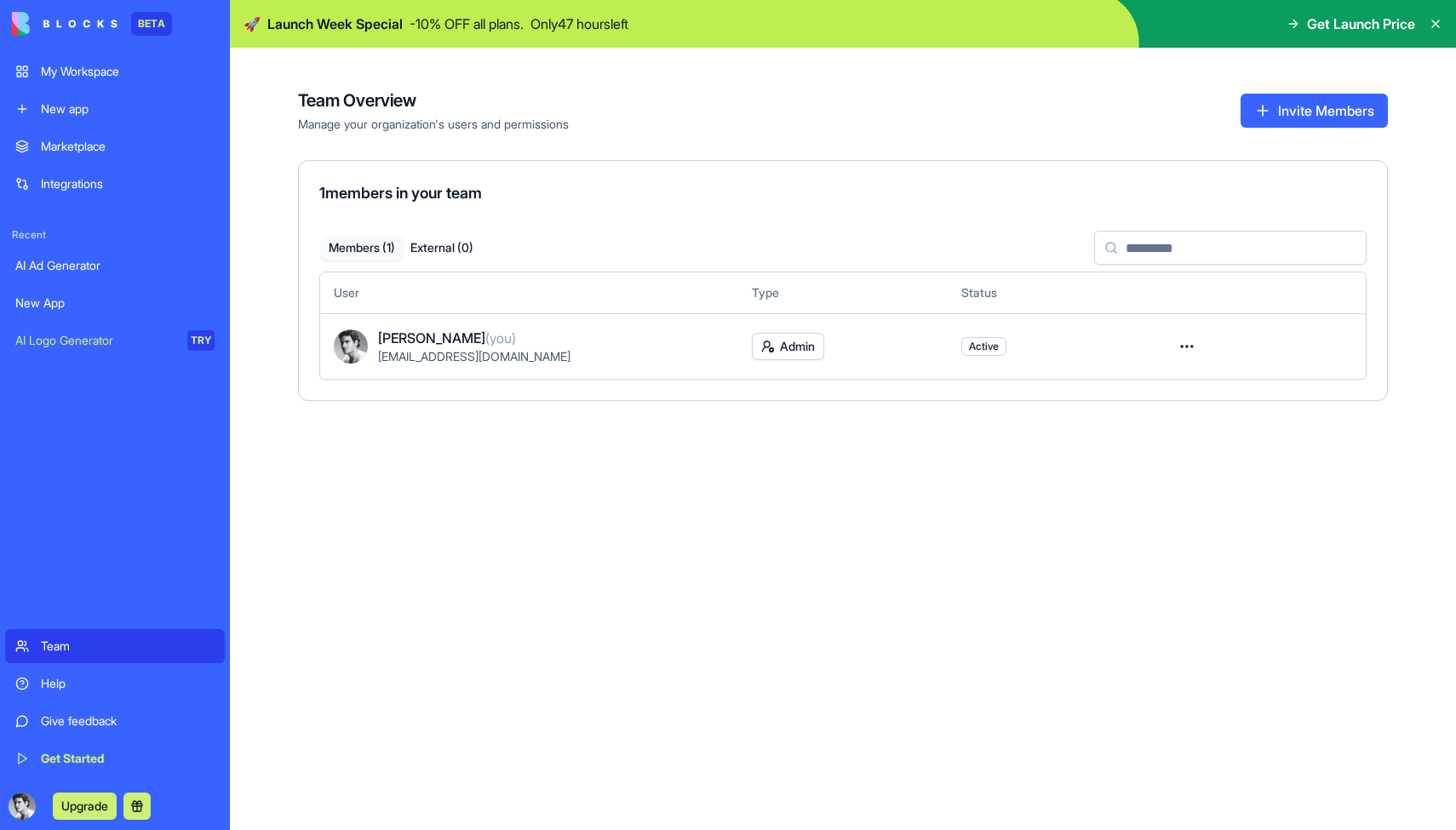
click at [1356, 116] on button "Invite Members" at bounding box center [1314, 111] width 147 height 34
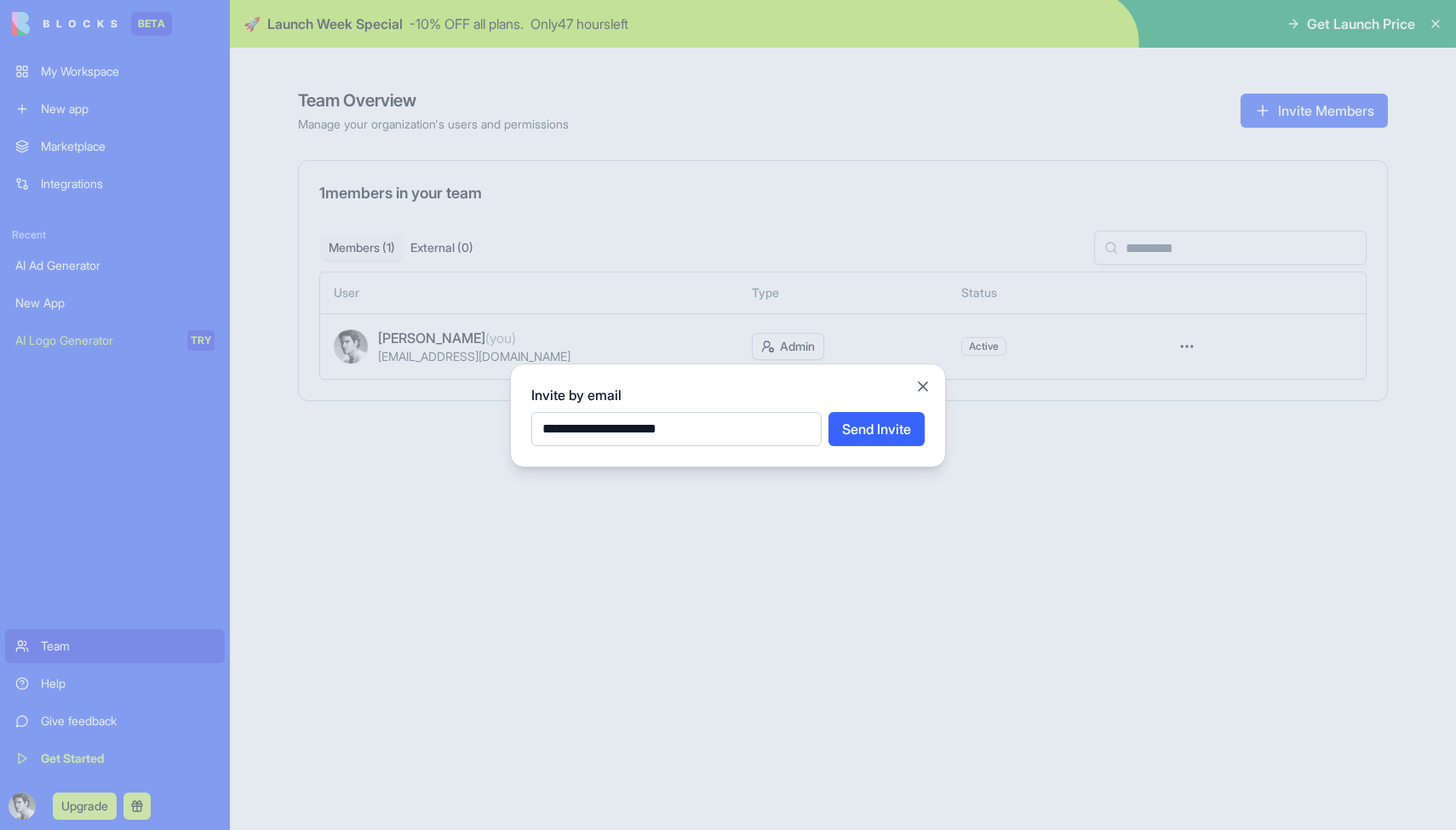
type input "**********"
click at [857, 438] on button "Send Invite" at bounding box center [876, 429] width 96 height 34
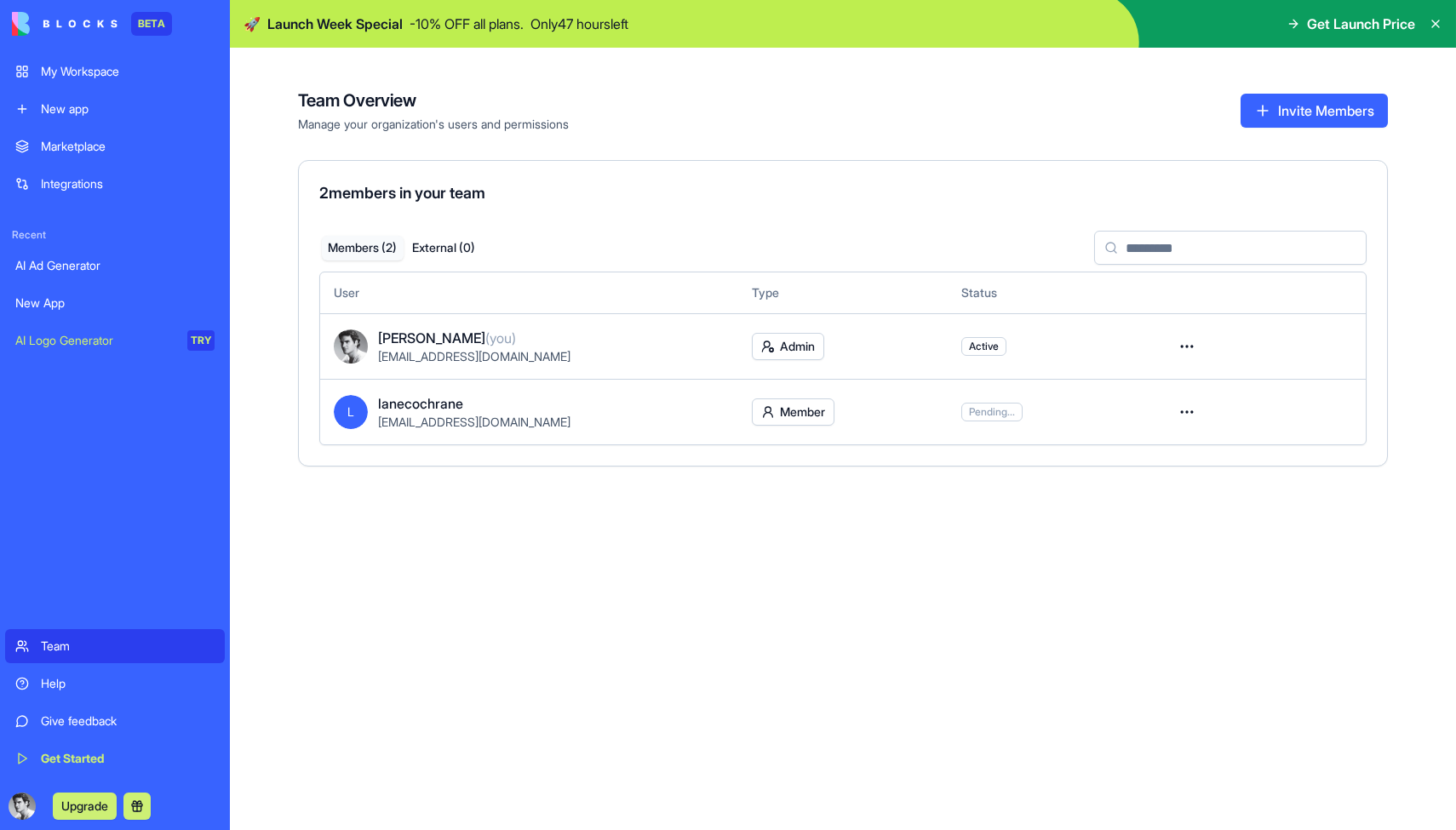
click at [119, 73] on div "My Workspace" at bounding box center [128, 72] width 174 height 17
